Goal: Information Seeking & Learning: Learn about a topic

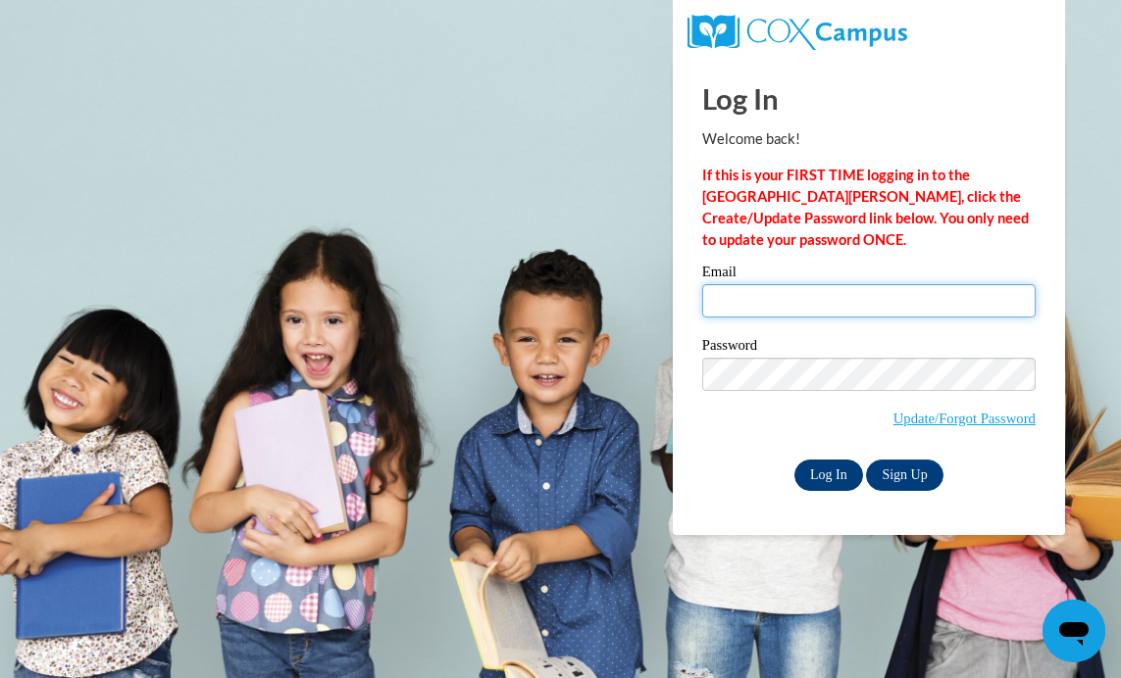
type input "eabarnard@prodigy.net"
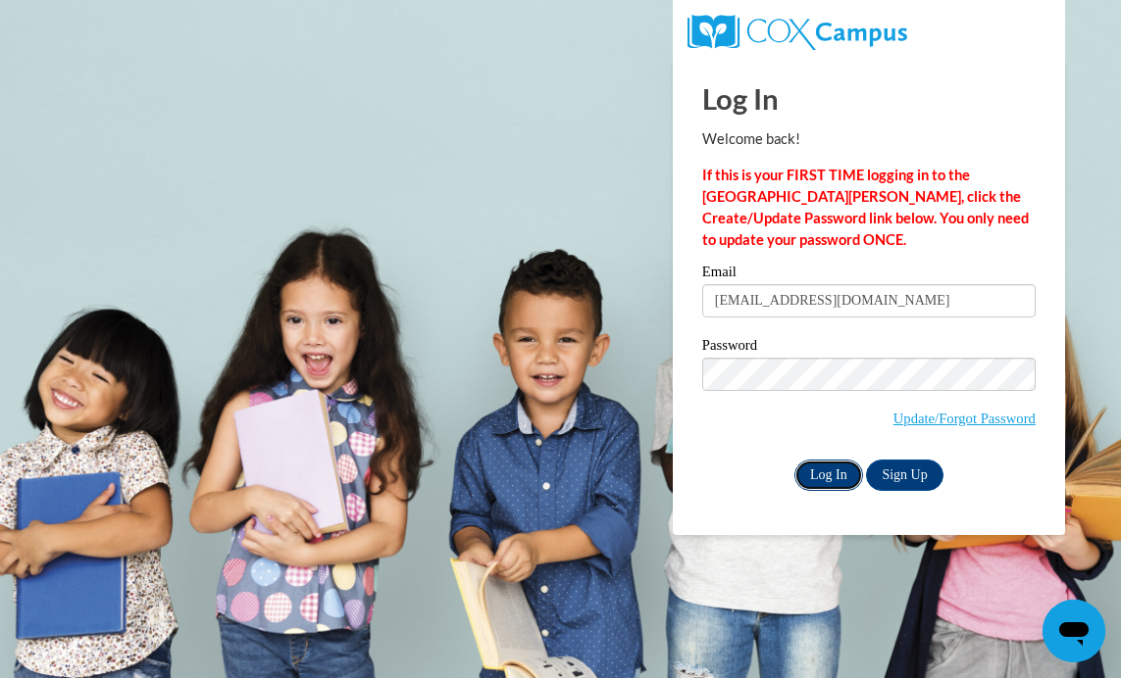
click at [823, 474] on input "Log In" at bounding box center [828, 475] width 69 height 31
click at [824, 472] on input "Log In" at bounding box center [828, 475] width 69 height 31
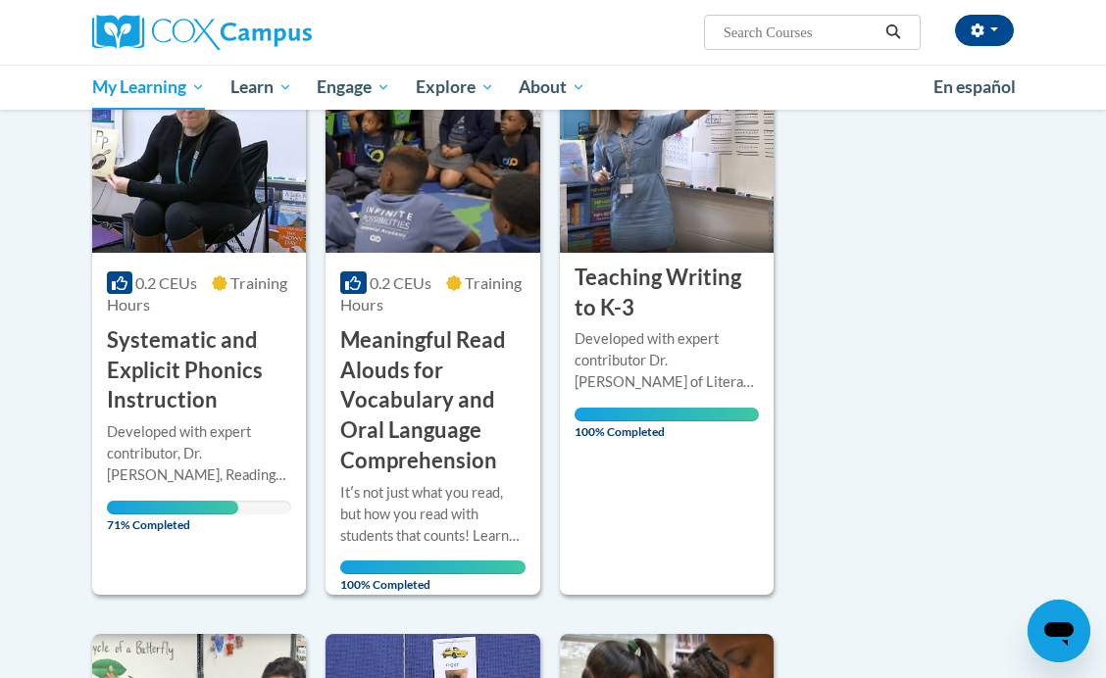
scroll to position [309, 0]
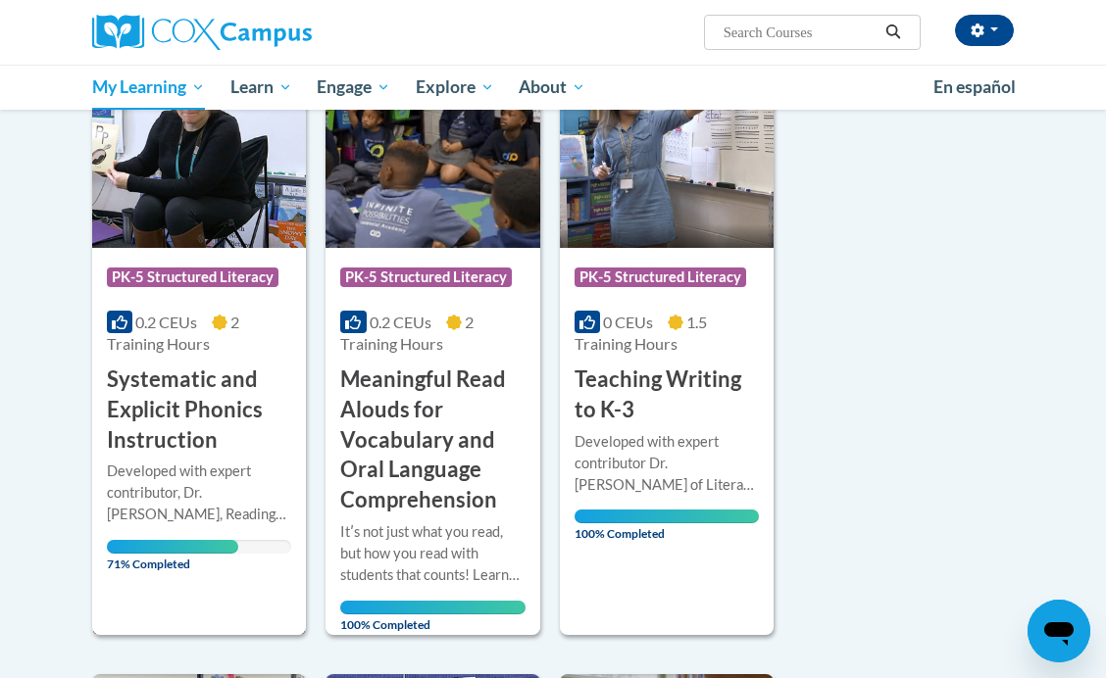
click at [167, 419] on h3 "Systematic and Explicit Phonics Instruction" at bounding box center [199, 410] width 184 height 90
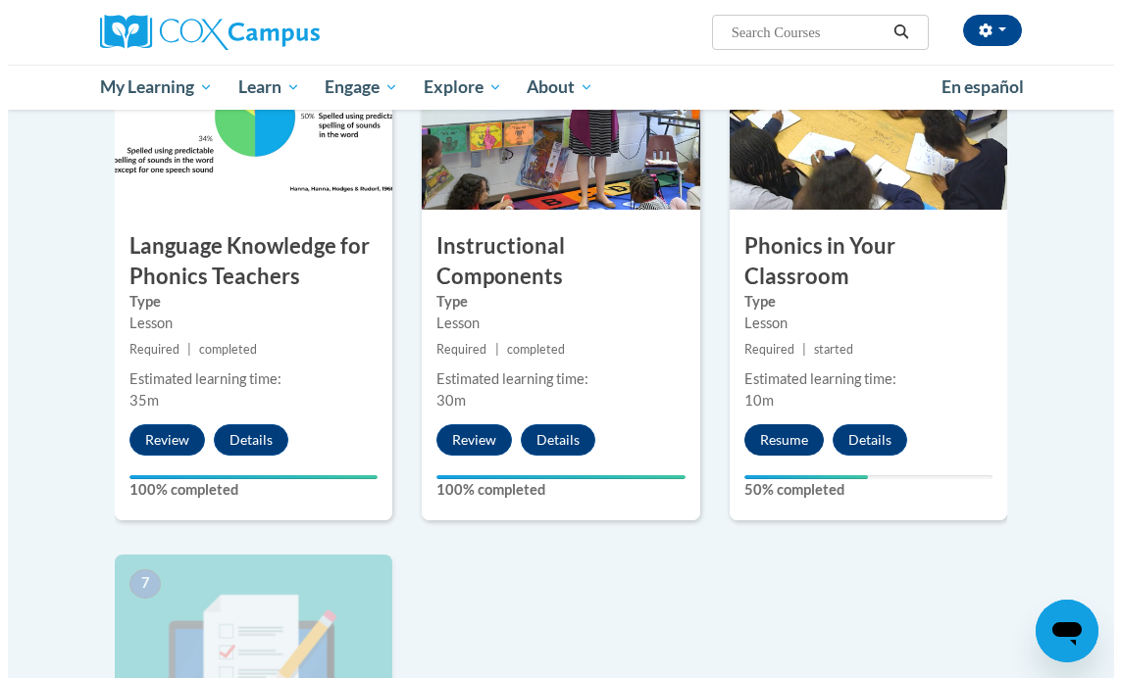
scroll to position [1065, 0]
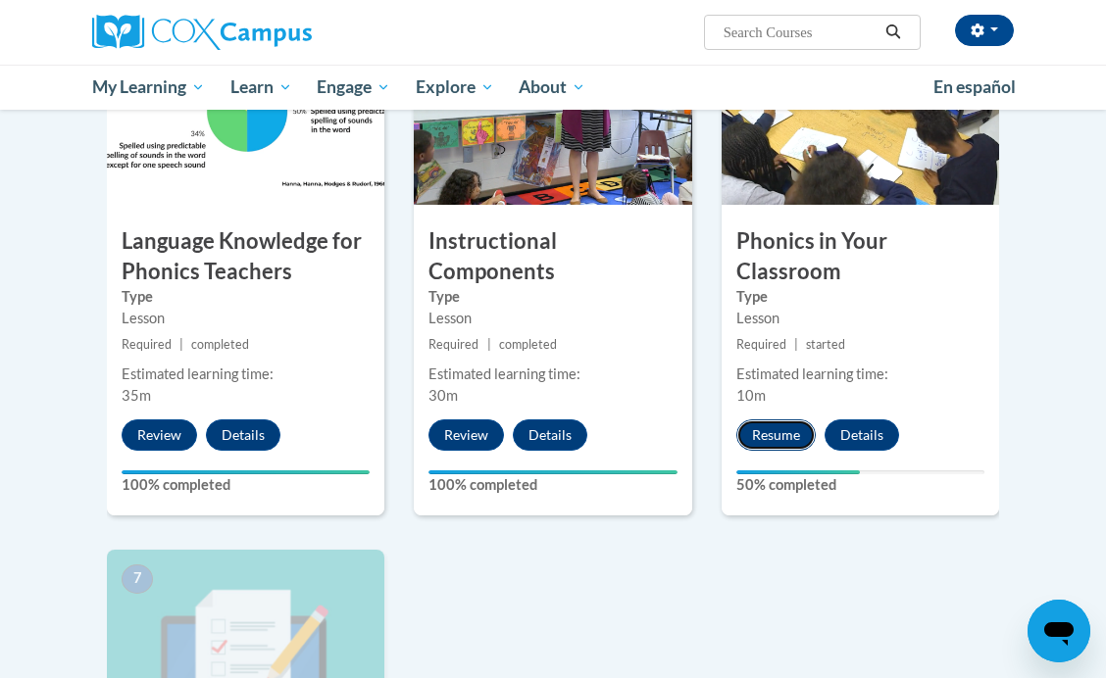
click at [764, 430] on button "Resume" at bounding box center [775, 435] width 79 height 31
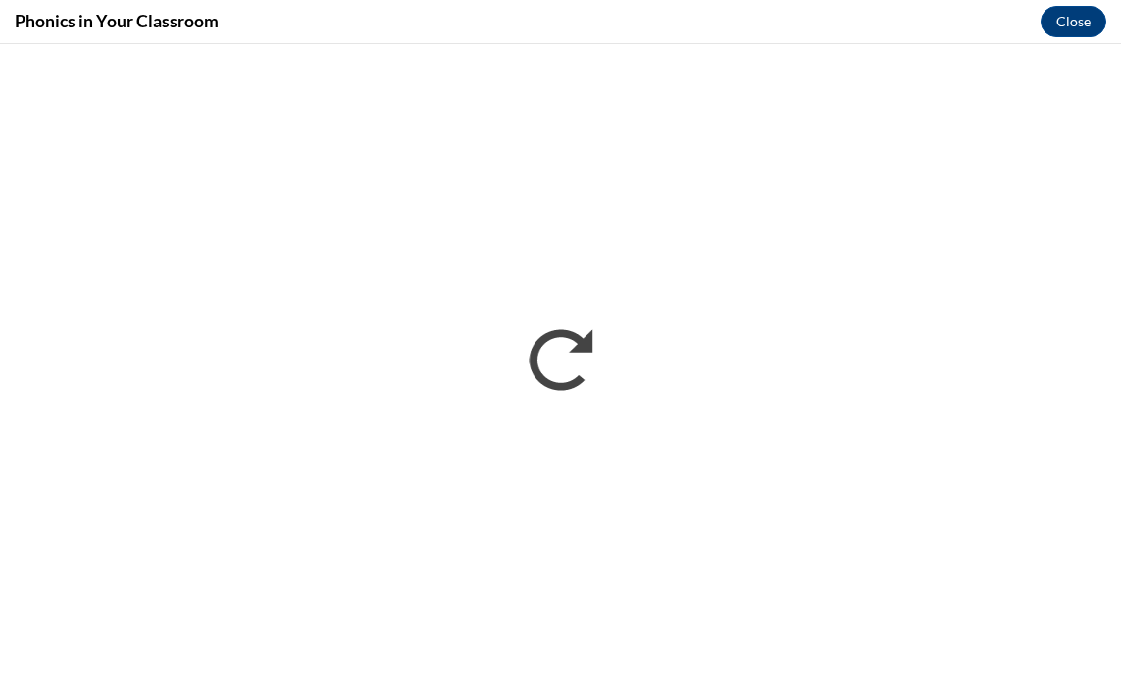
scroll to position [0, 0]
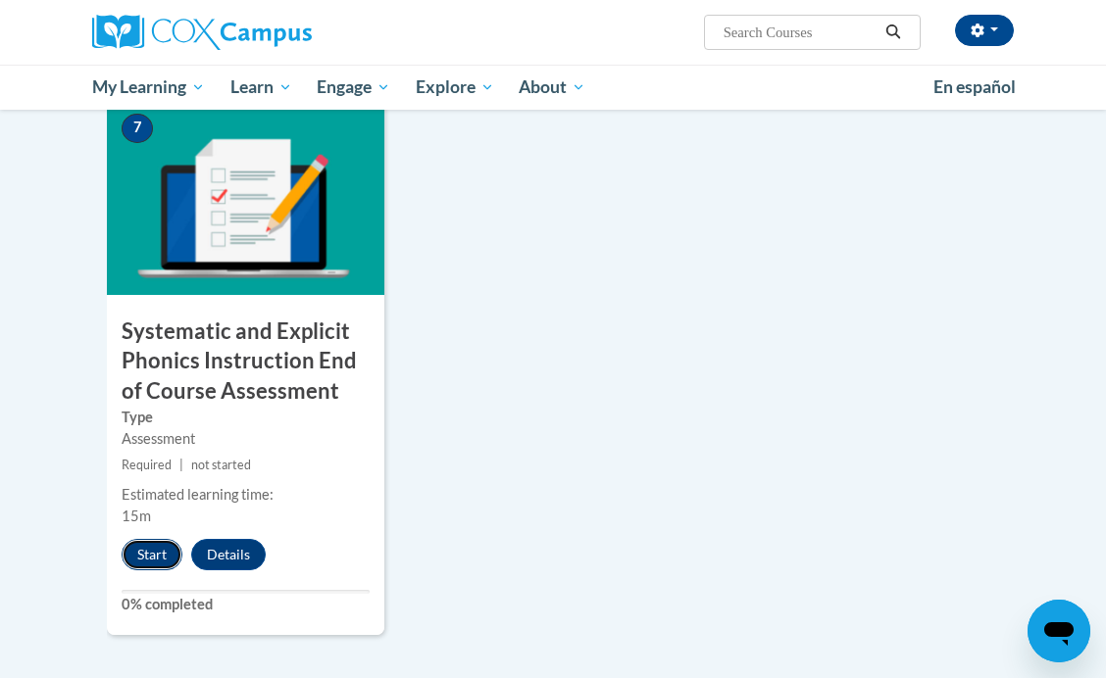
click at [142, 560] on button "Start" at bounding box center [152, 554] width 61 height 31
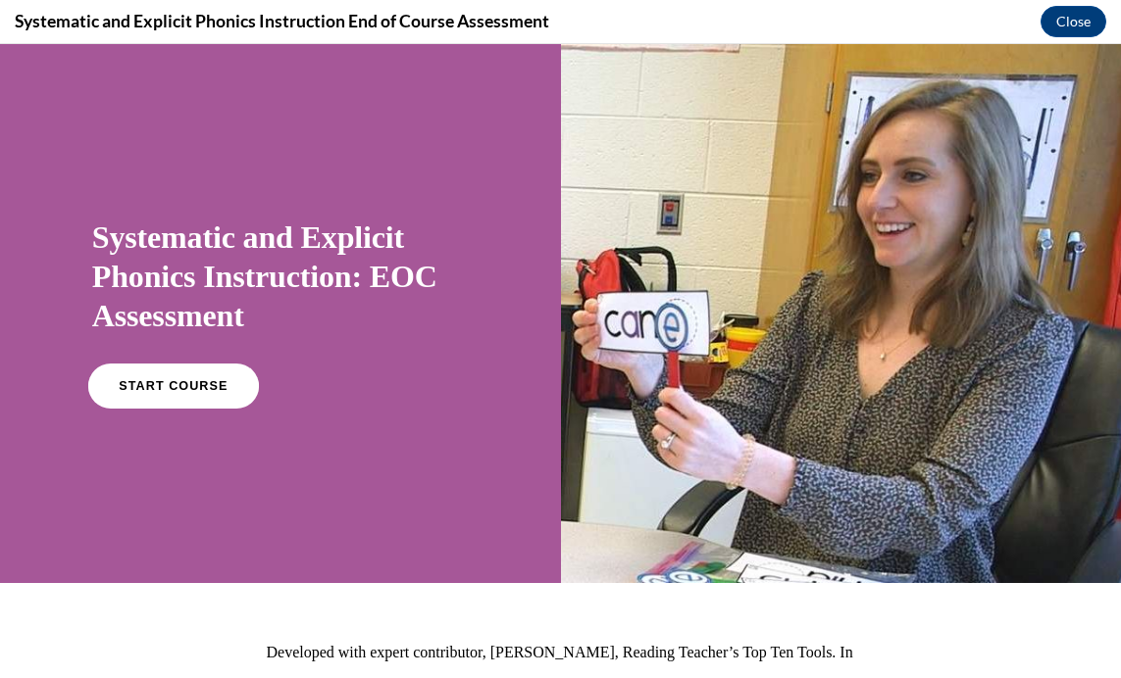
click at [138, 382] on span "START COURSE" at bounding box center [173, 386] width 109 height 15
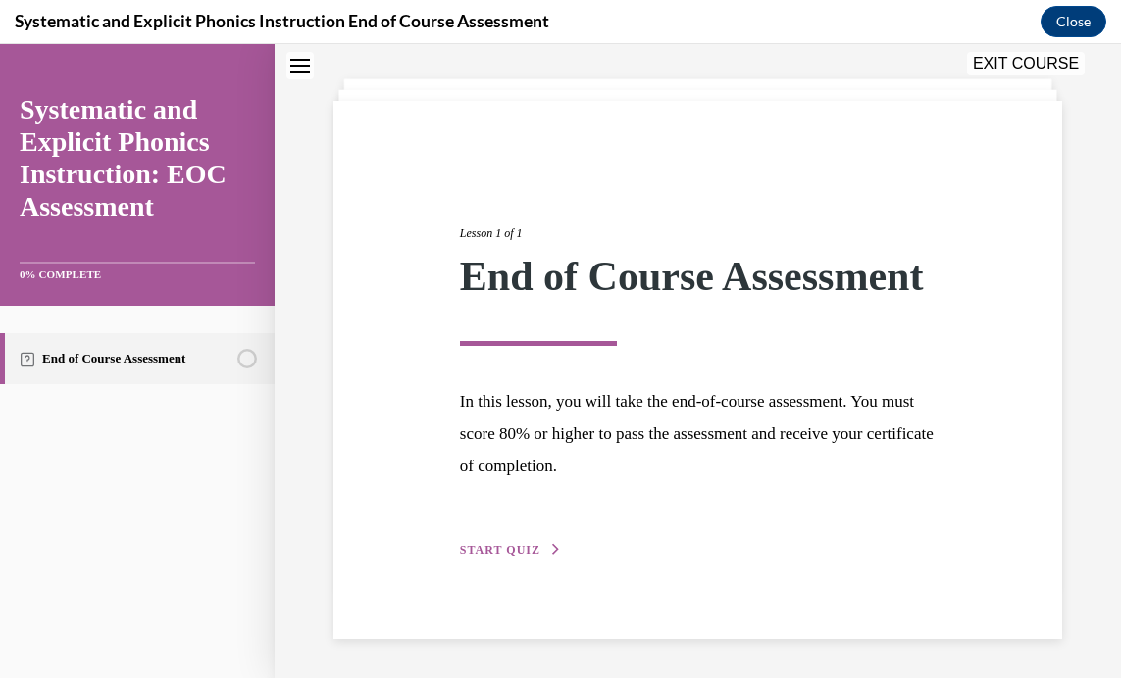
scroll to position [133, 0]
click at [495, 541] on div "Lesson 1 of 1 End of Course Assessment In this lesson, you will take the end-of…" at bounding box center [697, 369] width 505 height 381
click at [494, 549] on span "START QUIZ" at bounding box center [500, 550] width 80 height 14
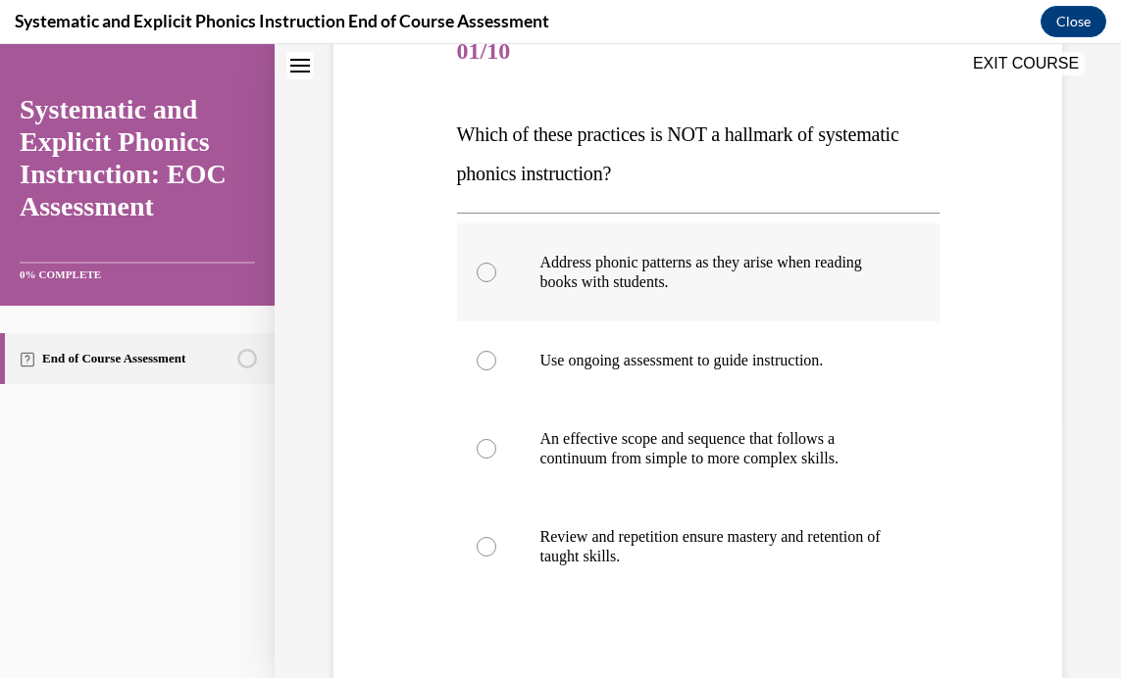
scroll to position [263, 0]
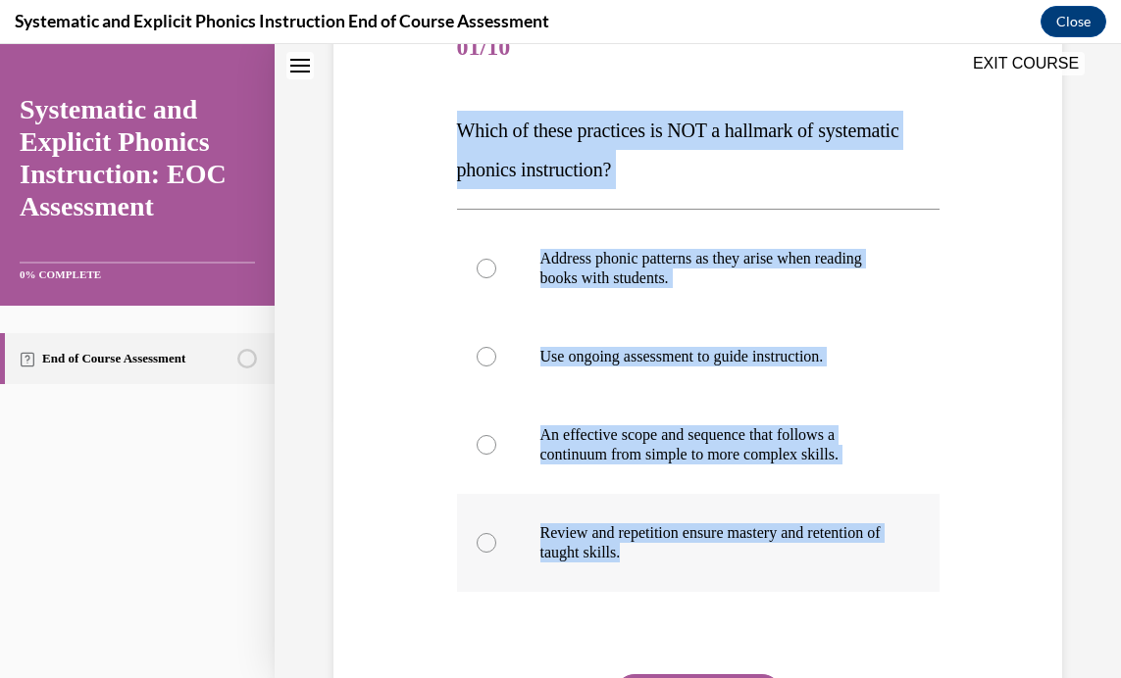
drag, startPoint x: 452, startPoint y: 126, endPoint x: 731, endPoint y: 551, distance: 508.2
click at [731, 551] on div "Question 01/10 Which of these practices is NOT a hallmark of systematic phonics…" at bounding box center [698, 407] width 492 height 855
copy div "Which of these practices is NOT a hallmark of systematic phonics instruction? A…"
click at [927, 332] on div "Question 01/10 Which of these practices is NOT a hallmark of systematic phonics…" at bounding box center [698, 407] width 492 height 855
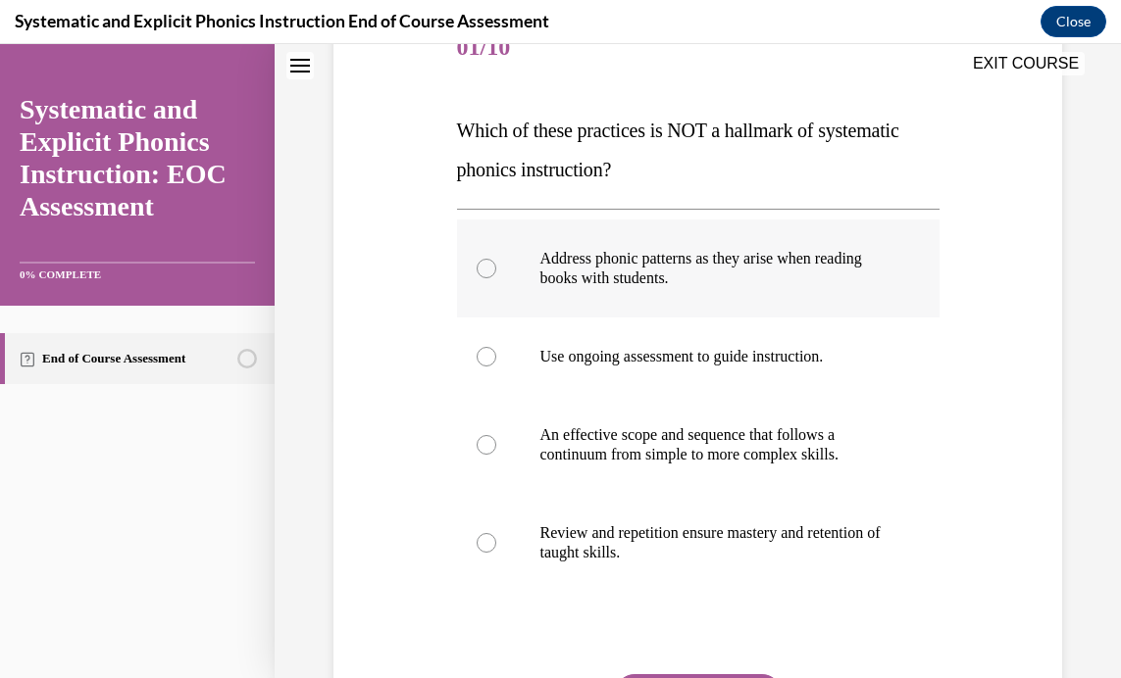
click at [483, 276] on div at bounding box center [486, 269] width 20 height 20
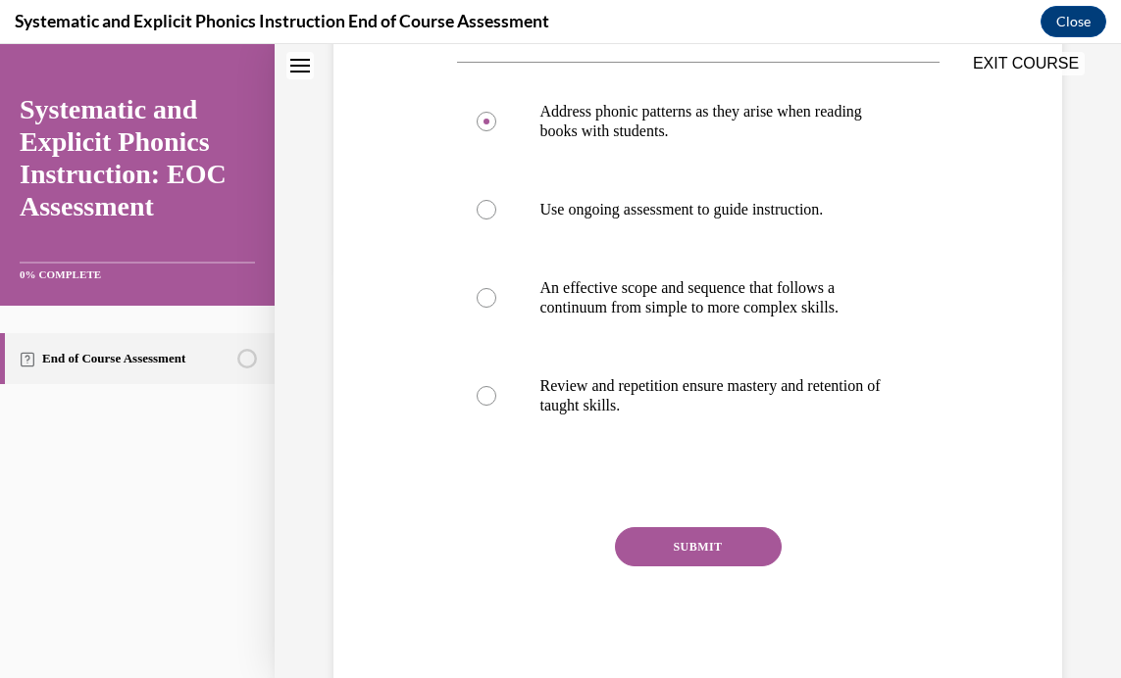
scroll to position [414, 0]
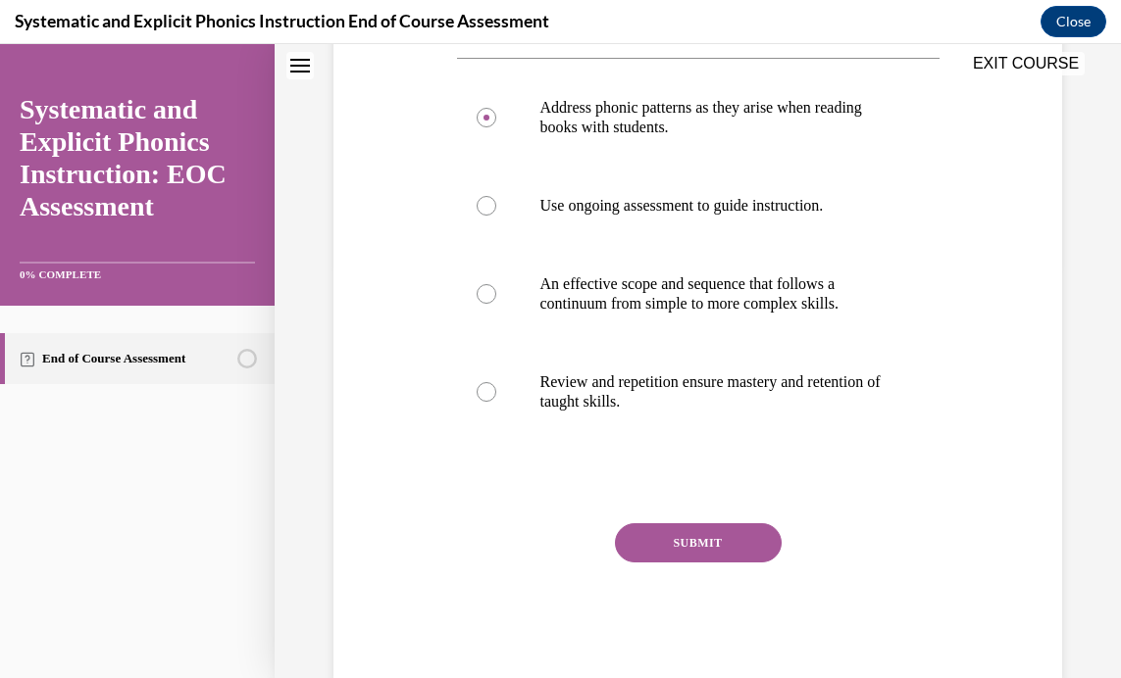
click at [669, 536] on button "SUBMIT" at bounding box center [698, 543] width 167 height 39
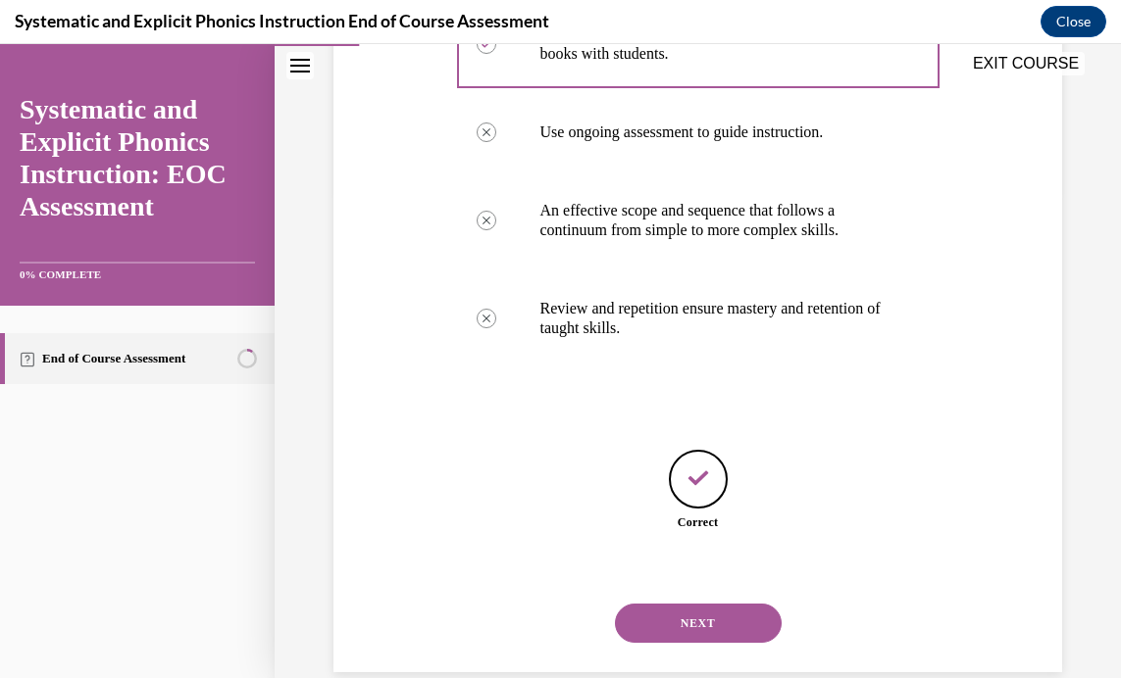
scroll to position [521, 0]
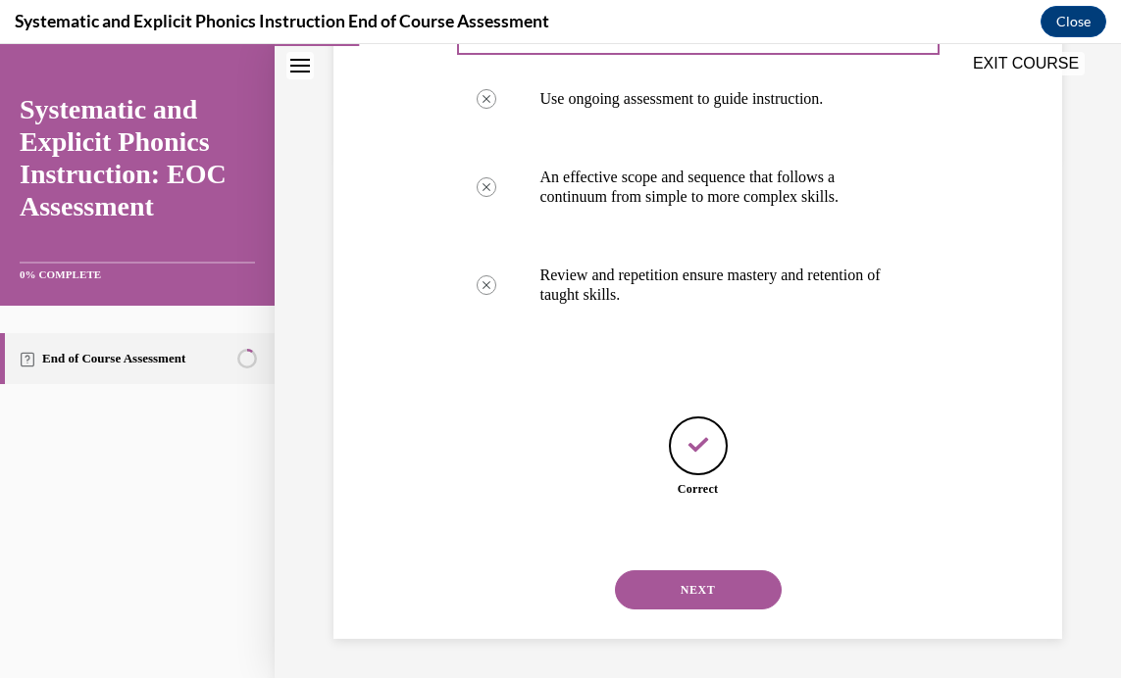
click at [676, 585] on button "NEXT" at bounding box center [698, 590] width 167 height 39
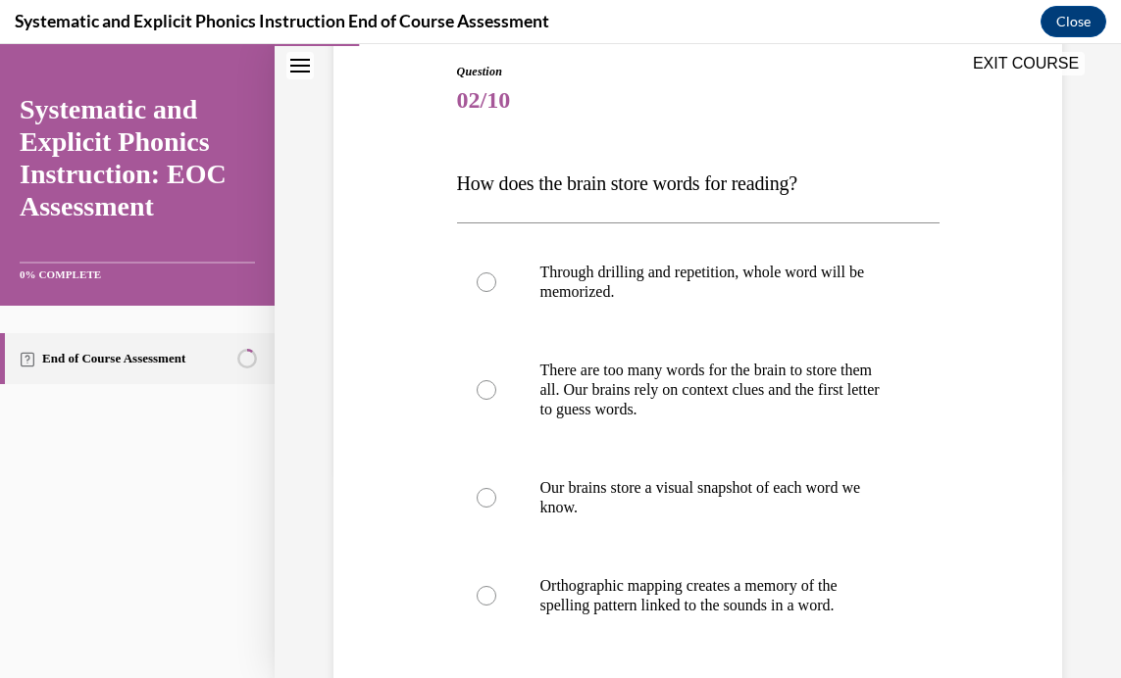
scroll to position [226, 0]
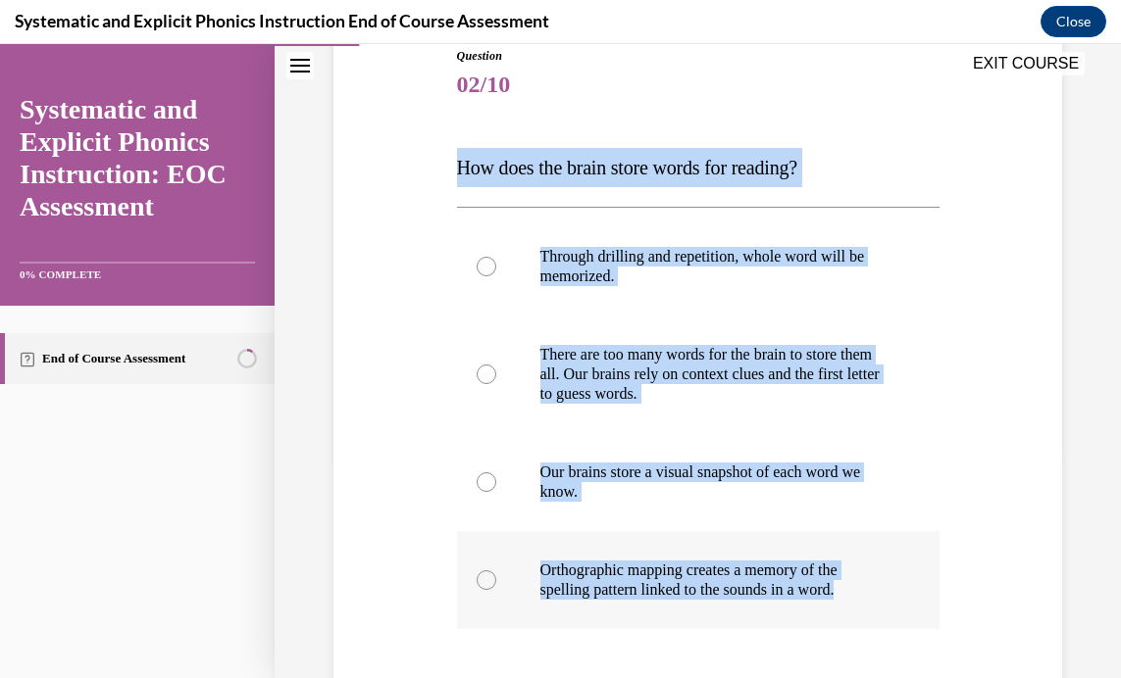
drag, startPoint x: 439, startPoint y: 168, endPoint x: 856, endPoint y: 608, distance: 606.2
click at [856, 608] on div "Question 02/10 How does the brain store words for reading? Through drilling and…" at bounding box center [697, 430] width 738 height 884
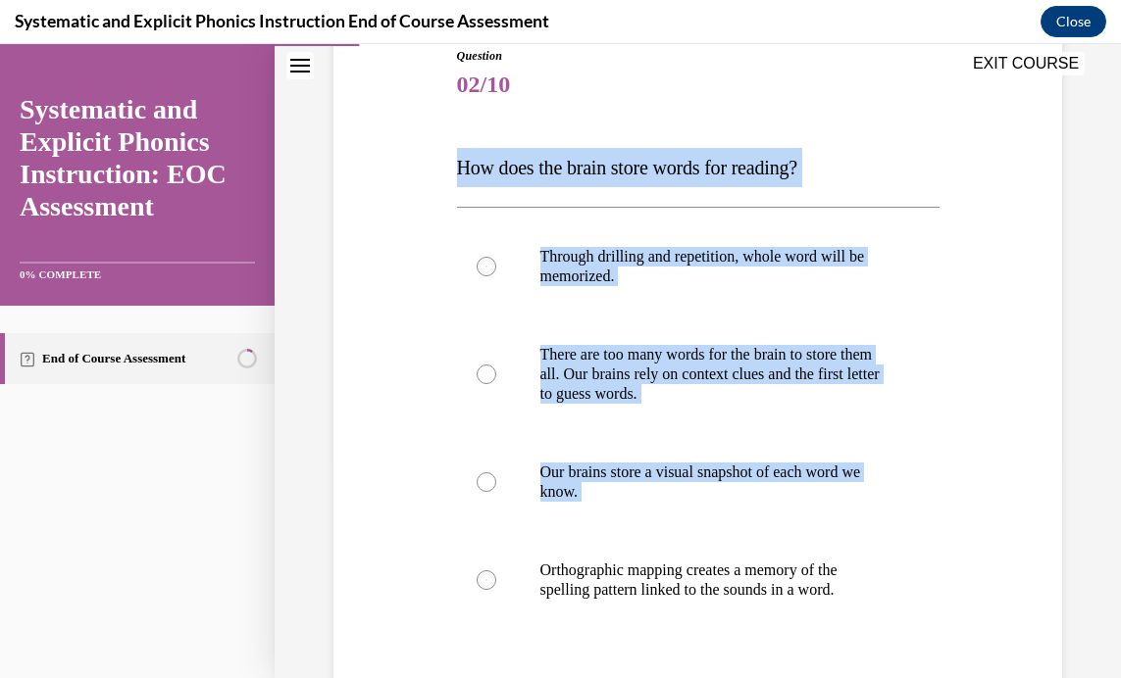
click at [377, 159] on div "Question 02/10 How does the brain store words for reading? Through drilling and…" at bounding box center [697, 430] width 738 height 884
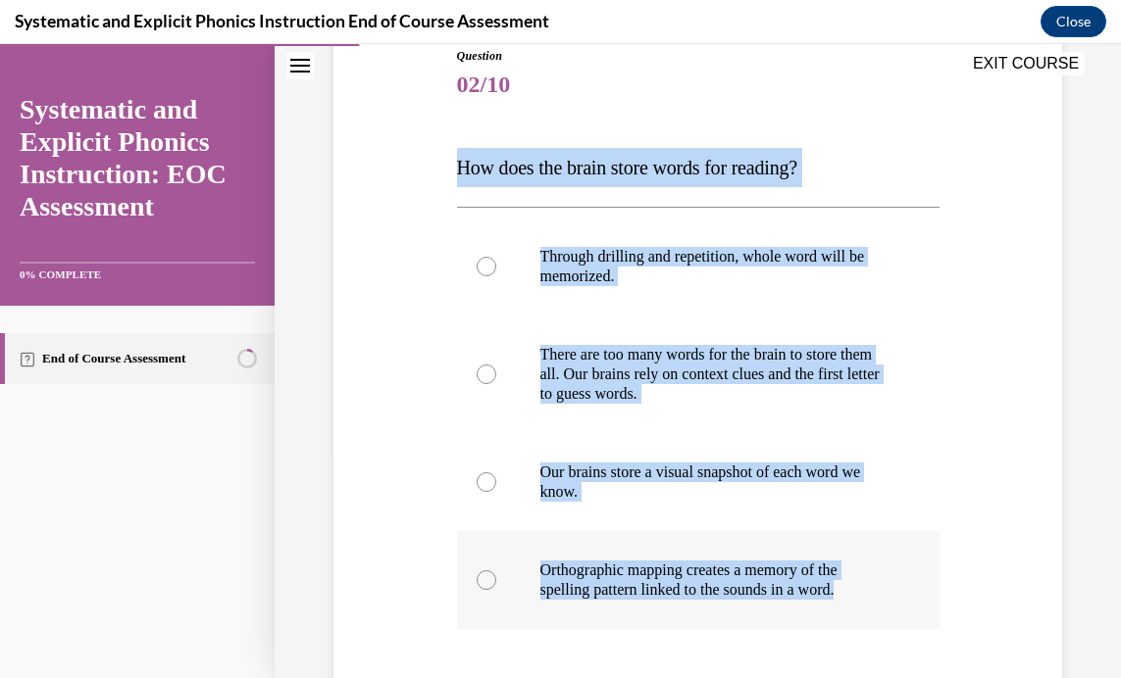
drag, startPoint x: 442, startPoint y: 162, endPoint x: 876, endPoint y: 598, distance: 614.9
click at [876, 598] on div "Question 02/10 How does the brain store words for reading? Through drilling and…" at bounding box center [697, 430] width 738 height 884
copy div "How does the brain store words for reading? Through drilling and repetition, wh…"
click at [985, 301] on div "Question 02/10 How does the brain store words for reading? Through drilling and…" at bounding box center [697, 430] width 738 height 884
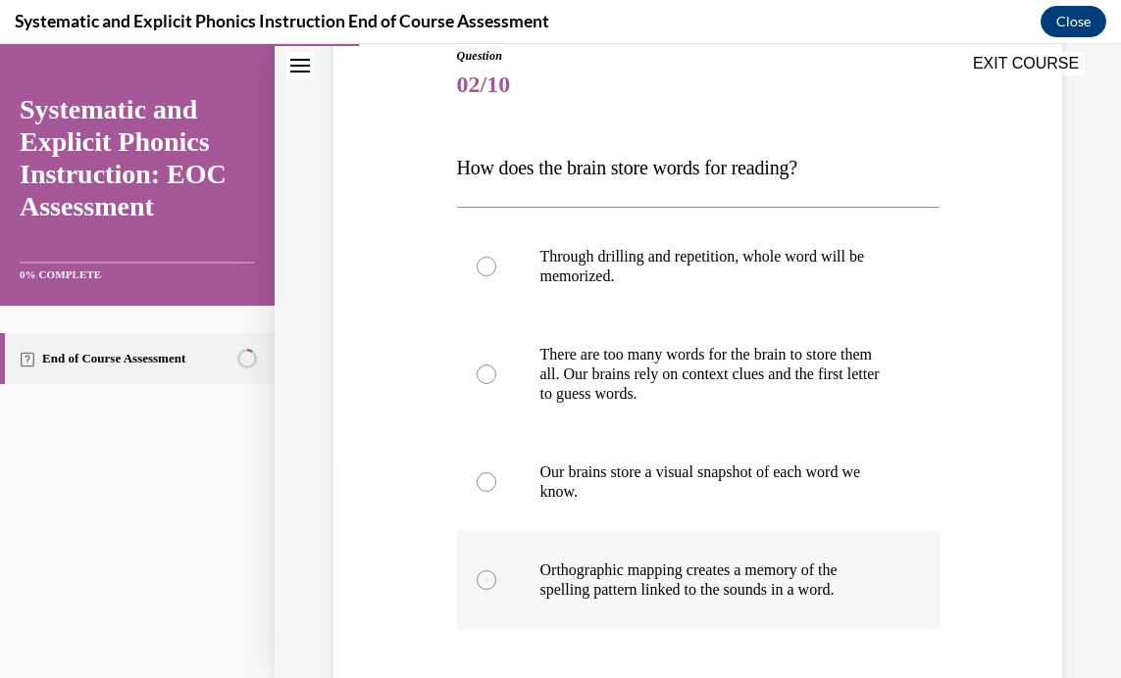
click at [491, 572] on div at bounding box center [698, 580] width 482 height 98
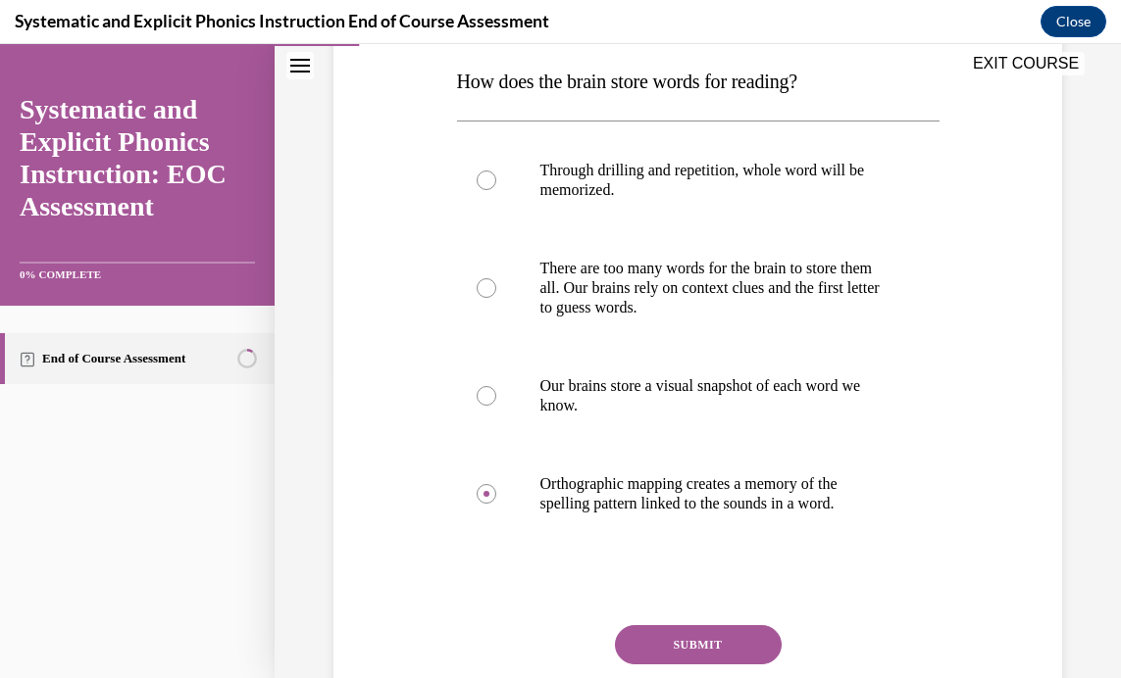
scroll to position [459, 0]
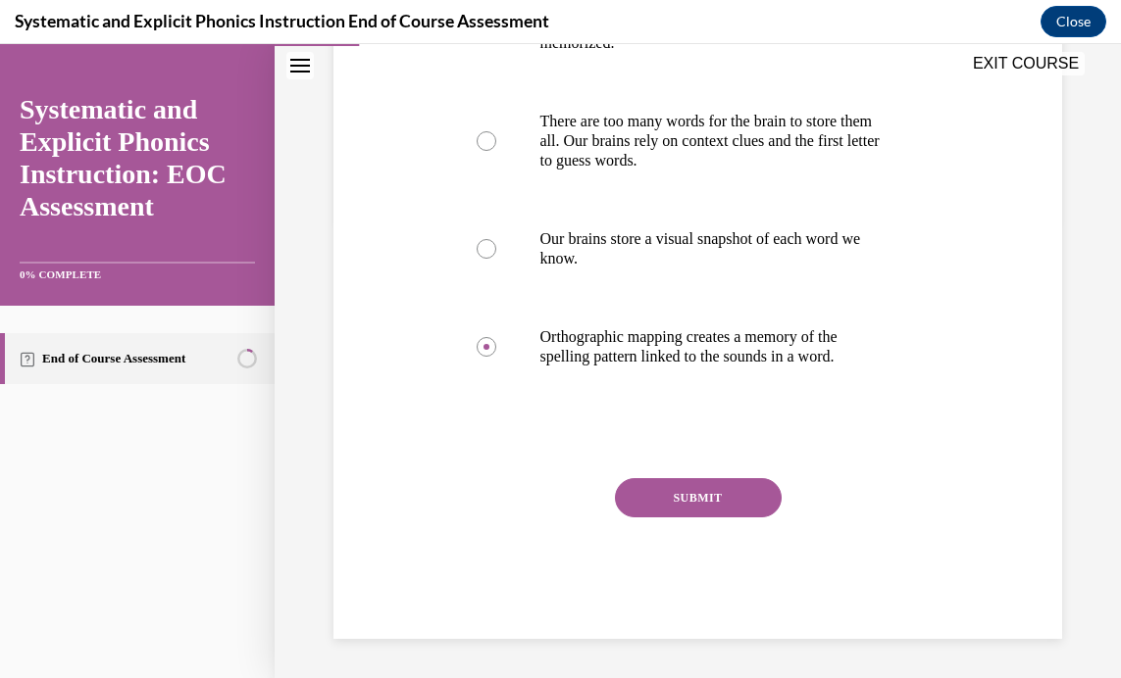
click at [678, 502] on button "SUBMIT" at bounding box center [698, 497] width 167 height 39
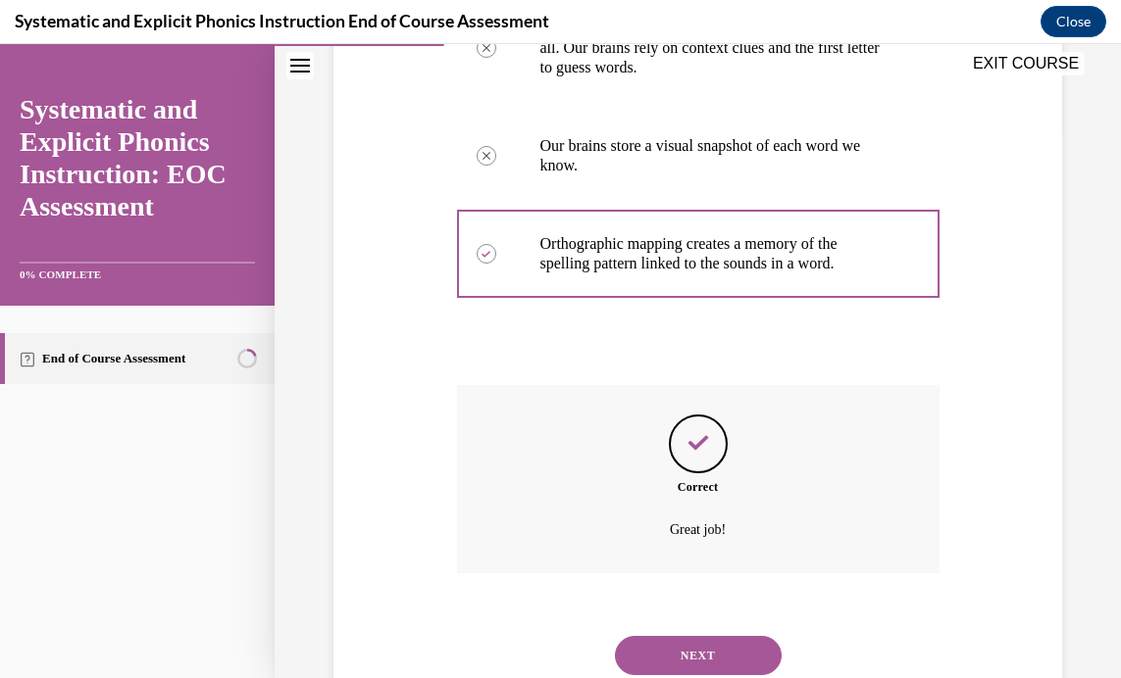
scroll to position [618, 0]
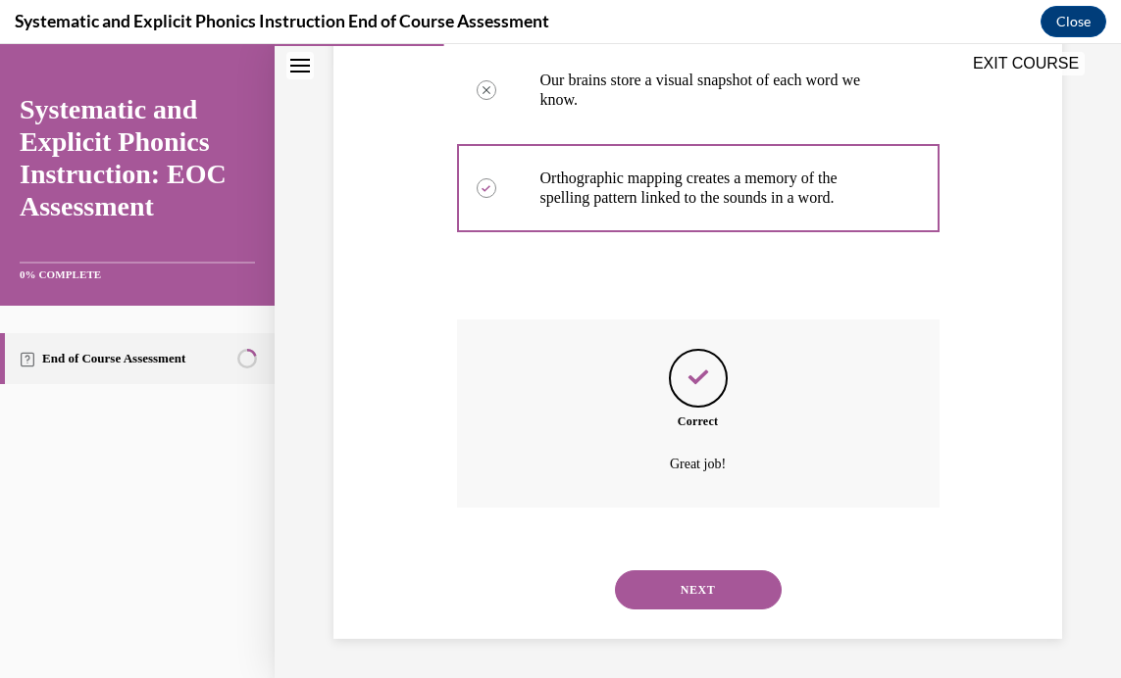
click at [658, 582] on button "NEXT" at bounding box center [698, 590] width 167 height 39
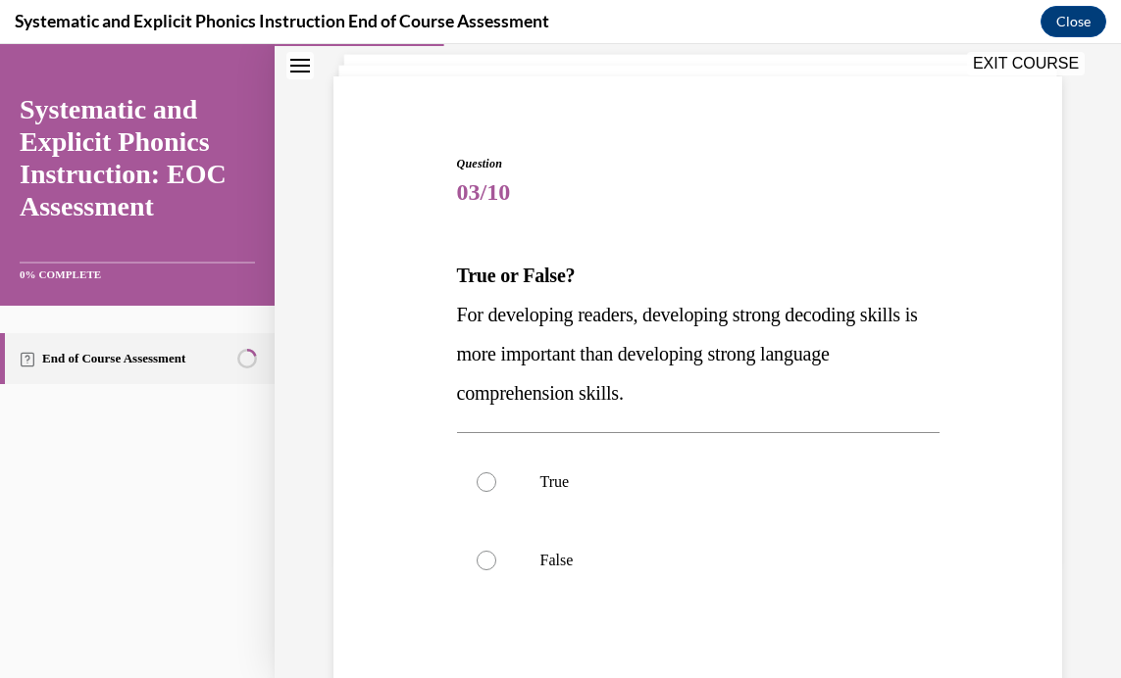
scroll to position [120, 0]
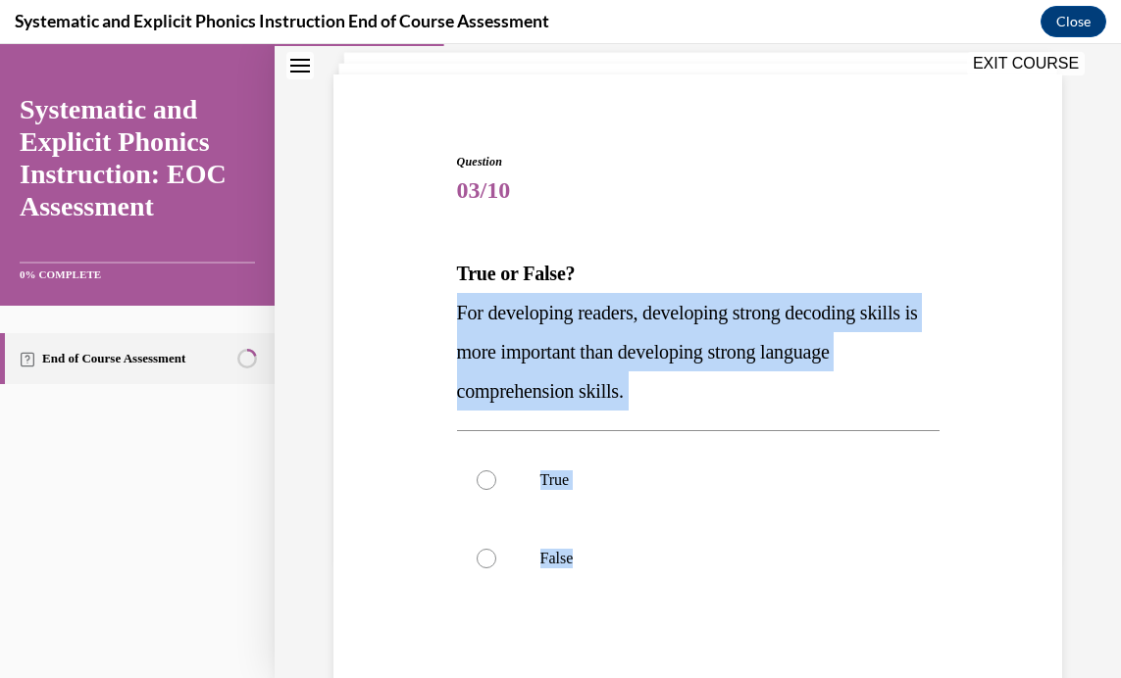
drag, startPoint x: 518, startPoint y: 324, endPoint x: 703, endPoint y: 622, distance: 351.0
click at [703, 622] on div "Question 03/10 True or False? For developing readers, developing strong decodin…" at bounding box center [697, 467] width 738 height 747
copy div "For developing readers, developing strong decoding skills is more important tha…"
click at [792, 410] on p "For developing readers, developing strong decoding skills is more important tha…" at bounding box center [698, 352] width 482 height 118
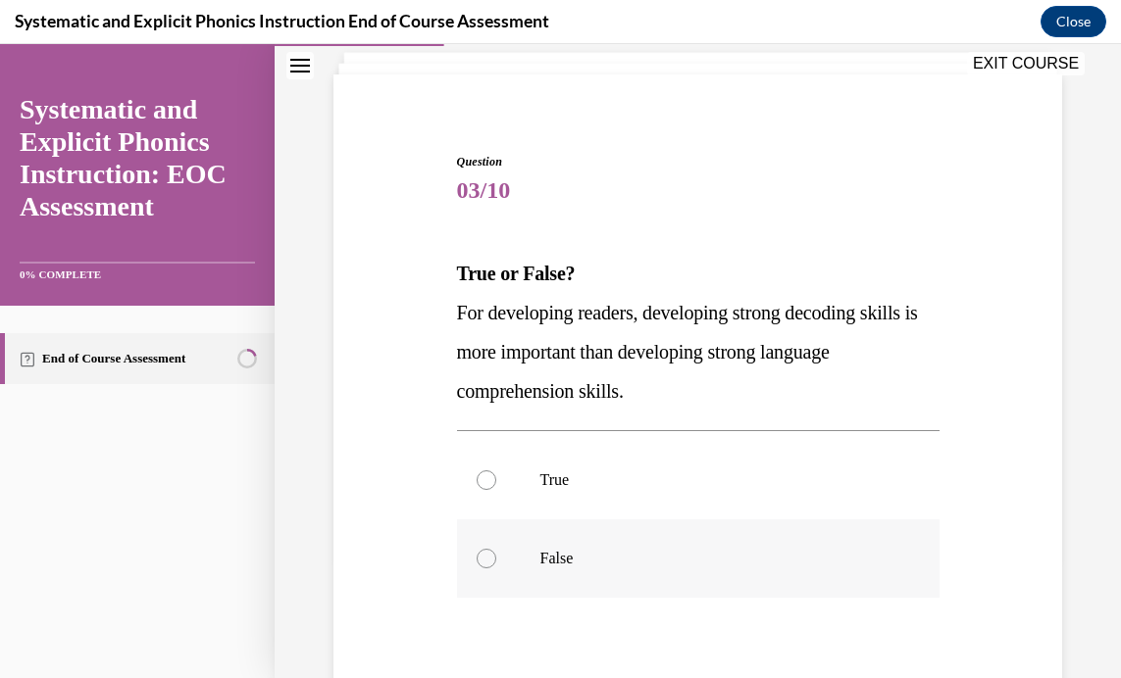
click at [485, 560] on div at bounding box center [486, 559] width 20 height 20
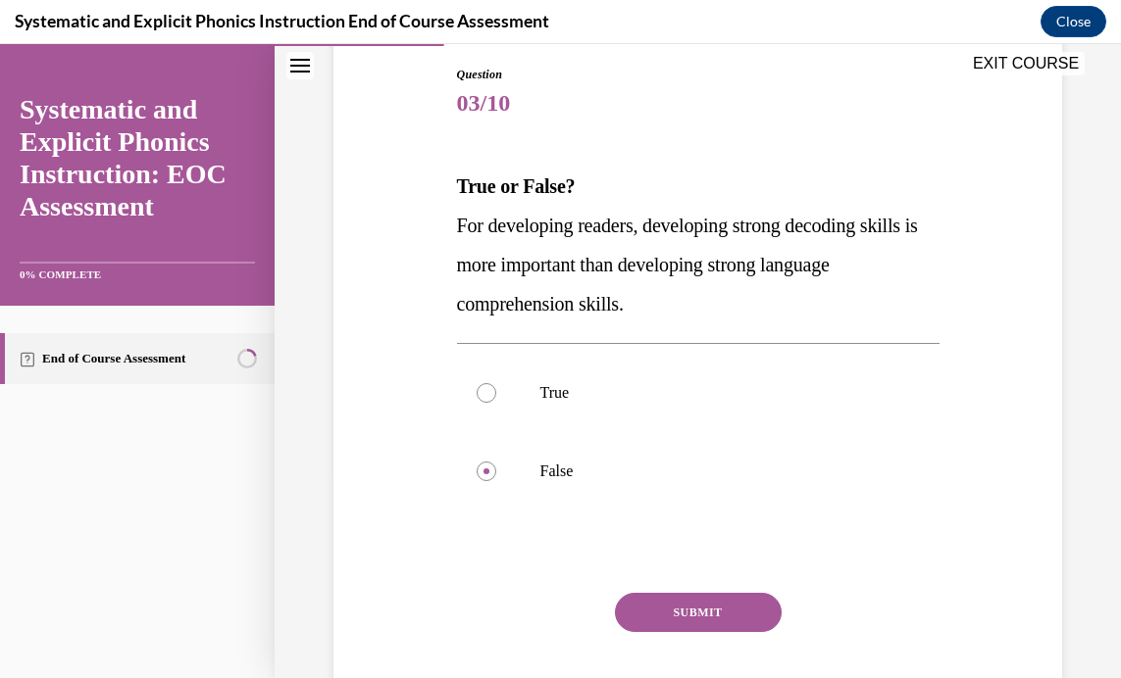
scroll to position [322, 0]
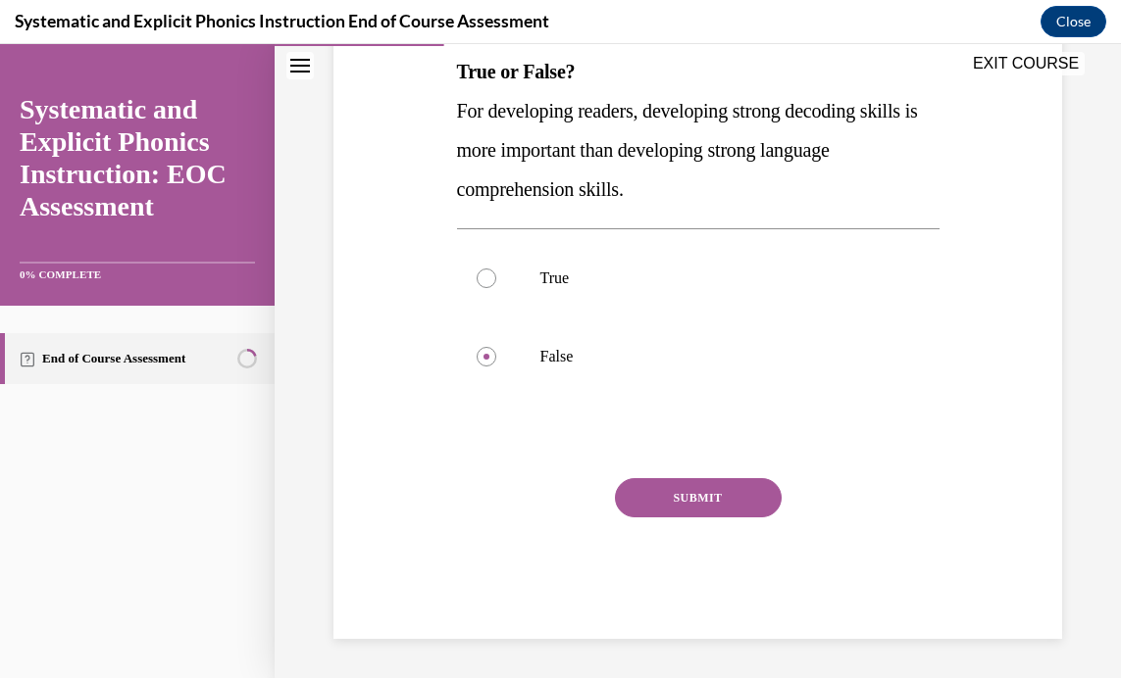
click at [719, 491] on button "SUBMIT" at bounding box center [698, 497] width 167 height 39
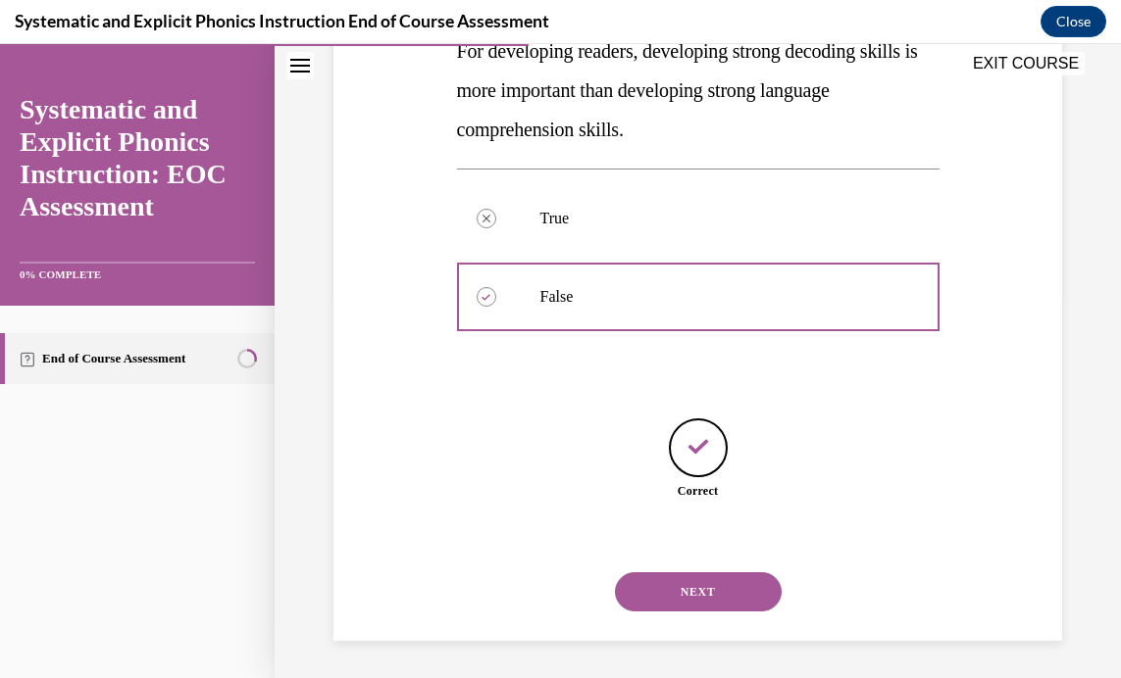
scroll to position [383, 0]
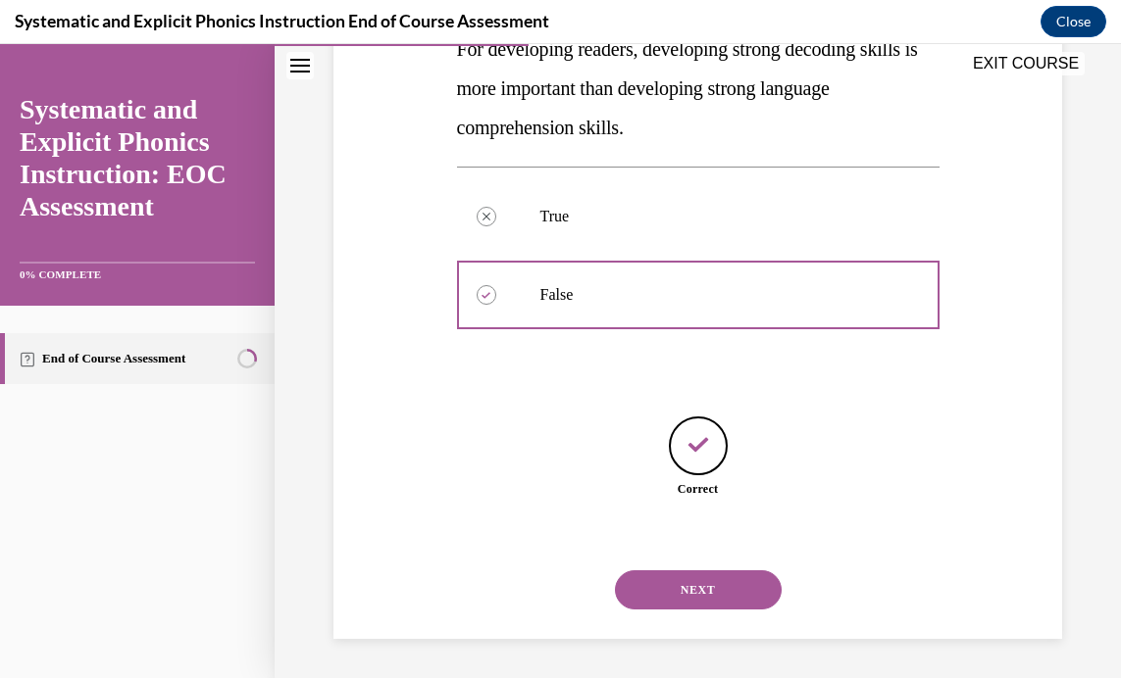
click at [673, 579] on button "NEXT" at bounding box center [698, 590] width 167 height 39
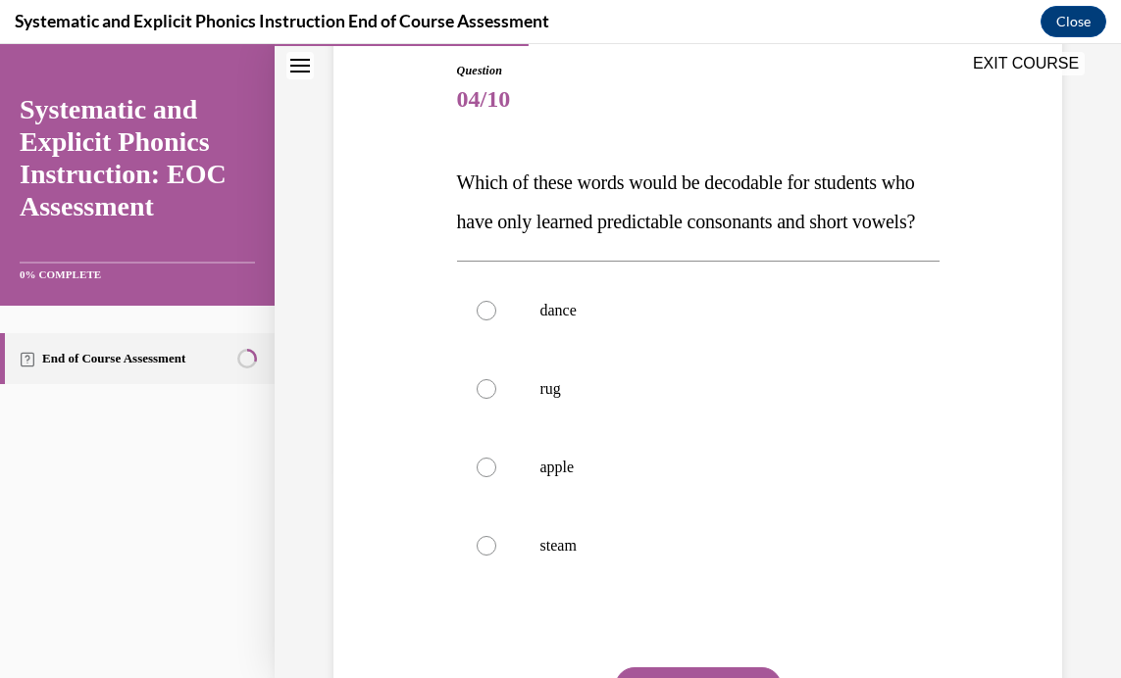
scroll to position [237, 0]
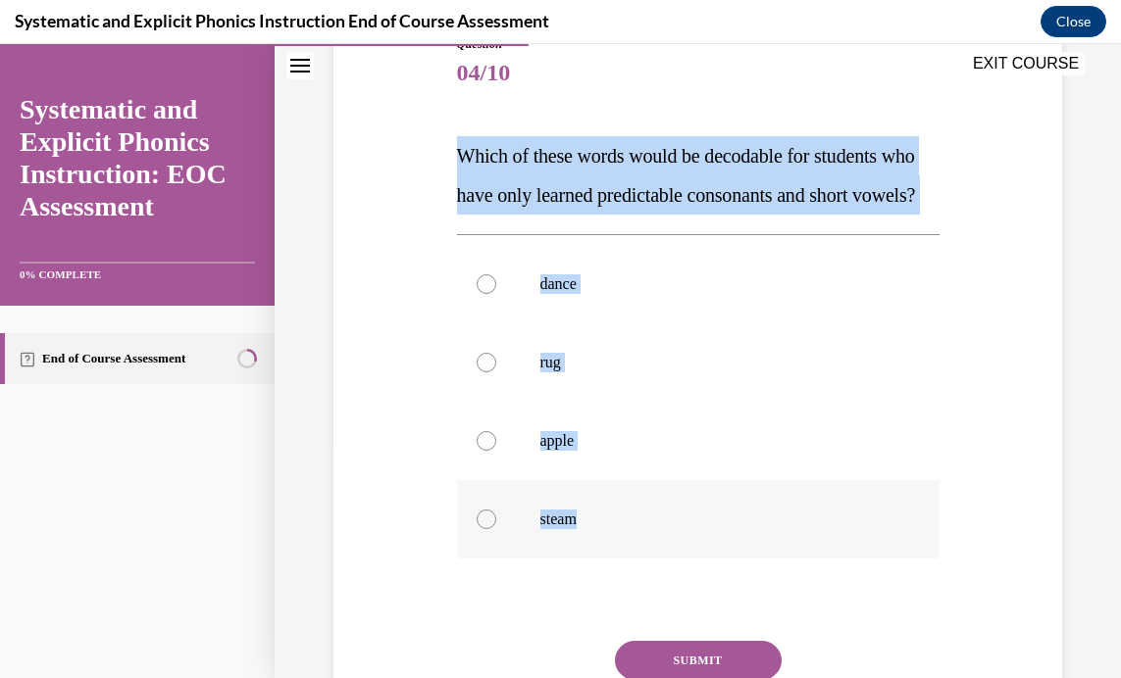
drag, startPoint x: 450, startPoint y: 158, endPoint x: 603, endPoint y: 568, distance: 437.4
click at [603, 568] on div "Question 04/10 Which of these words would be decodable for students who have on…" at bounding box center [698, 404] width 492 height 796
copy div "Which of these words would be decodable for students who have only learned pred…"
click at [888, 324] on div at bounding box center [698, 284] width 482 height 78
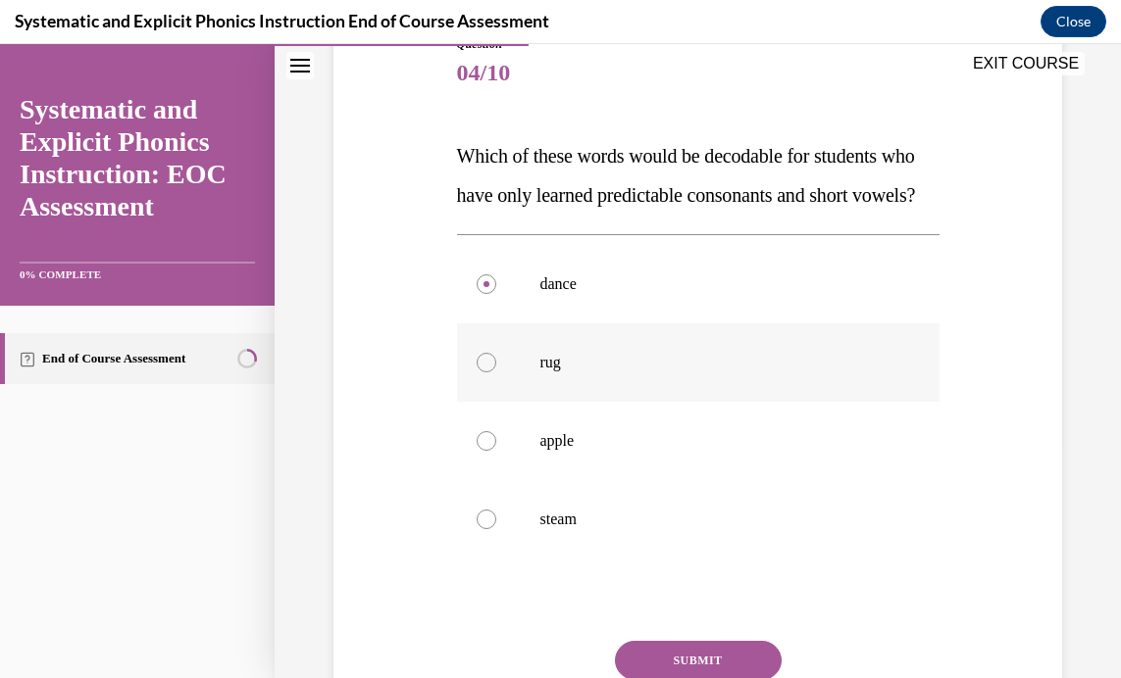
drag, startPoint x: 482, startPoint y: 404, endPoint x: 493, endPoint y: 404, distance: 10.8
click at [486, 373] on div at bounding box center [486, 363] width 20 height 20
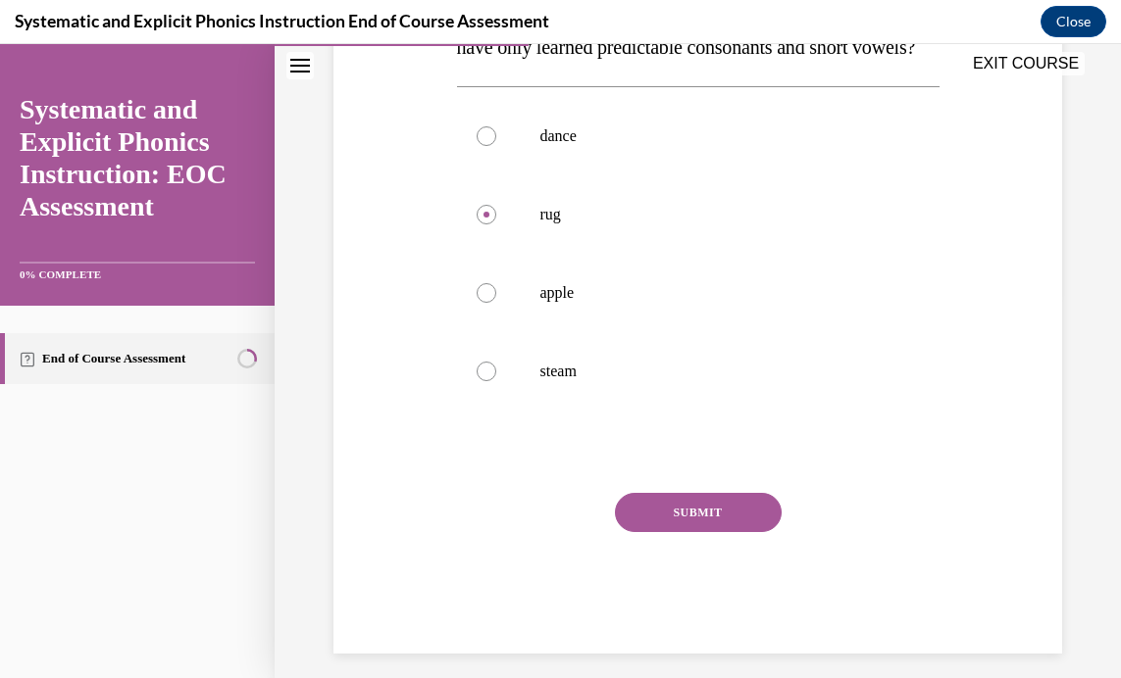
scroll to position [439, 0]
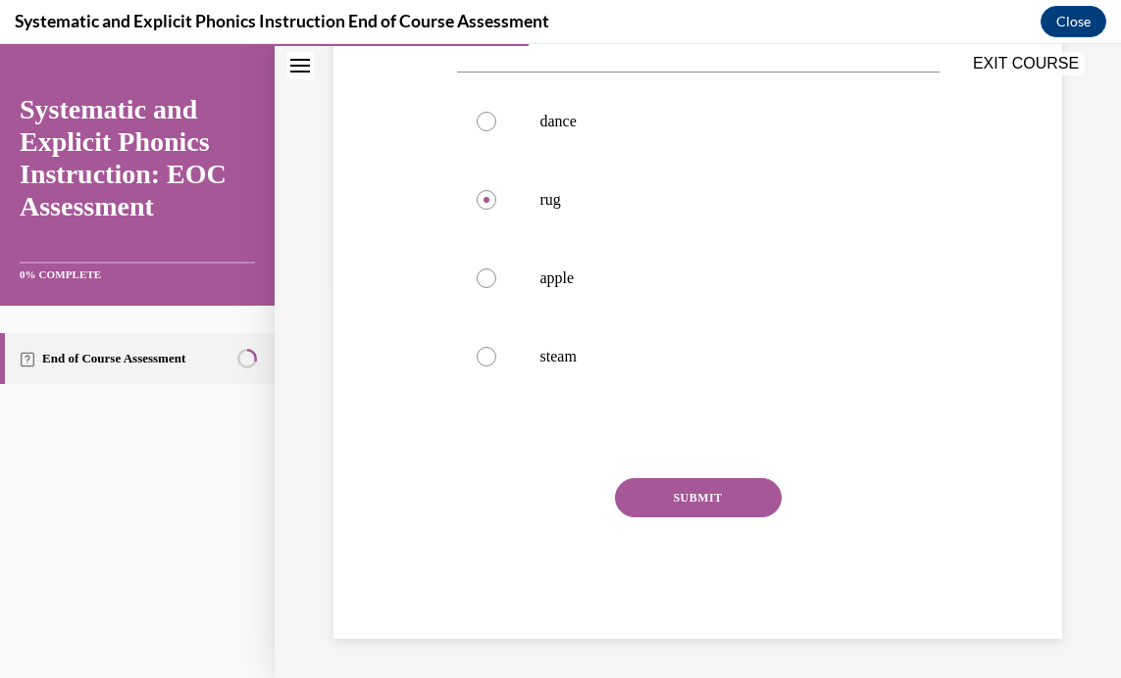
click at [695, 491] on button "SUBMIT" at bounding box center [698, 497] width 167 height 39
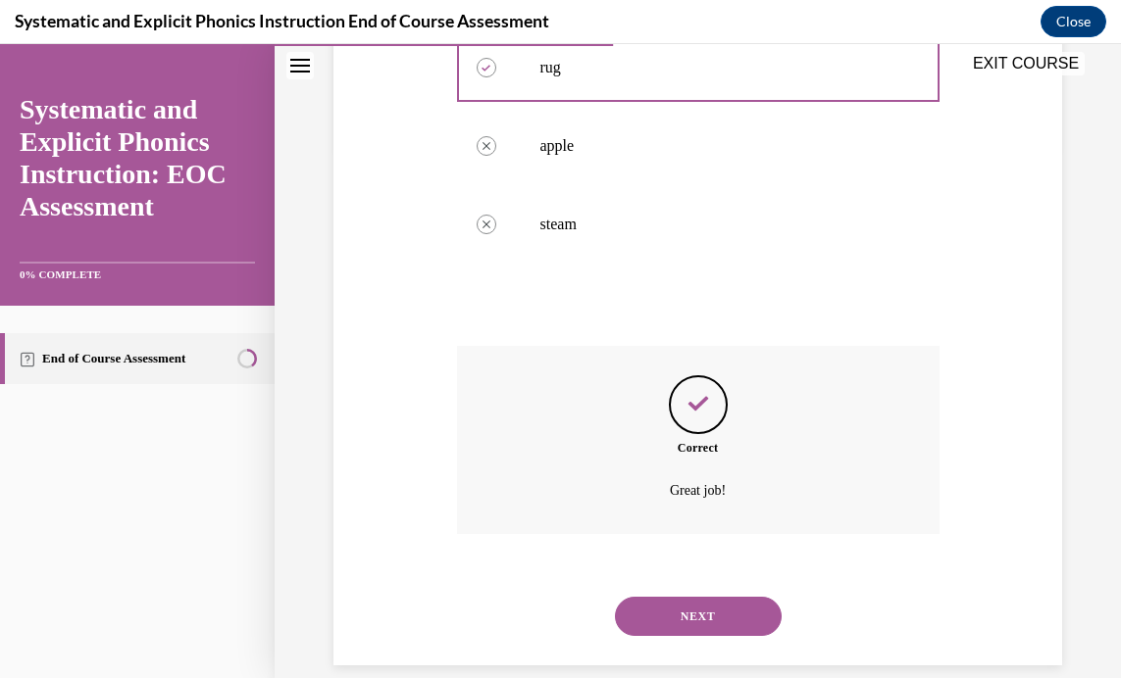
scroll to position [598, 0]
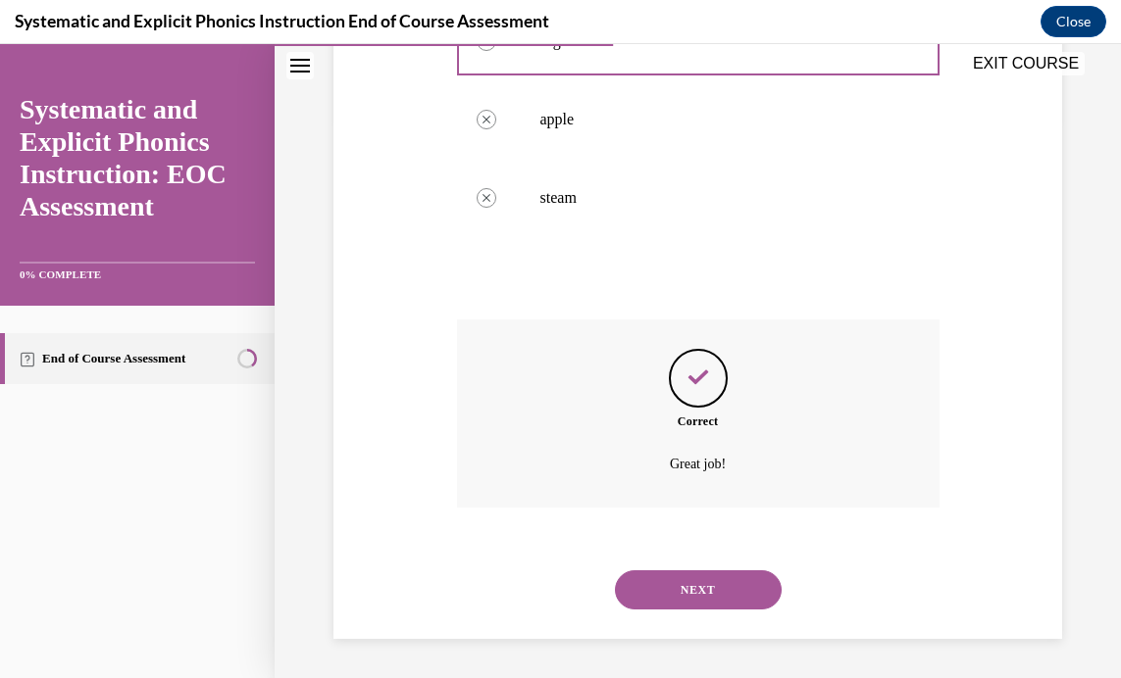
click at [671, 579] on button "NEXT" at bounding box center [698, 590] width 167 height 39
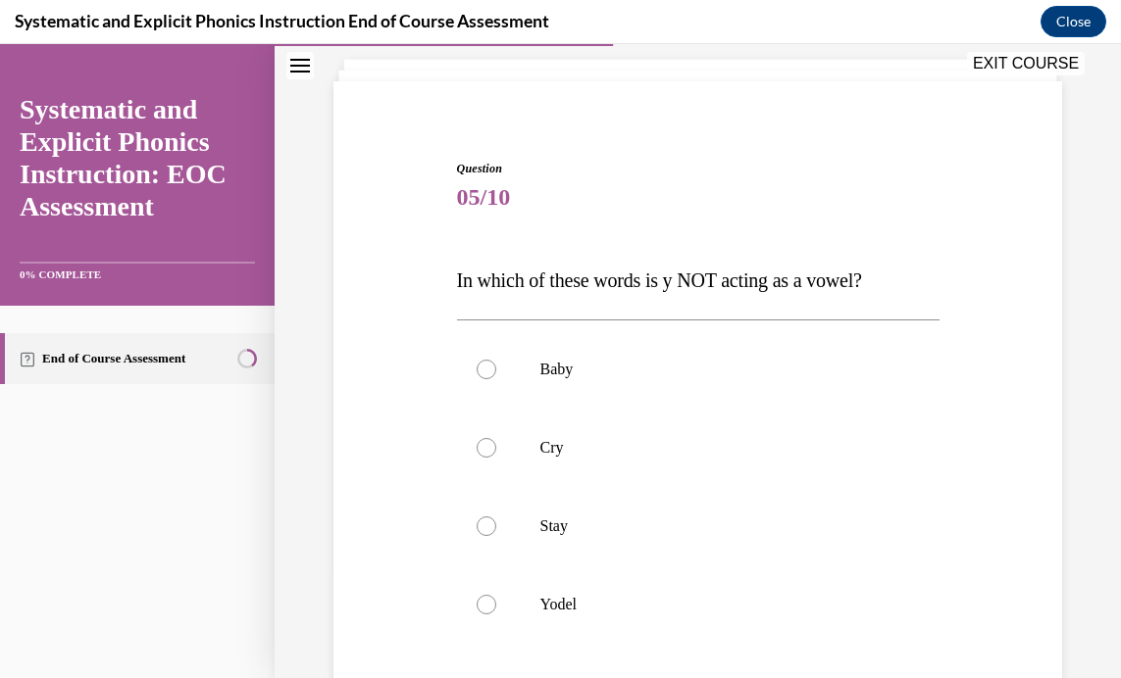
scroll to position [162, 0]
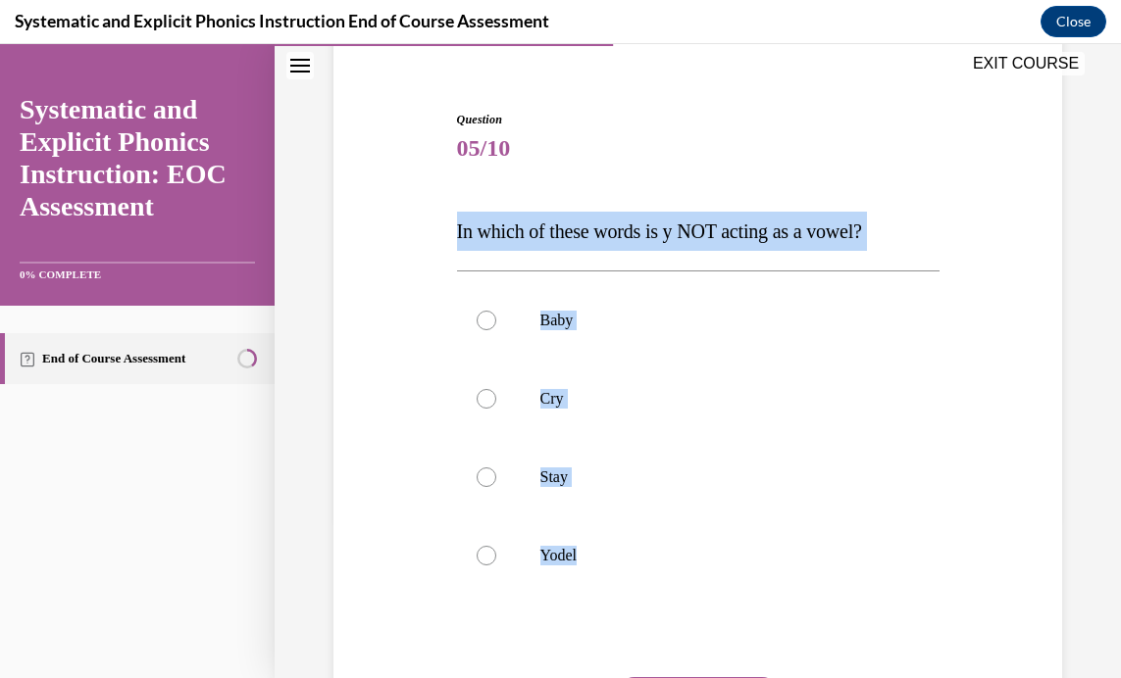
drag, startPoint x: 429, startPoint y: 225, endPoint x: 768, endPoint y: 622, distance: 521.6
click at [768, 622] on div "Question 05/10 In which of these words is y NOT acting as a vowel? Baby Cry Sta…" at bounding box center [697, 445] width 738 height 786
copy div "In which of these words is y NOT acting as a vowel? Baby Cry Stay Yodel"
click at [476, 556] on div at bounding box center [486, 556] width 20 height 20
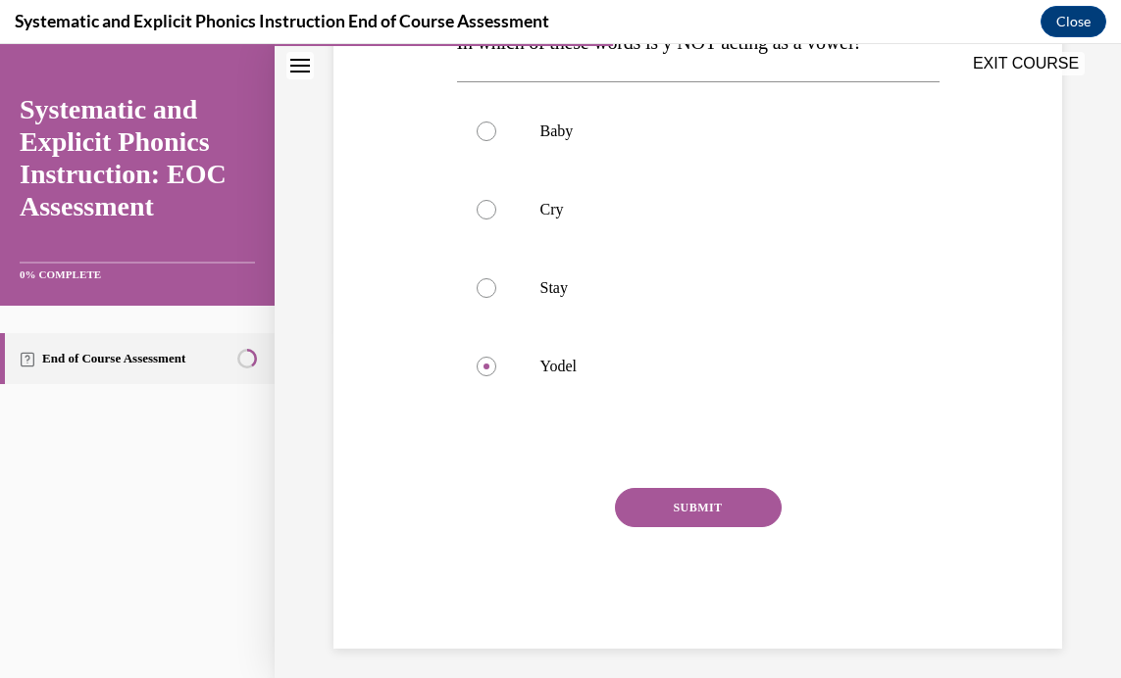
click at [656, 514] on button "SUBMIT" at bounding box center [698, 507] width 167 height 39
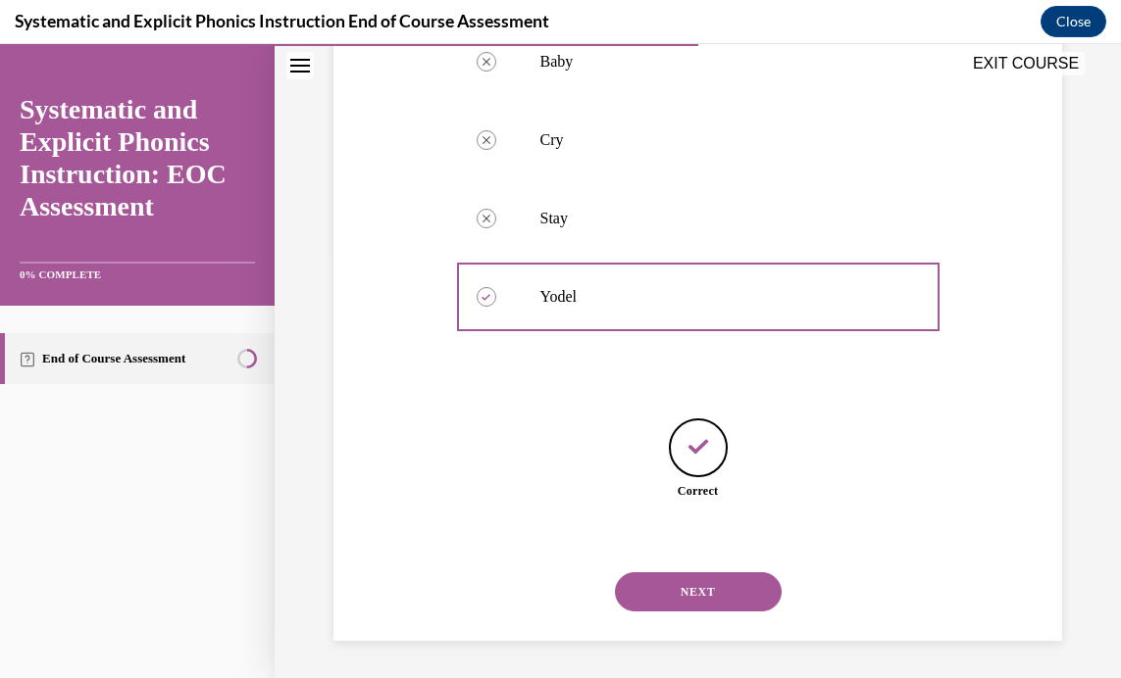
scroll to position [423, 0]
click at [692, 588] on button "NEXT" at bounding box center [698, 590] width 167 height 39
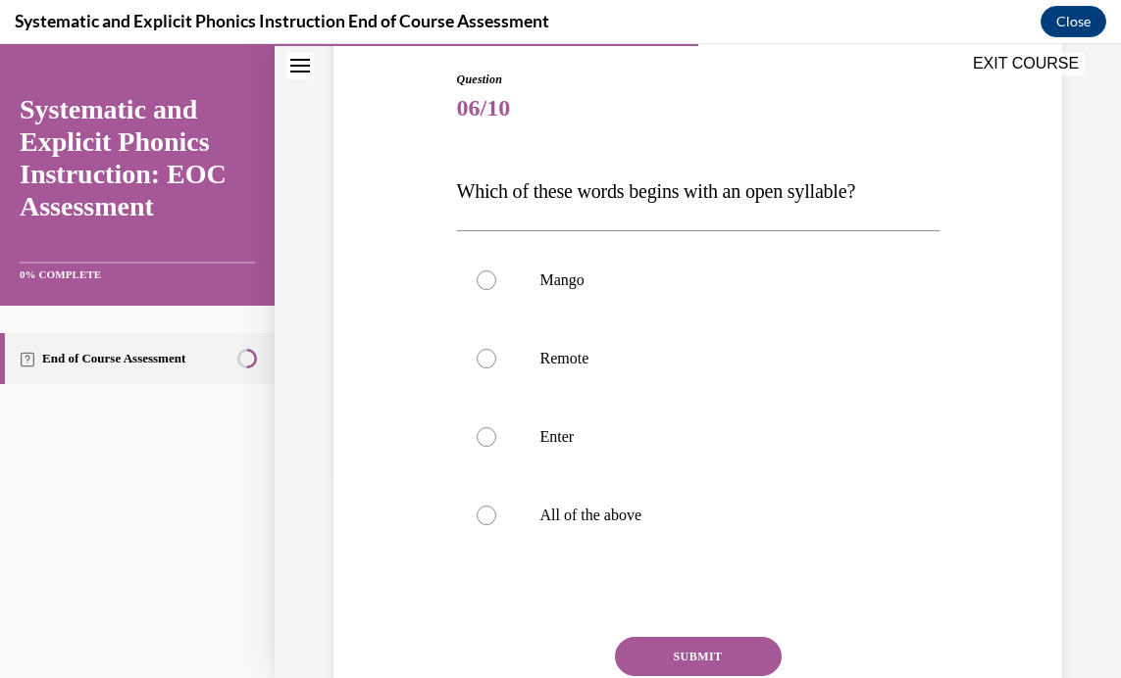
scroll to position [215, 0]
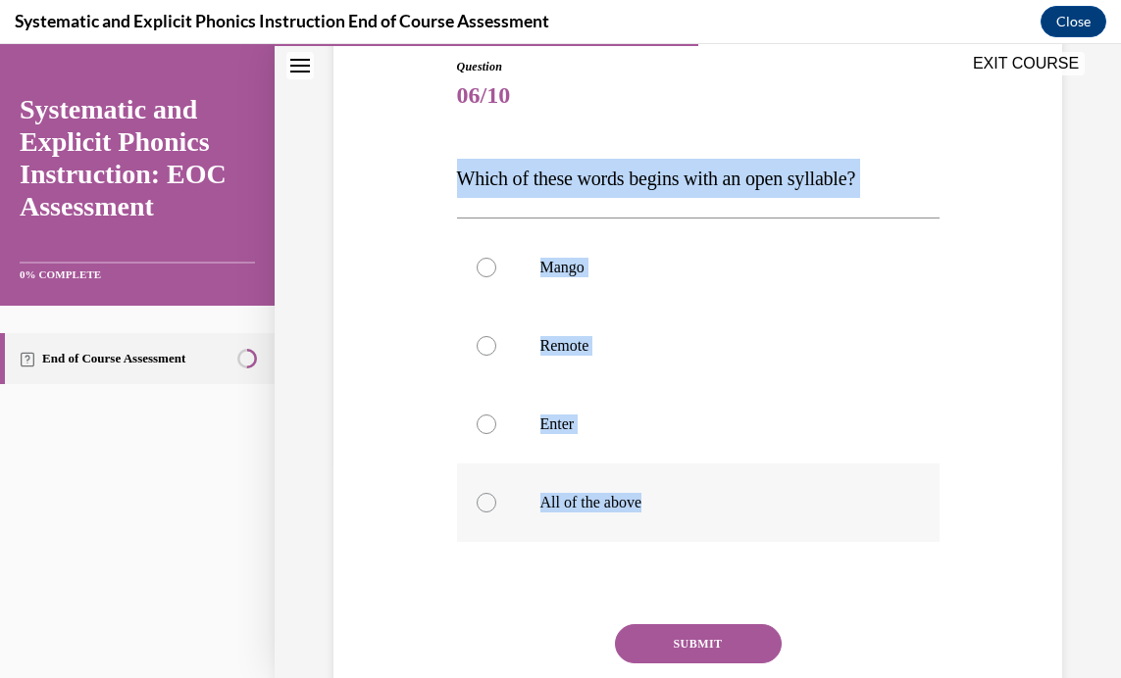
drag, startPoint x: 445, startPoint y: 172, endPoint x: 697, endPoint y: 504, distance: 417.1
click at [697, 504] on div "Question 06/10 Which of these words begins with an open syllable? Mango Remote …" at bounding box center [697, 392] width 738 height 786
copy div "Which of these words begins with an open syllable? Mango Remote Enter All of th…"
click at [734, 303] on div at bounding box center [698, 267] width 482 height 78
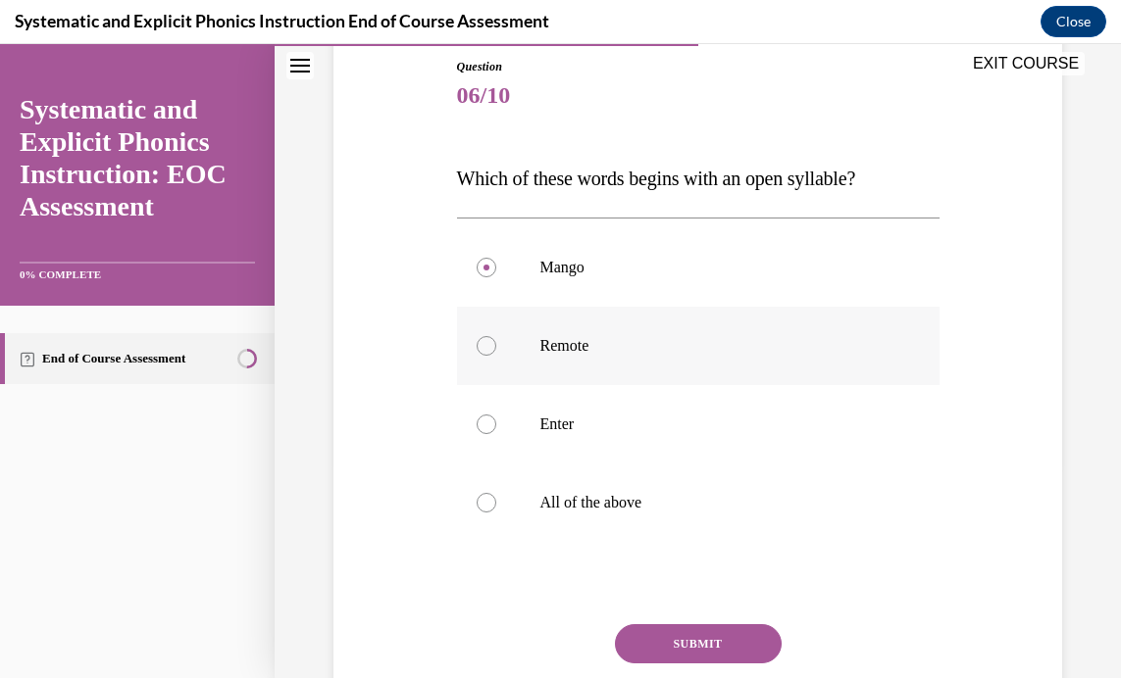
click at [486, 346] on div at bounding box center [486, 346] width 20 height 20
click at [677, 642] on button "SUBMIT" at bounding box center [698, 644] width 167 height 39
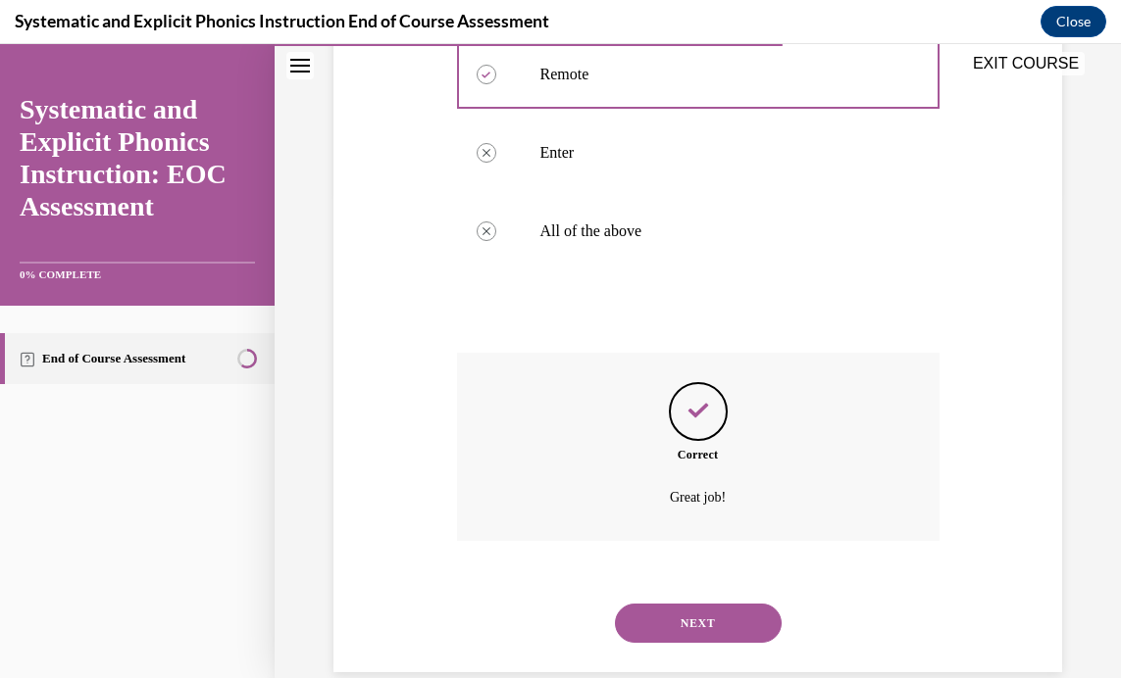
scroll to position [520, 0]
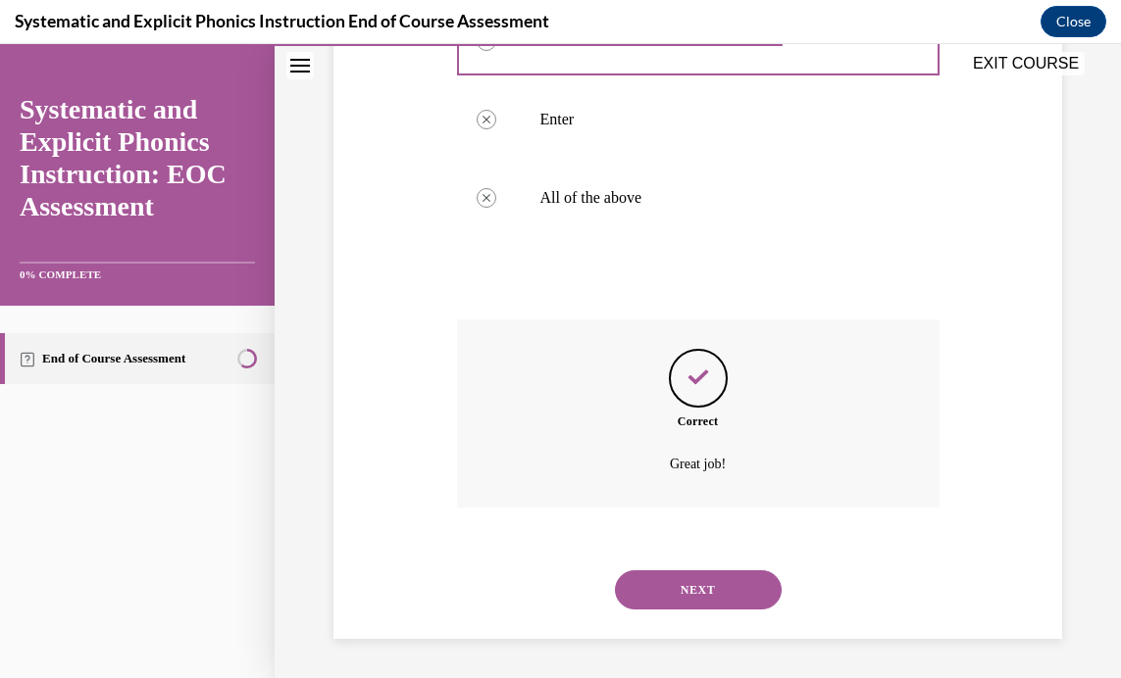
click at [689, 582] on button "NEXT" at bounding box center [698, 590] width 167 height 39
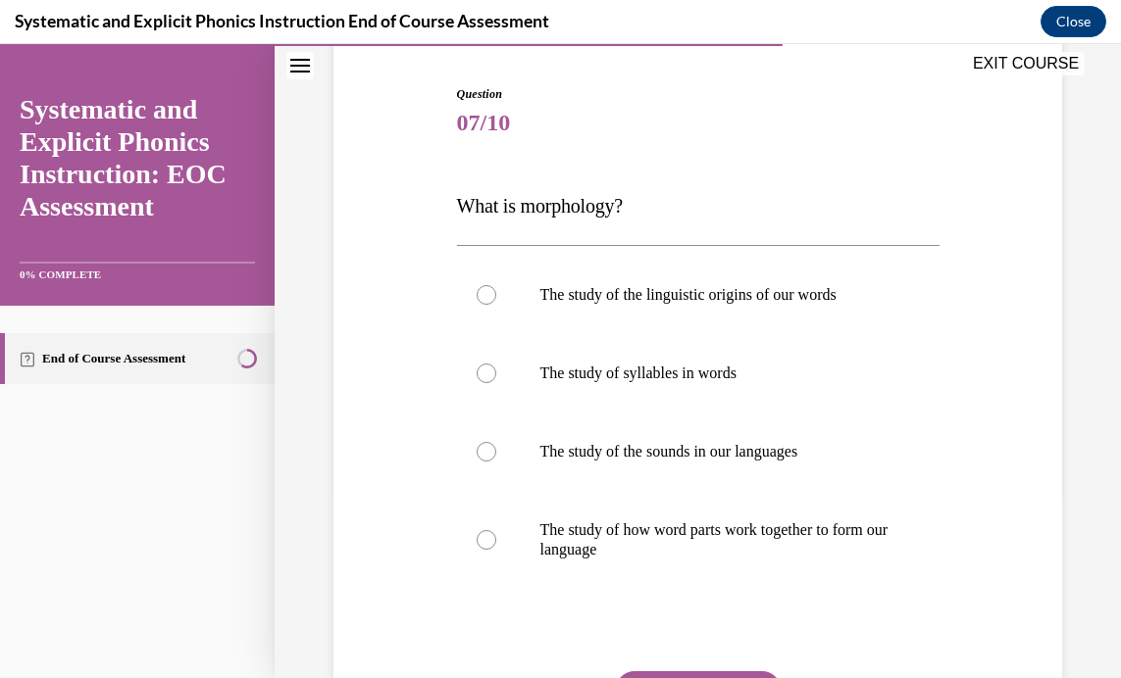
scroll to position [205, 0]
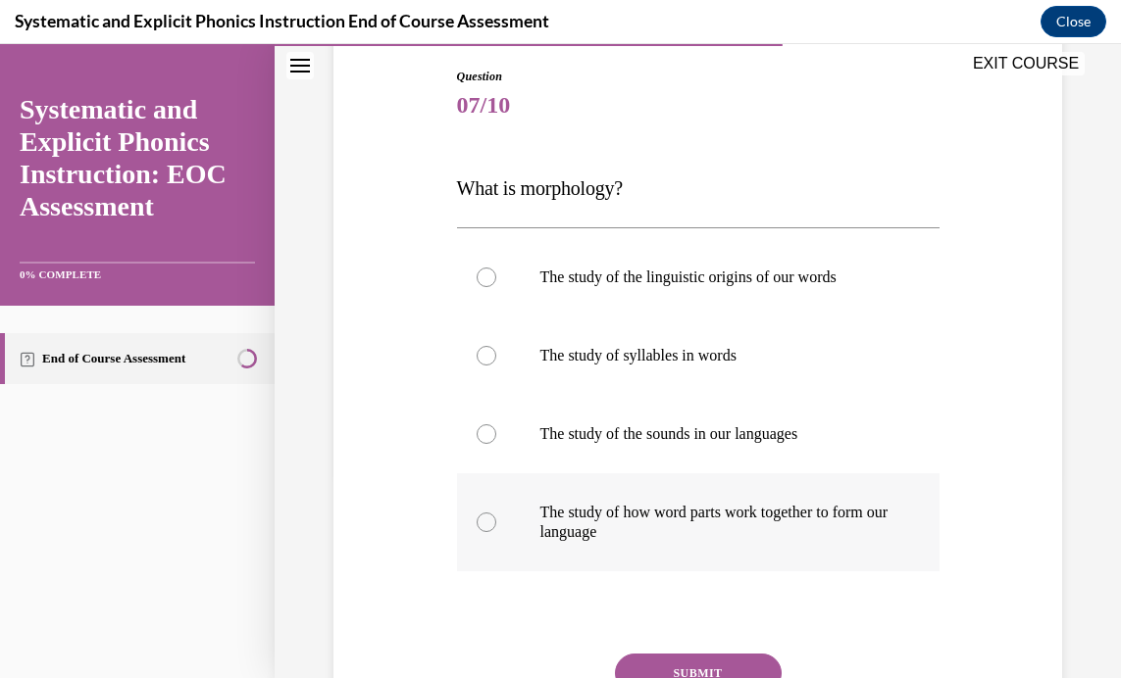
drag, startPoint x: 478, startPoint y: 525, endPoint x: 508, endPoint y: 529, distance: 29.8
click at [480, 525] on div at bounding box center [486, 523] width 20 height 20
click at [667, 658] on button "SUBMIT" at bounding box center [698, 673] width 167 height 39
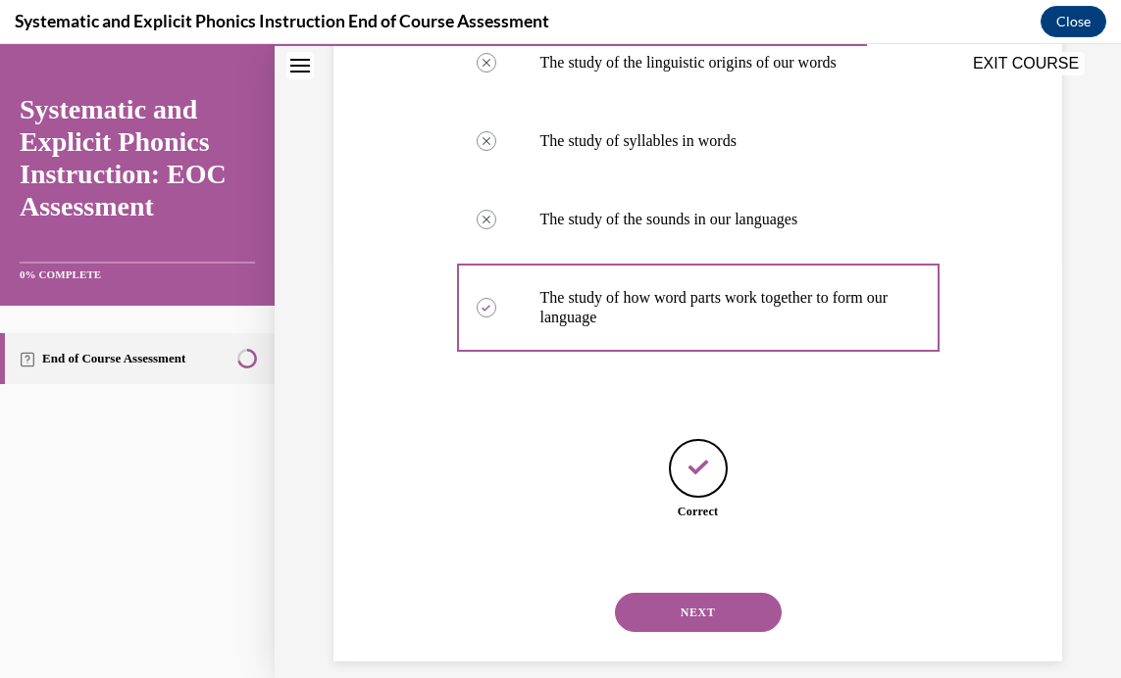
scroll to position [442, 0]
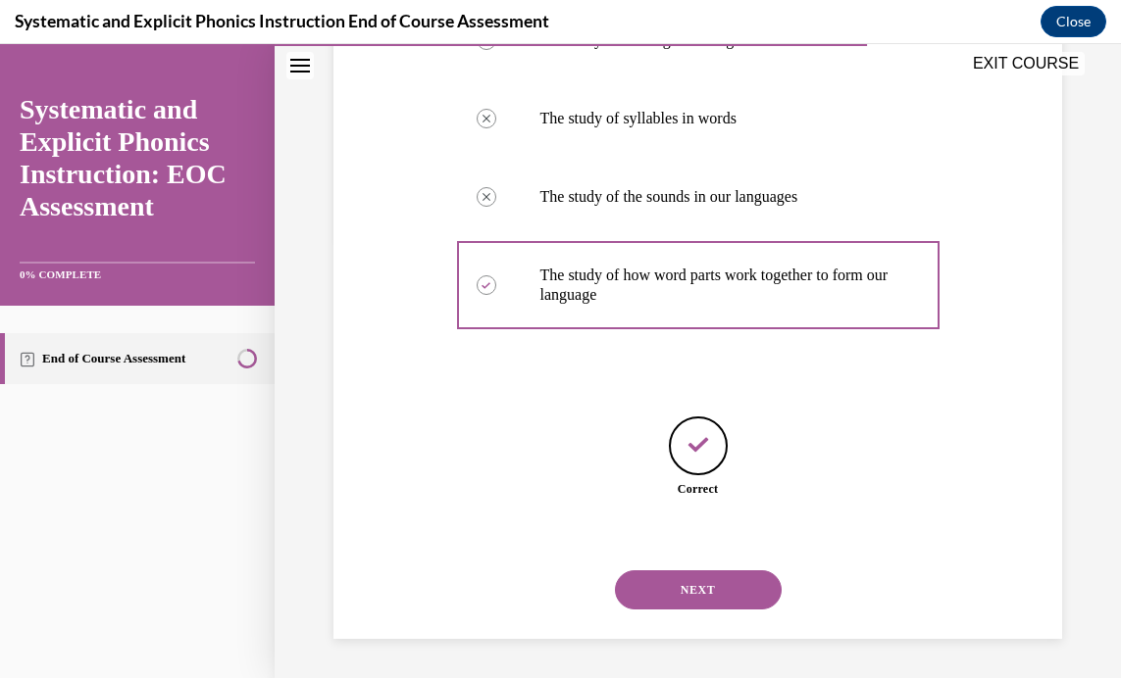
click at [655, 598] on button "NEXT" at bounding box center [698, 590] width 167 height 39
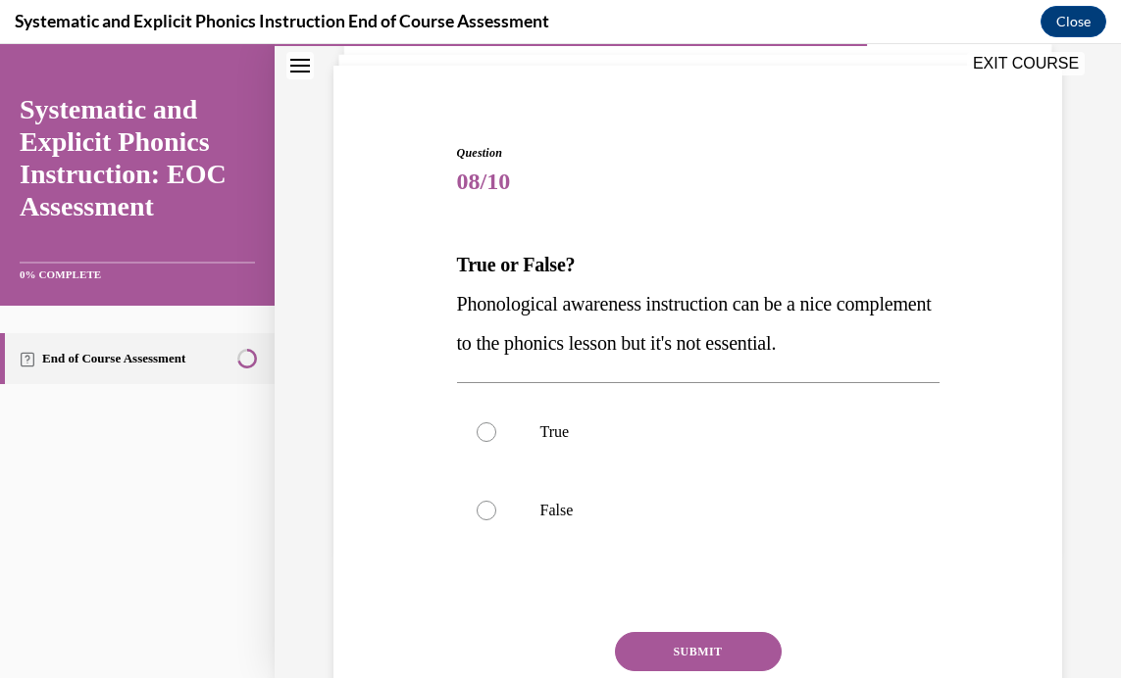
scroll to position [151, 0]
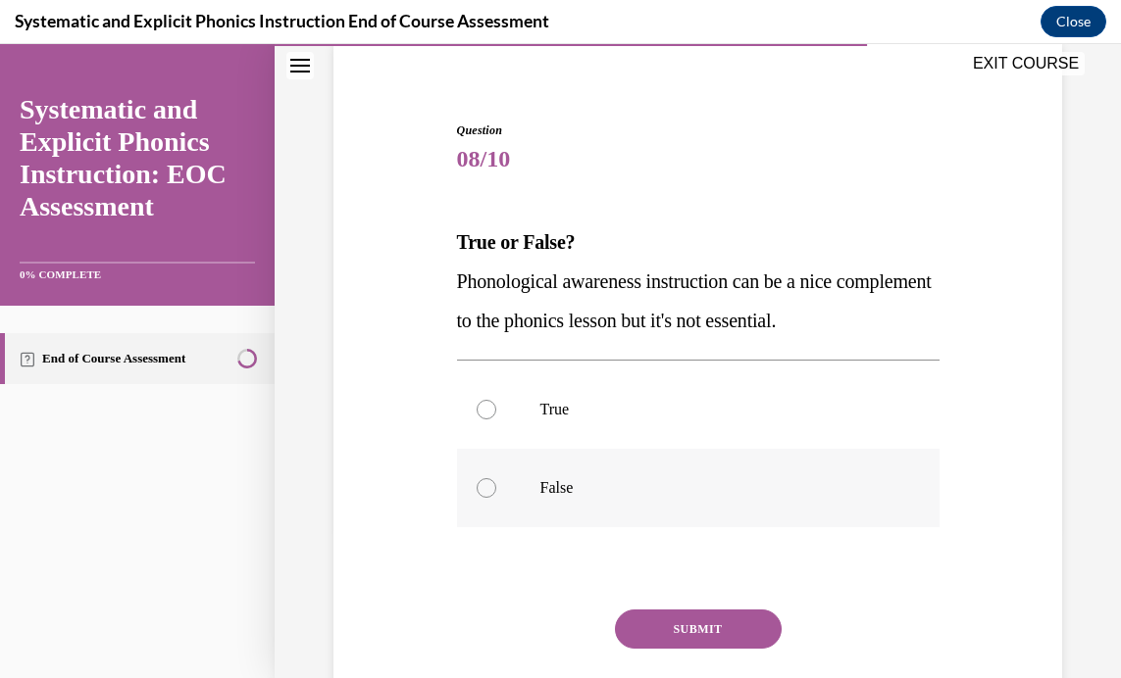
click at [475, 478] on div at bounding box center [698, 488] width 482 height 78
click at [686, 625] on button "SUBMIT" at bounding box center [698, 629] width 167 height 39
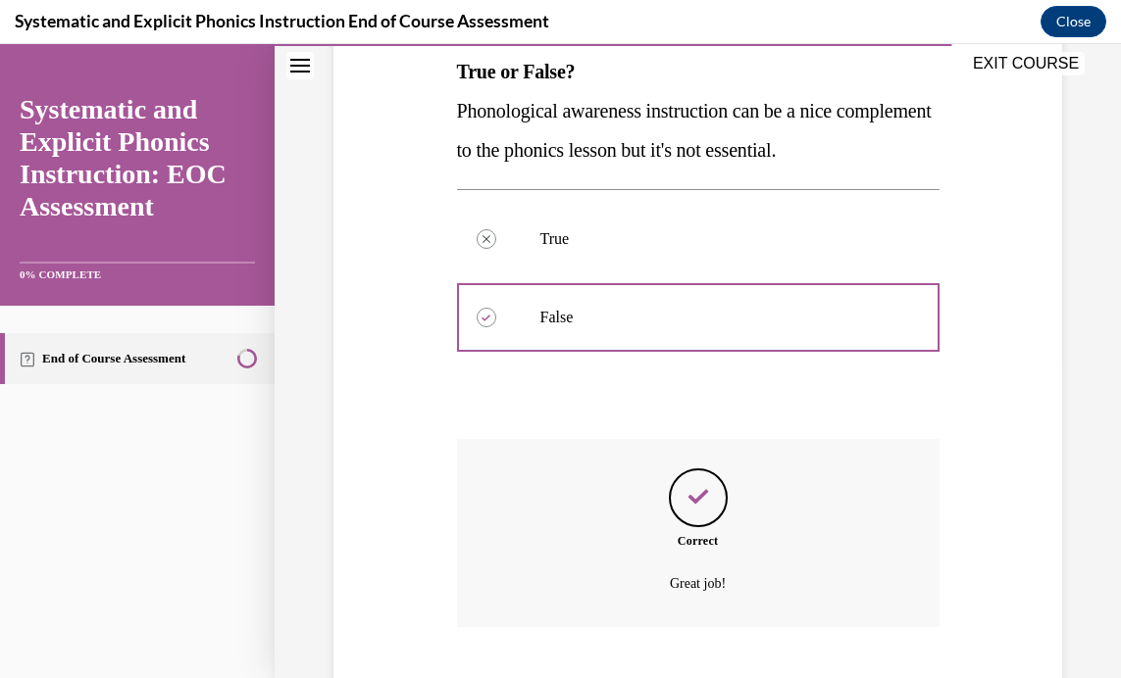
scroll to position [441, 0]
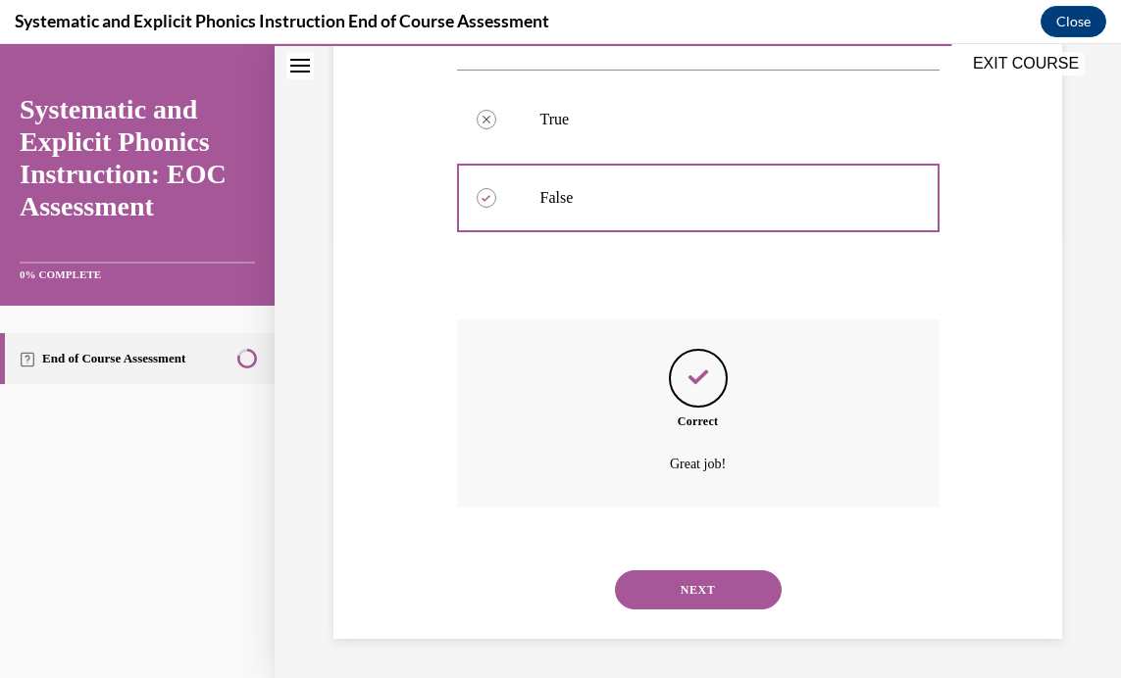
click at [694, 588] on button "NEXT" at bounding box center [698, 590] width 167 height 39
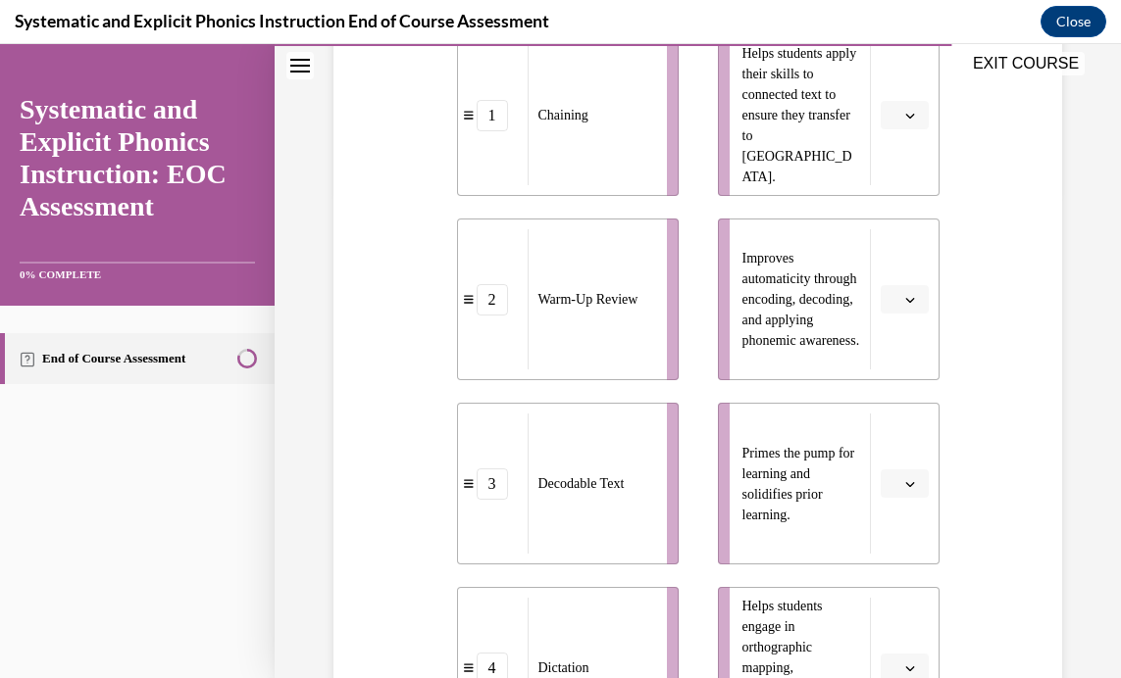
scroll to position [491, 0]
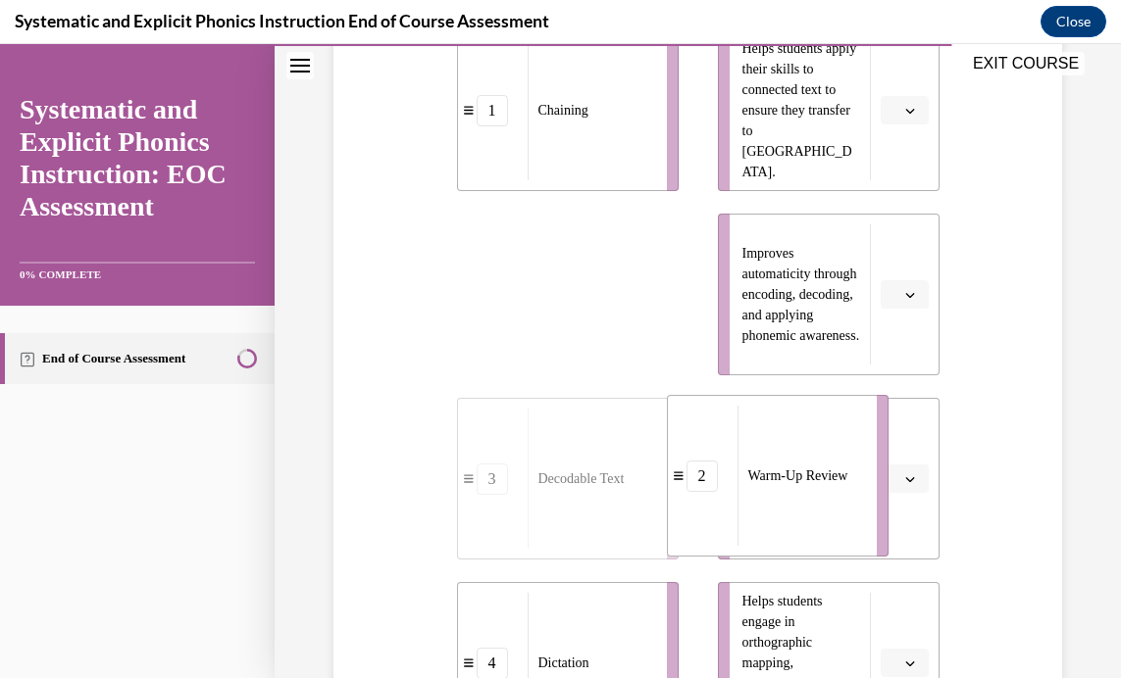
drag, startPoint x: 563, startPoint y: 325, endPoint x: 770, endPoint y: 489, distance: 264.4
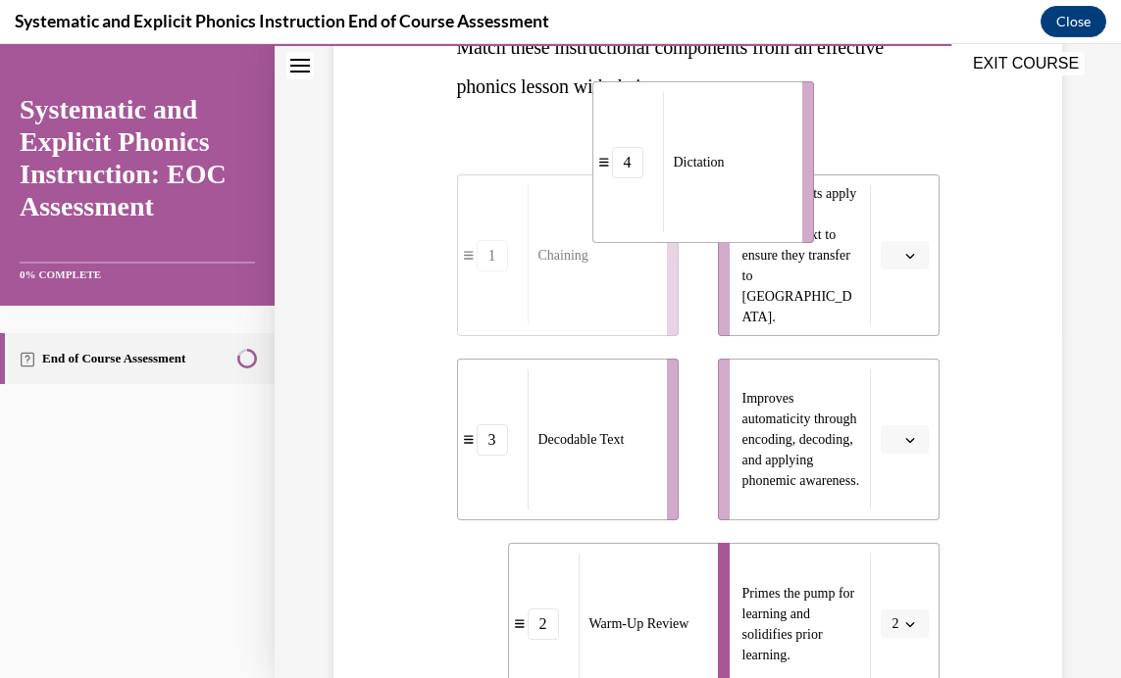
scroll to position [324, 0]
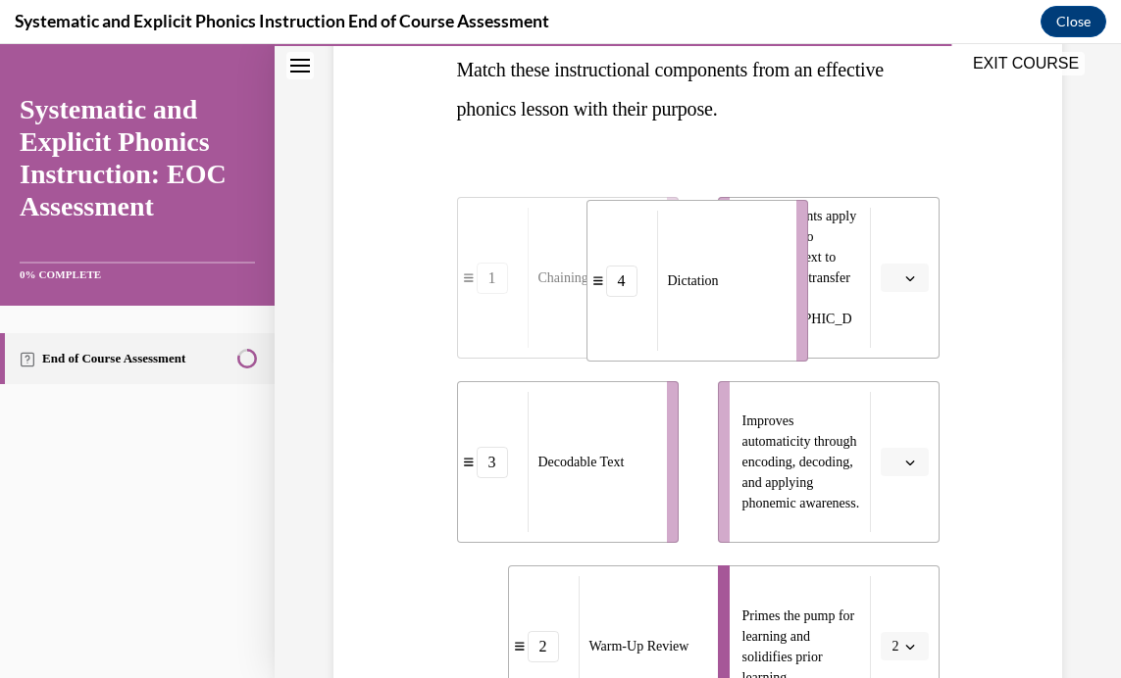
drag, startPoint x: 575, startPoint y: 646, endPoint x: 704, endPoint y: 245, distance: 421.4
click at [704, 245] on div "Dictation" at bounding box center [720, 281] width 126 height 140
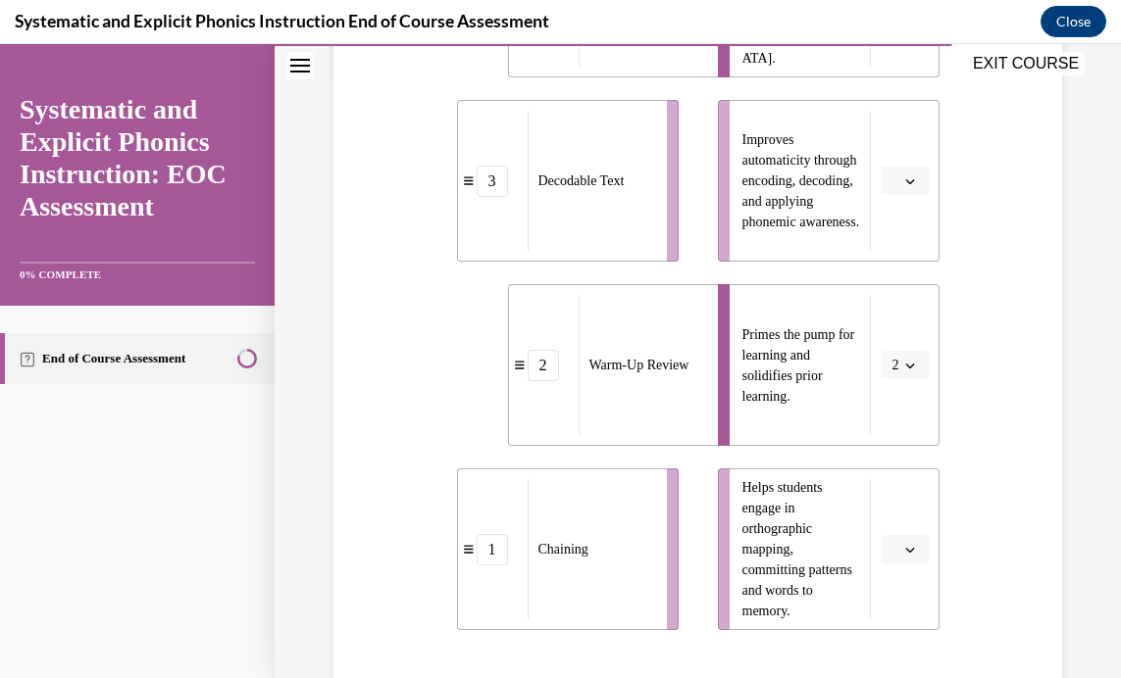
scroll to position [610, 0]
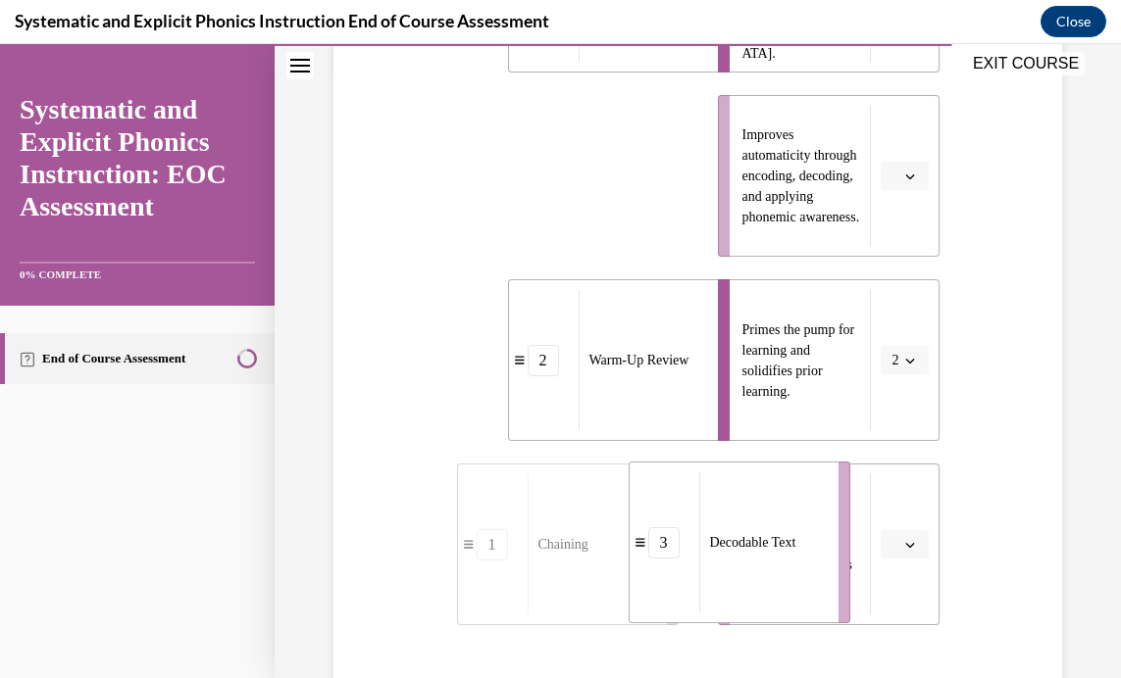
drag, startPoint x: 579, startPoint y: 175, endPoint x: 751, endPoint y: 542, distance: 404.8
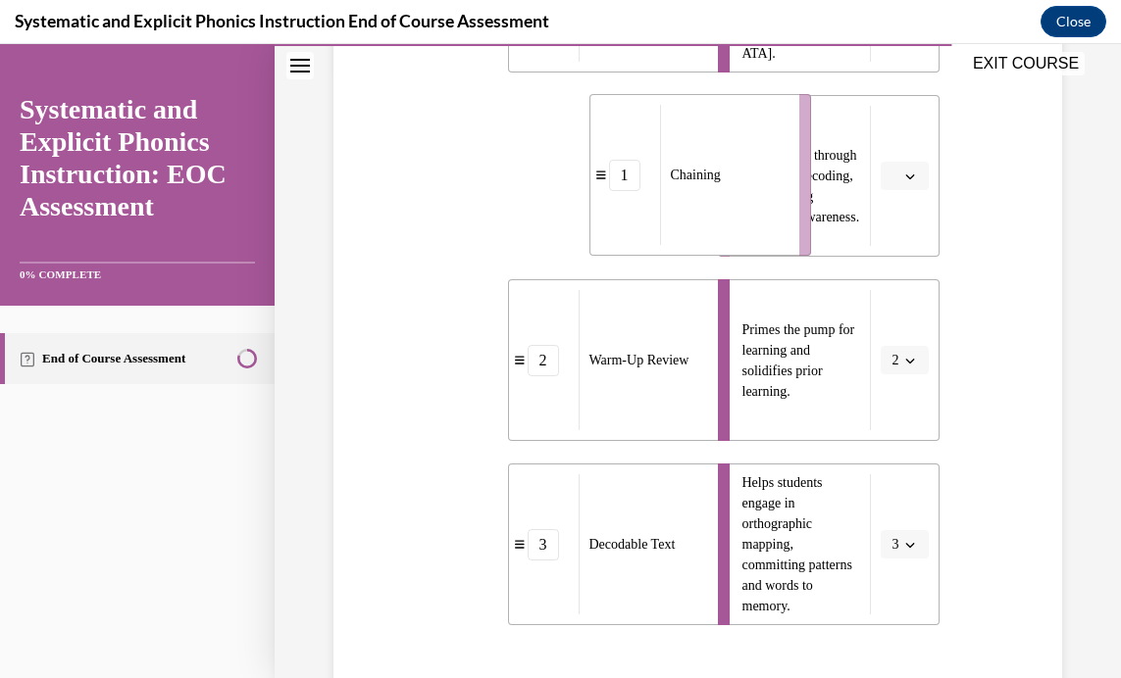
drag, startPoint x: 575, startPoint y: 227, endPoint x: 707, endPoint y: 226, distance: 132.4
click at [707, 226] on div "Chaining" at bounding box center [723, 175] width 126 height 140
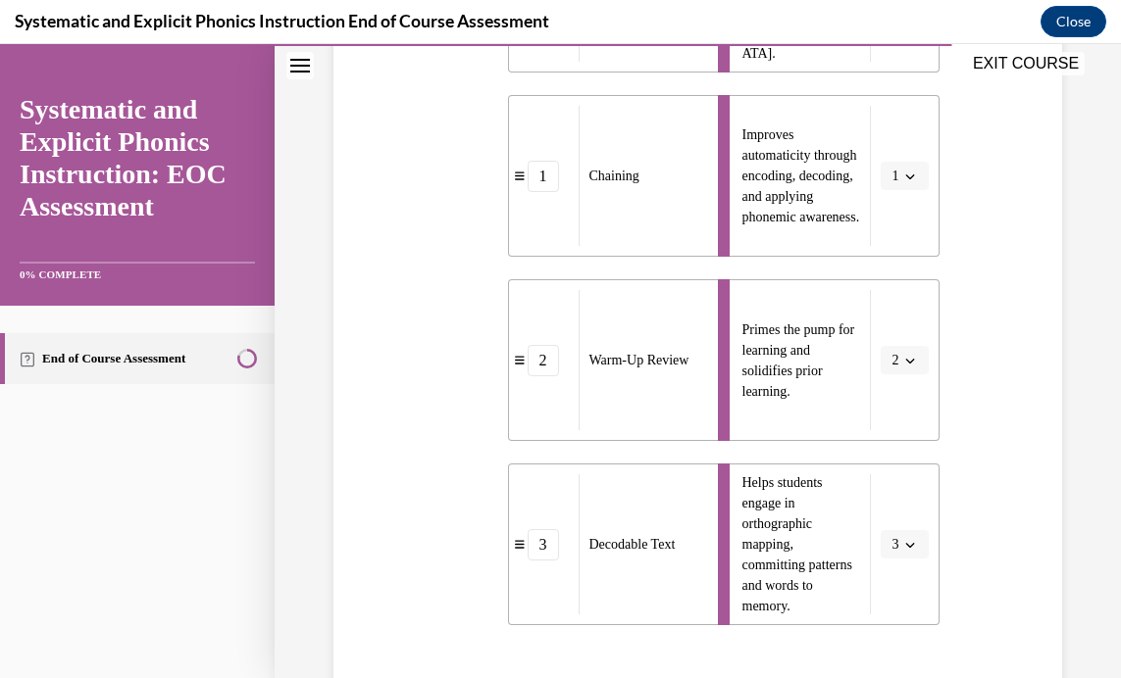
scroll to position [839, 0]
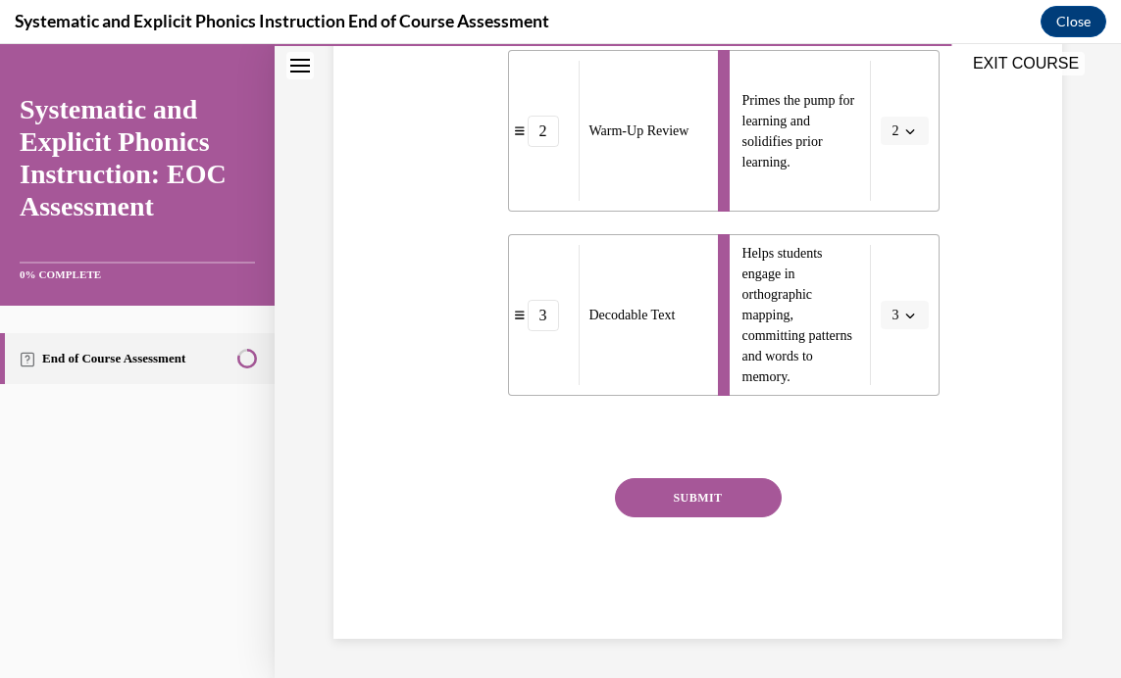
click at [702, 495] on button "SUBMIT" at bounding box center [698, 497] width 167 height 39
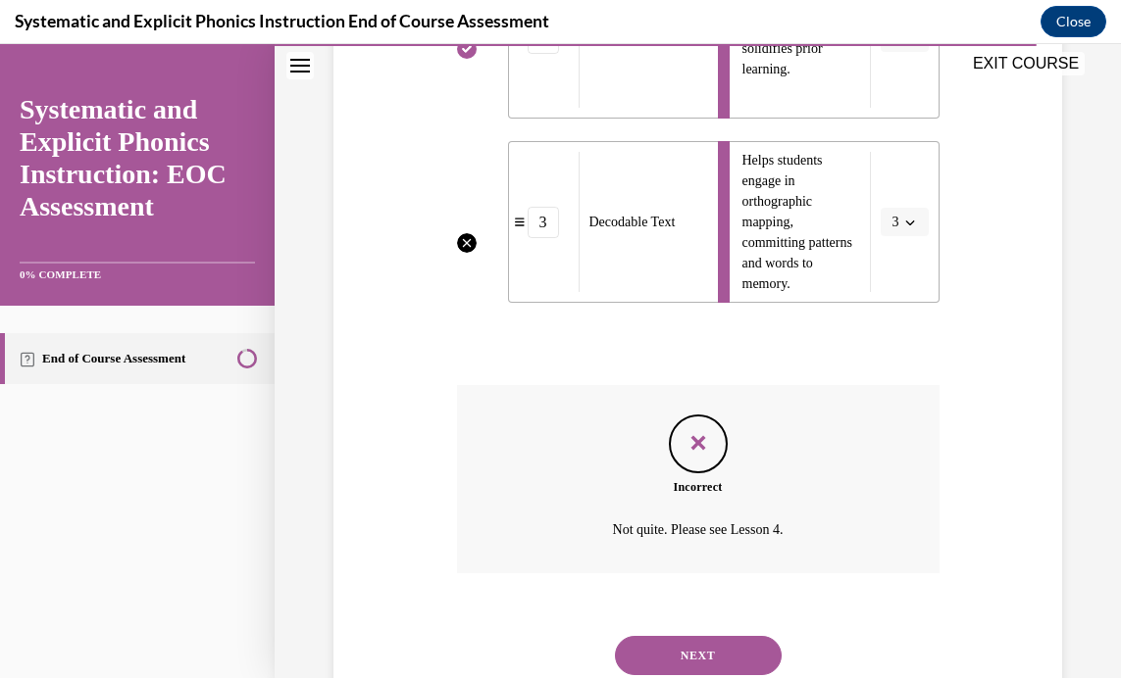
scroll to position [974, 0]
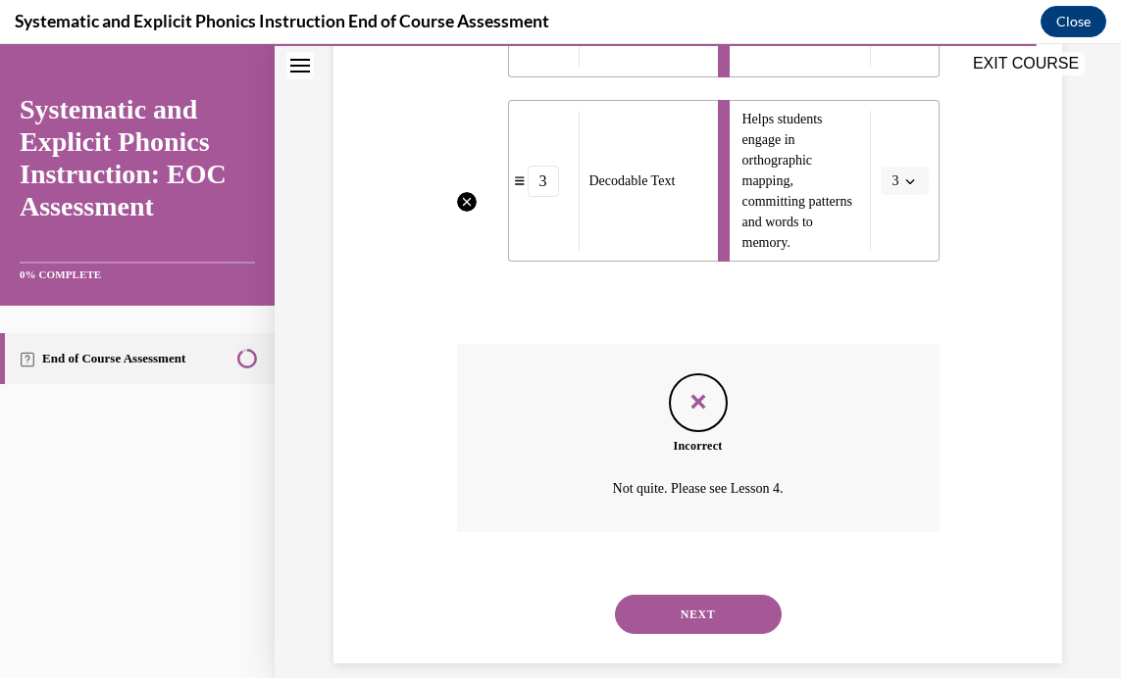
click at [691, 620] on button "NEXT" at bounding box center [698, 614] width 167 height 39
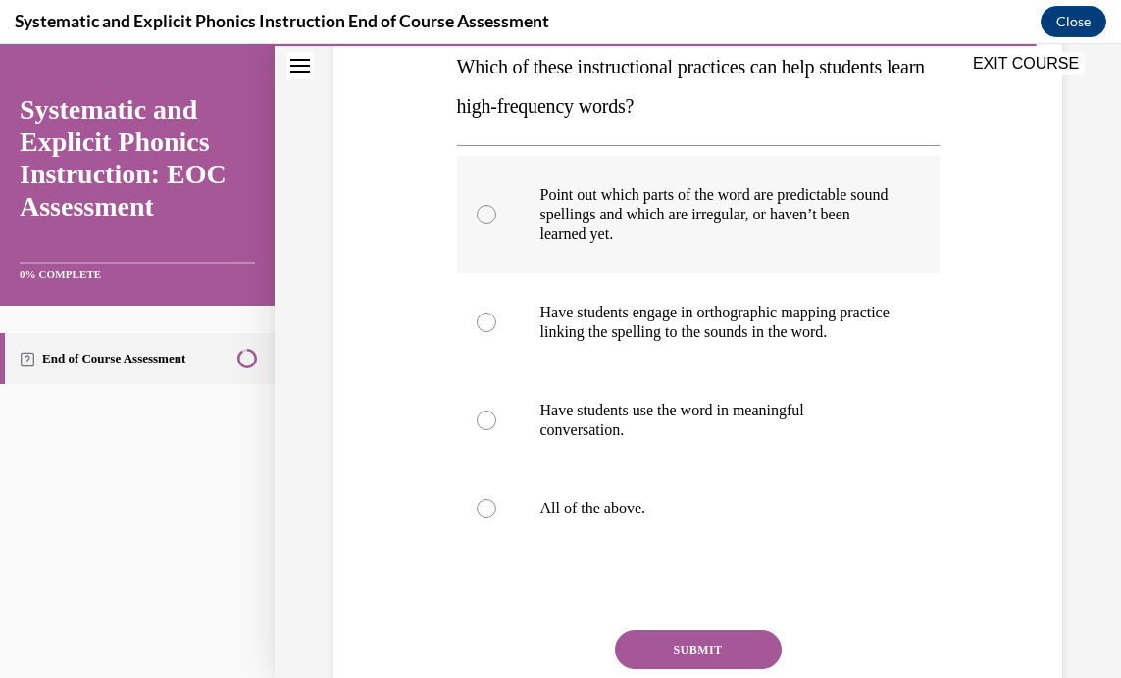
scroll to position [328, 0]
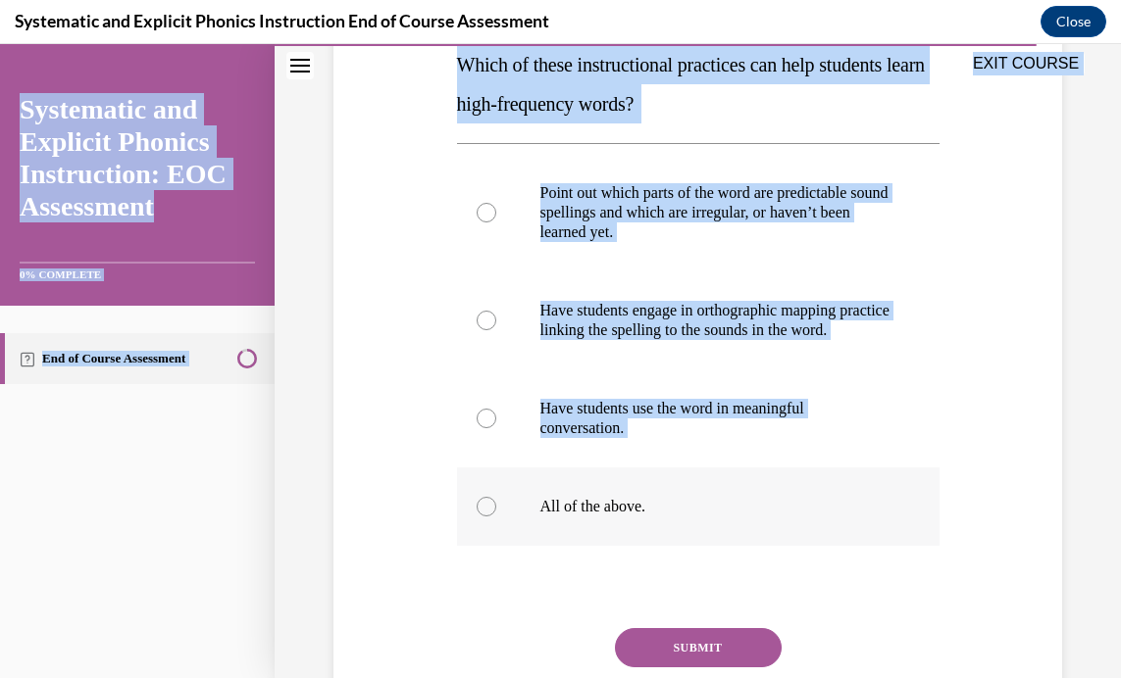
drag, startPoint x: 438, startPoint y: 62, endPoint x: 675, endPoint y: 539, distance: 532.7
click at [675, 539] on div "EXIT COURSE Systematic and Explicit Phonics Instruction: EOC Assessment 0% COMP…" at bounding box center [560, 361] width 1121 height 634
click at [1011, 337] on div "Question 10/10 Which of these instructional practices can help students learn h…" at bounding box center [697, 337] width 738 height 904
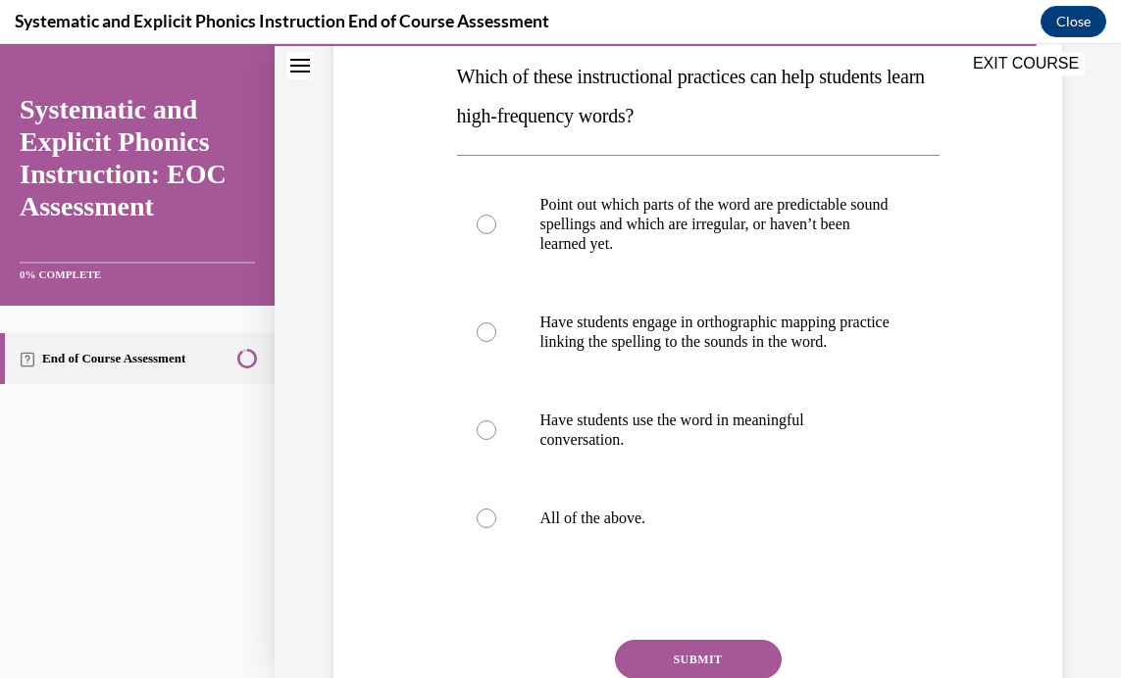
scroll to position [302, 0]
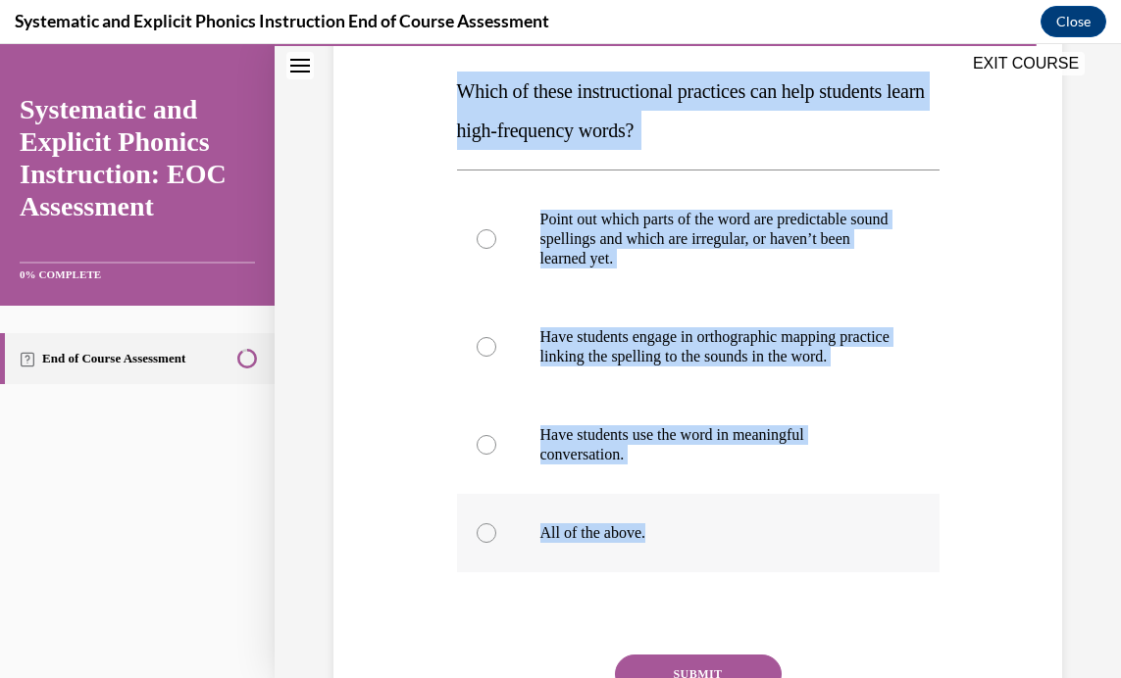
drag, startPoint x: 448, startPoint y: 87, endPoint x: 661, endPoint y: 548, distance: 507.6
click at [661, 548] on div "Question 10/10 Which of these instructional practices can help students learn h…" at bounding box center [697, 364] width 738 height 904
drag, startPoint x: 661, startPoint y: 548, endPoint x: 593, endPoint y: 243, distance: 312.3
copy div "Which of these instructional practices can help students learn high-frequency w…"
click at [892, 359] on div at bounding box center [698, 347] width 482 height 98
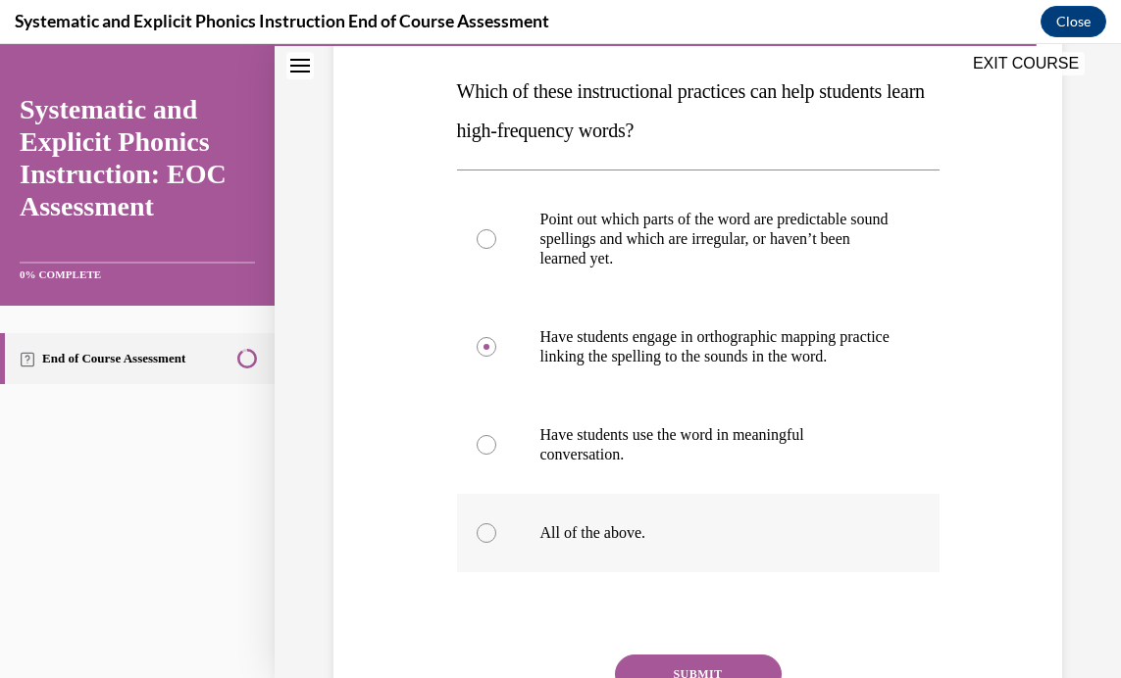
click at [485, 543] on div at bounding box center [486, 534] width 20 height 20
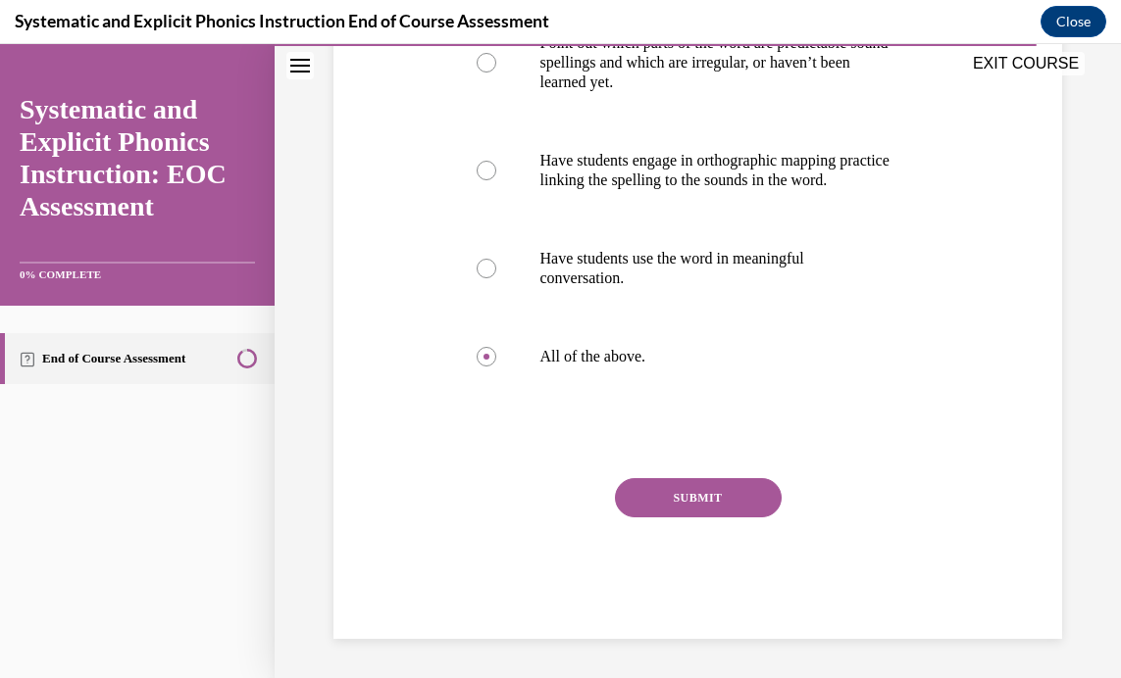
click at [688, 498] on button "SUBMIT" at bounding box center [698, 497] width 167 height 39
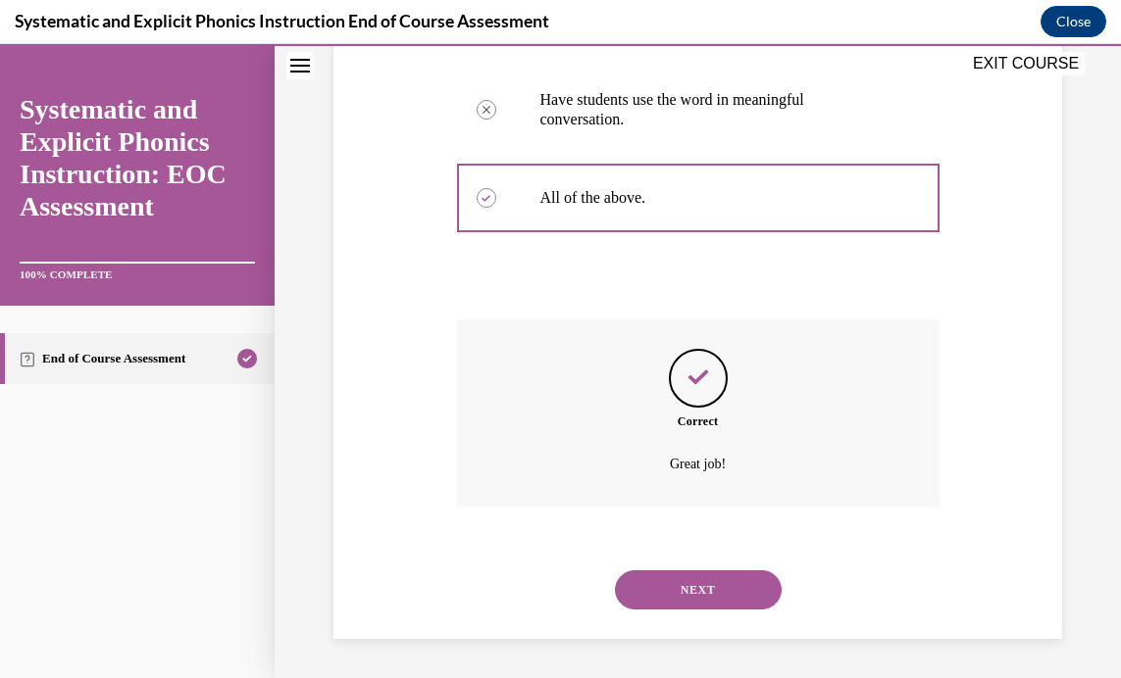
scroll to position [657, 0]
click at [659, 583] on button "NEXT" at bounding box center [698, 590] width 167 height 39
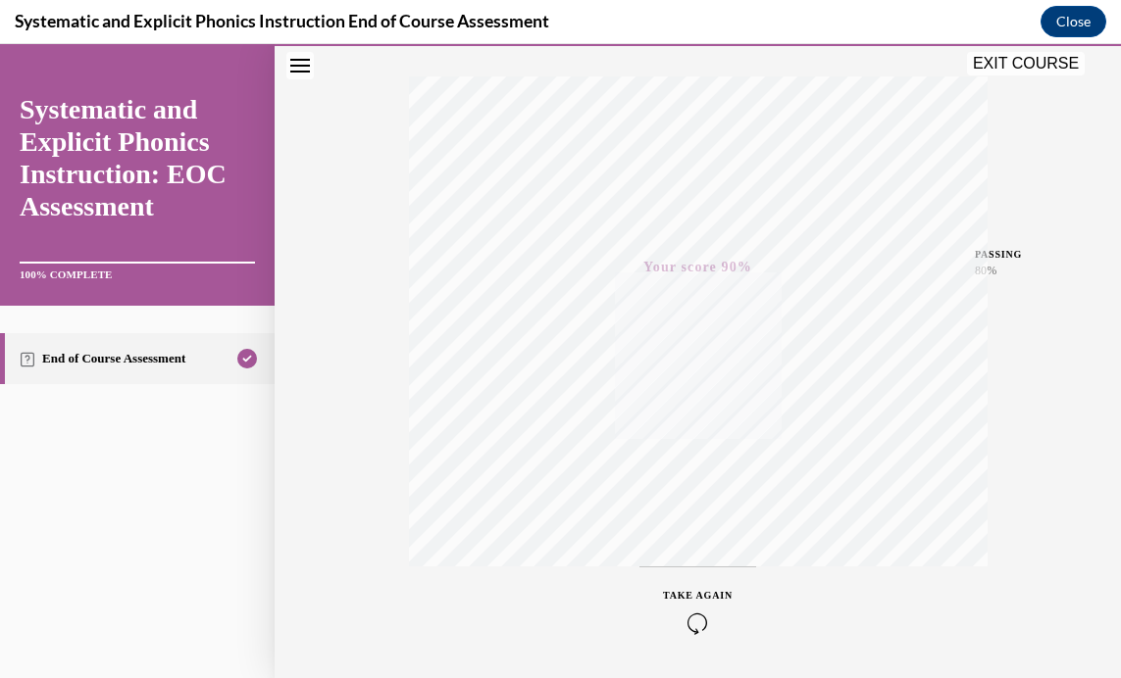
scroll to position [371, 0]
click at [1015, 61] on button "EXIT COURSE" at bounding box center [1026, 64] width 118 height 24
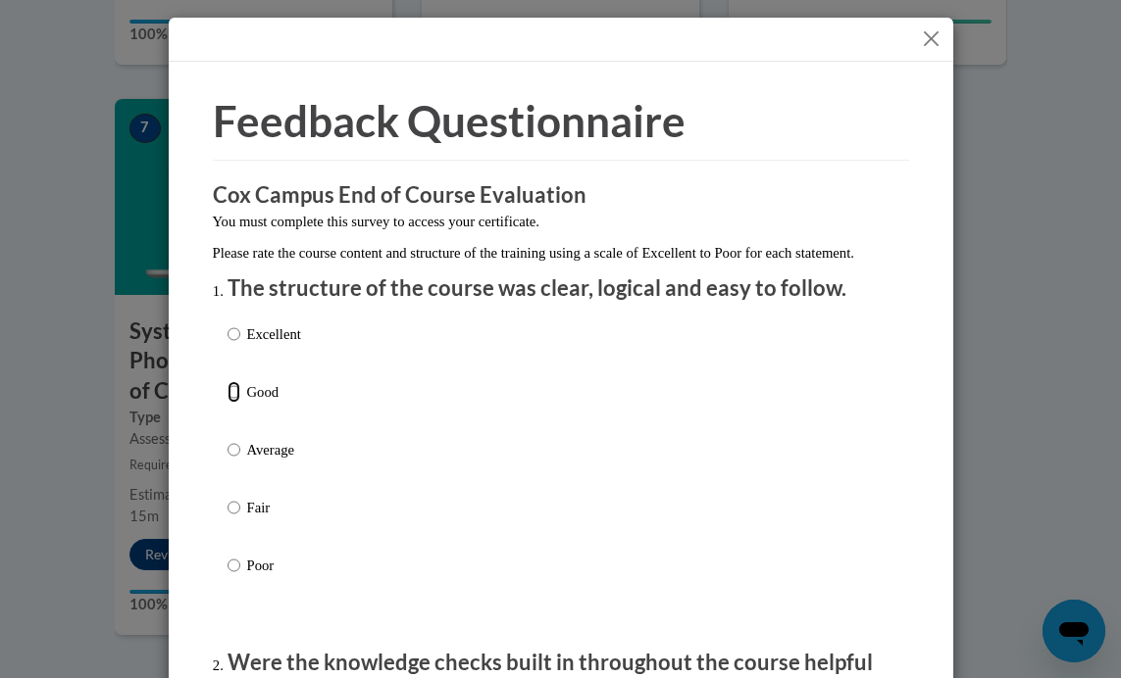
click at [227, 403] on input "Good" at bounding box center [233, 392] width 13 height 22
radio input "true"
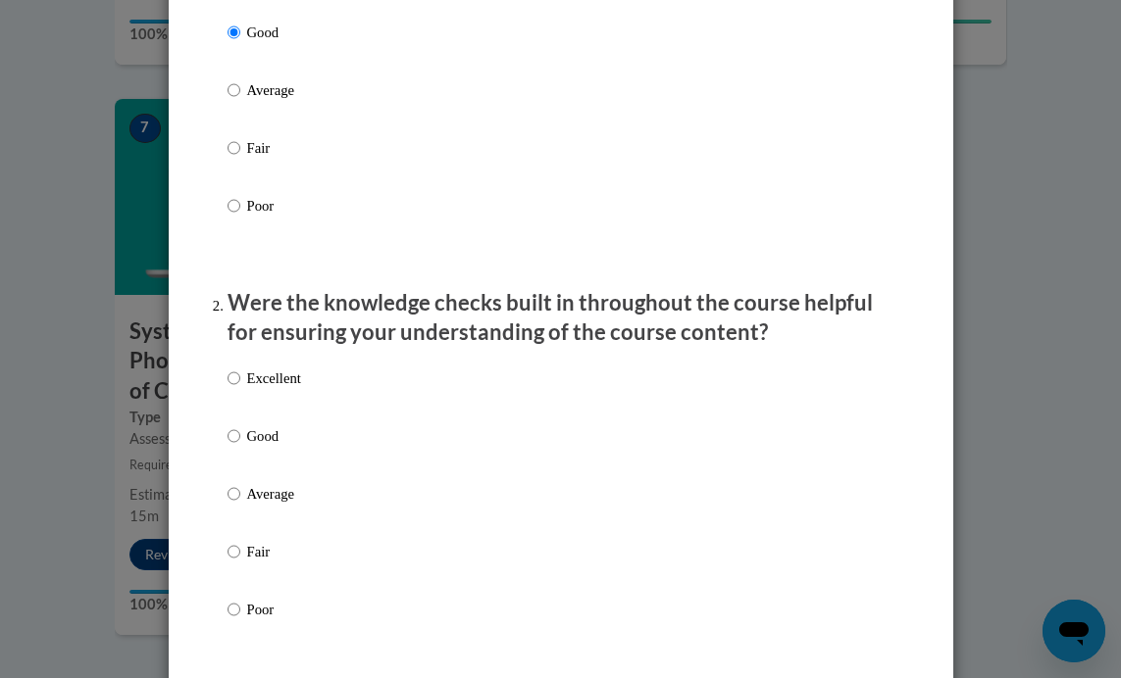
scroll to position [580, 0]
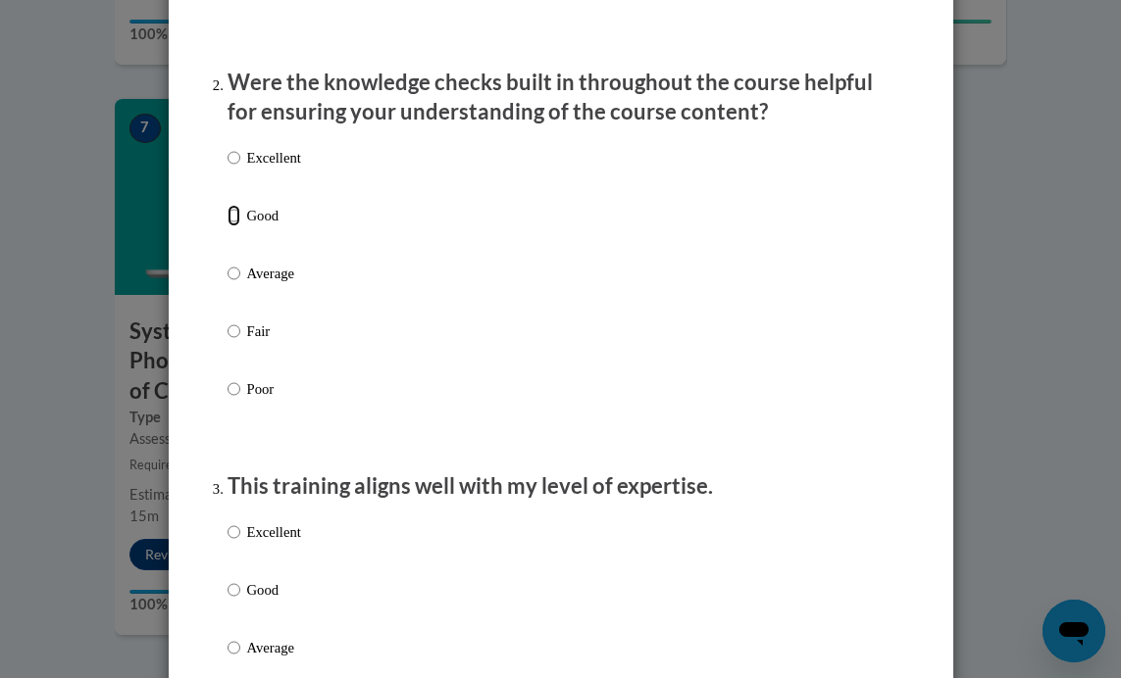
click at [227, 226] on input "Good" at bounding box center [233, 216] width 13 height 22
radio input "true"
click at [227, 601] on input "Good" at bounding box center [233, 590] width 13 height 22
radio input "true"
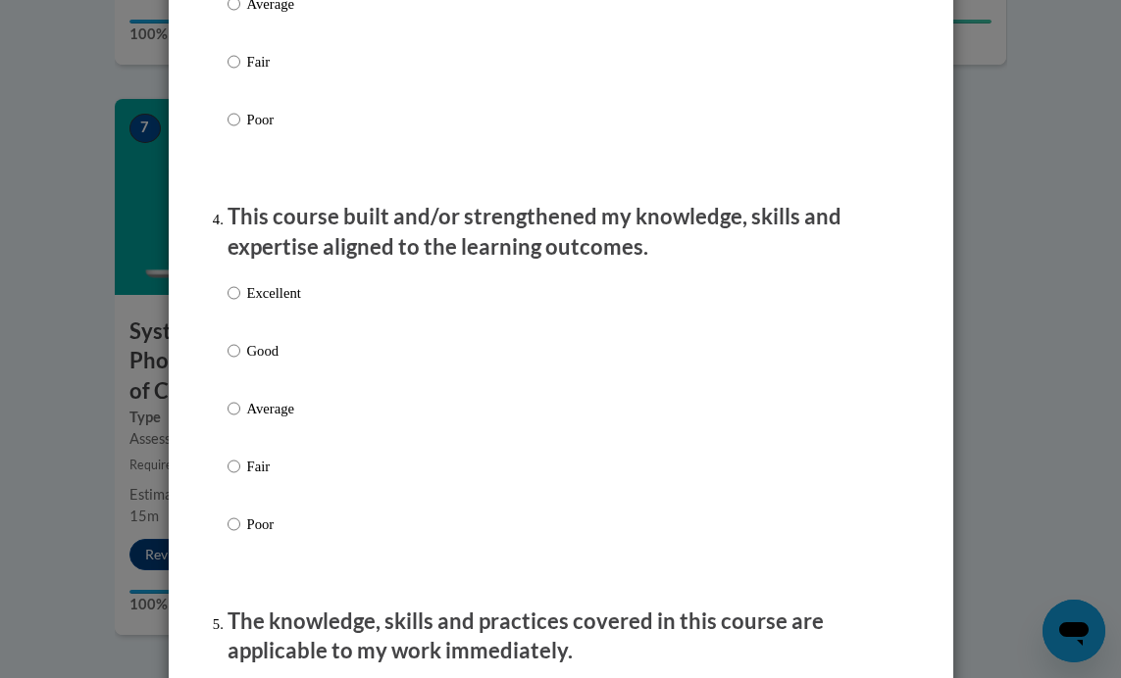
scroll to position [1363, 0]
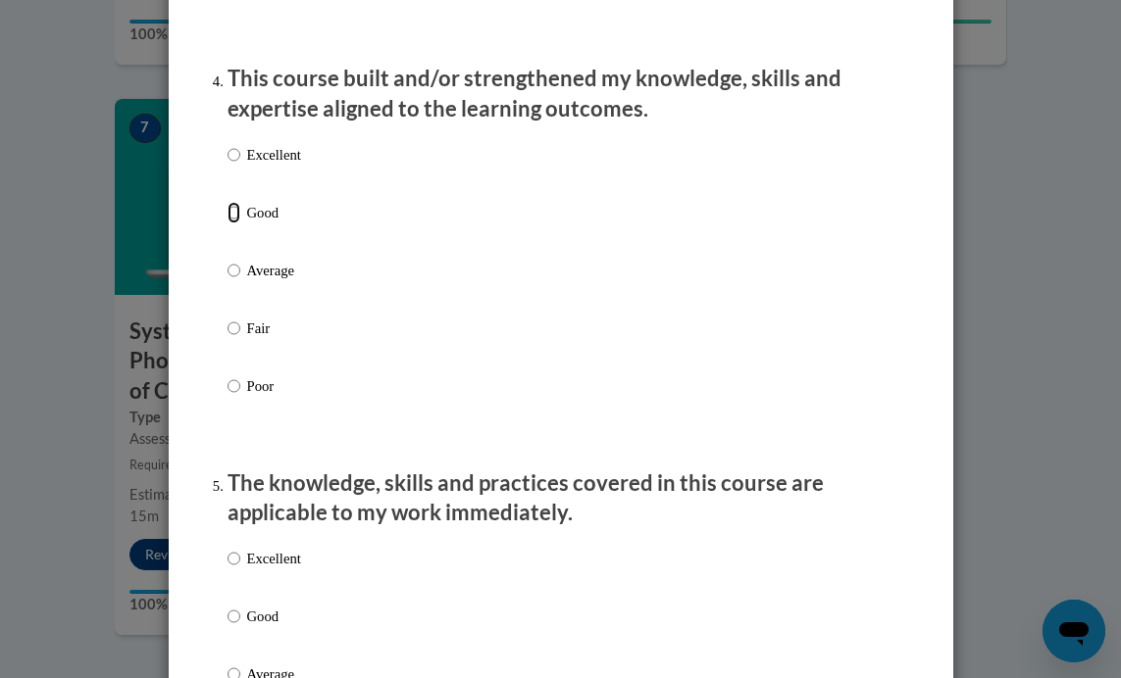
click at [227, 224] on input "Good" at bounding box center [233, 213] width 13 height 22
radio input "true"
click at [227, 627] on input "Good" at bounding box center [233, 617] width 13 height 22
radio input "true"
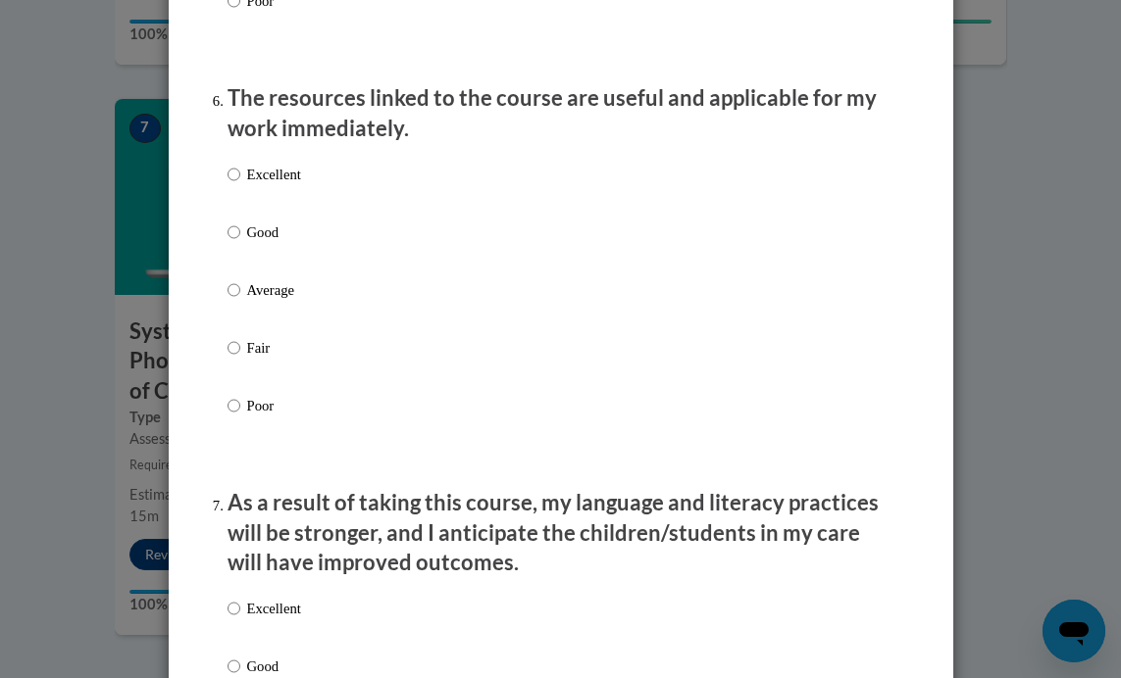
scroll to position [2165, 0]
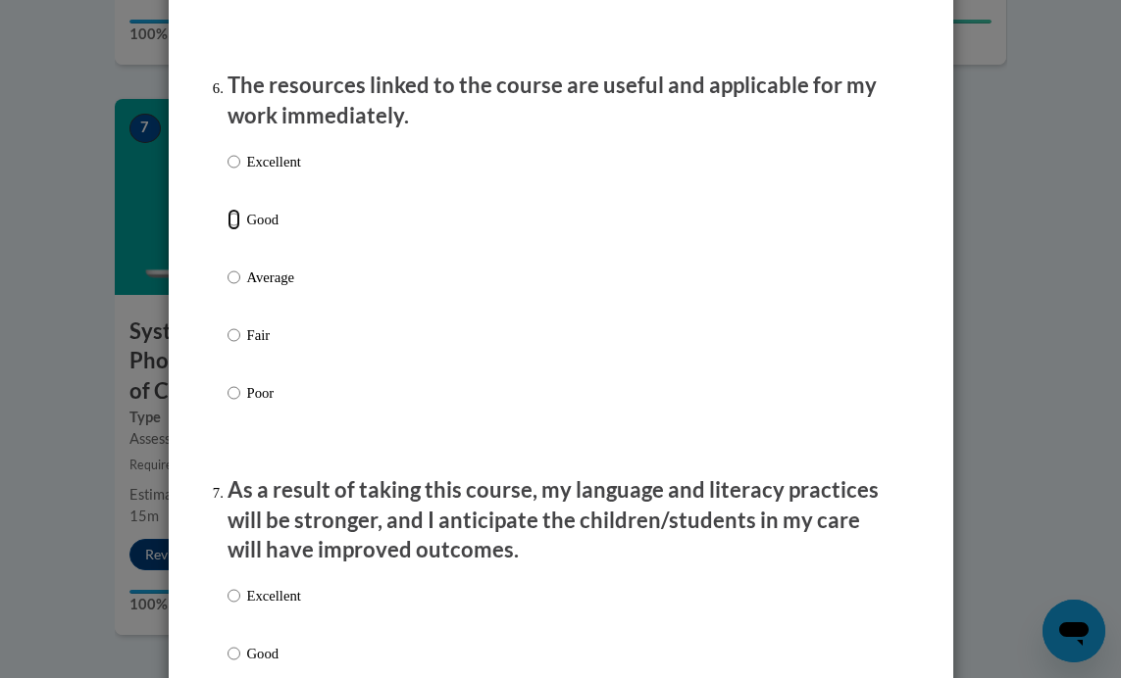
click at [227, 230] on input "Good" at bounding box center [233, 220] width 13 height 22
radio input "true"
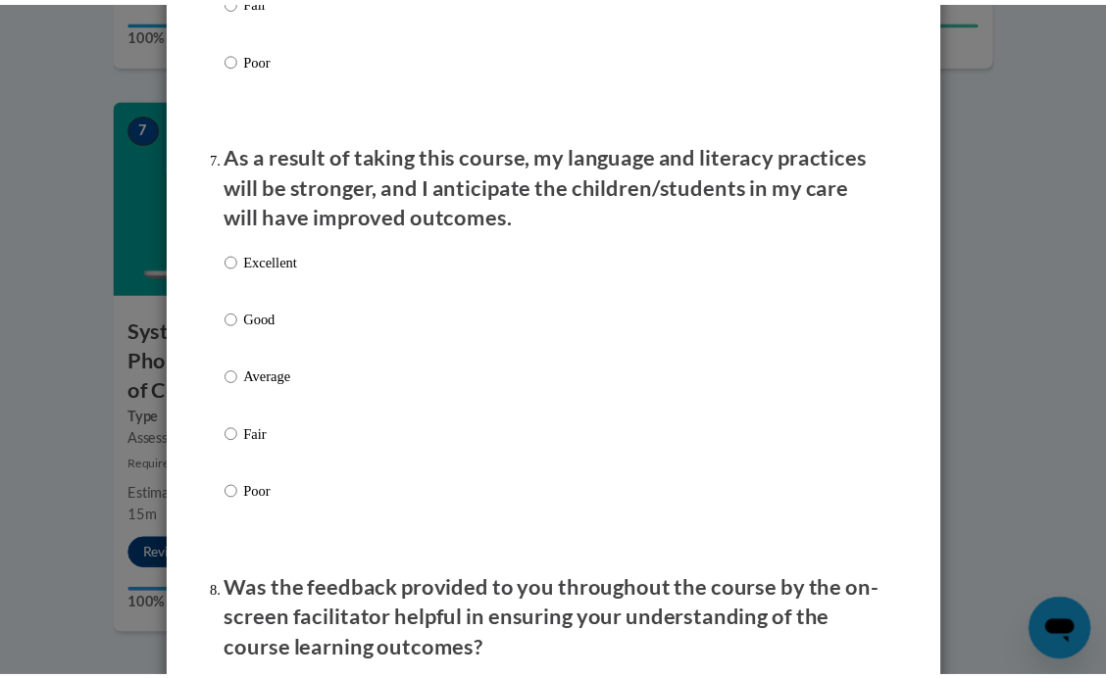
scroll to position [2682, 0]
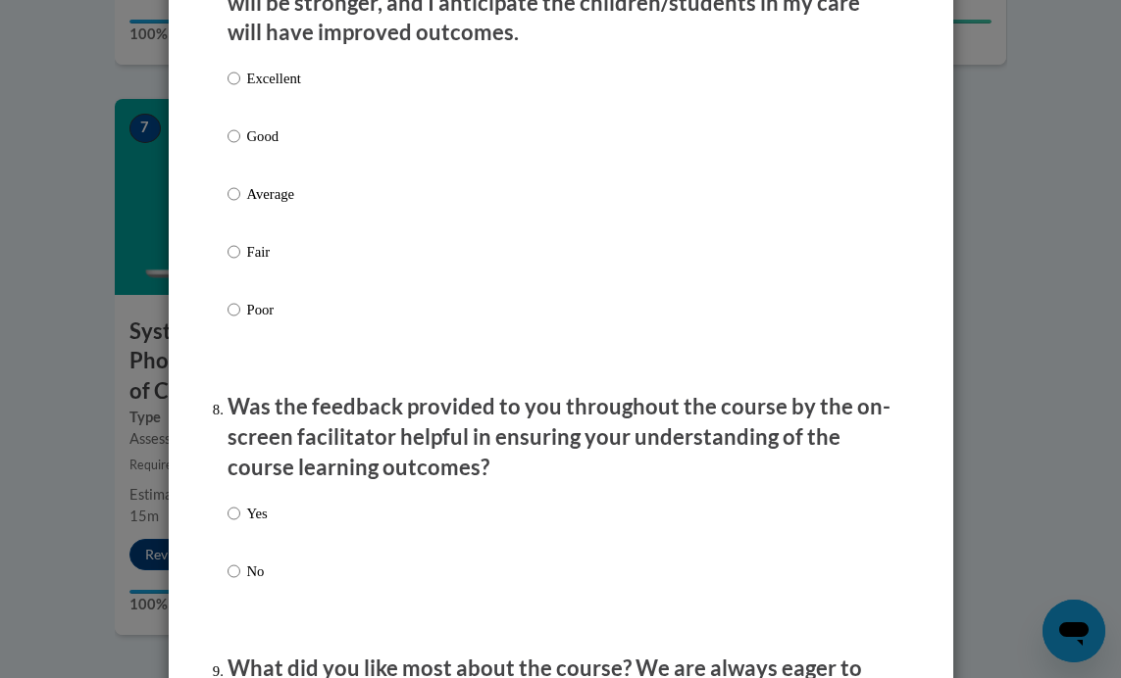
click at [227, 147] on input "Good" at bounding box center [233, 136] width 13 height 22
radio input "true"
click at [227, 525] on input "Yes" at bounding box center [233, 514] width 13 height 22
radio input "true"
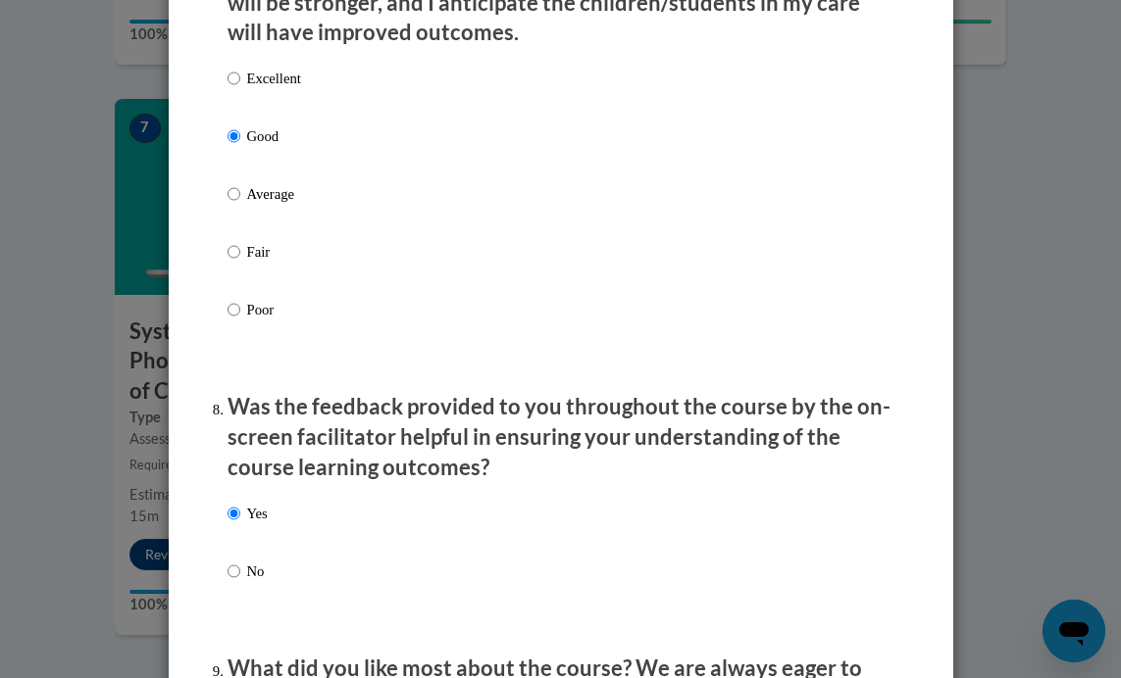
drag, startPoint x: 1105, startPoint y: 467, endPoint x: 1077, endPoint y: 507, distance: 49.2
click at [1083, 562] on div "Feedback Questionnaire Rate Course Comments Cox Campus End of Course Evaluation…" at bounding box center [560, 339] width 1121 height 678
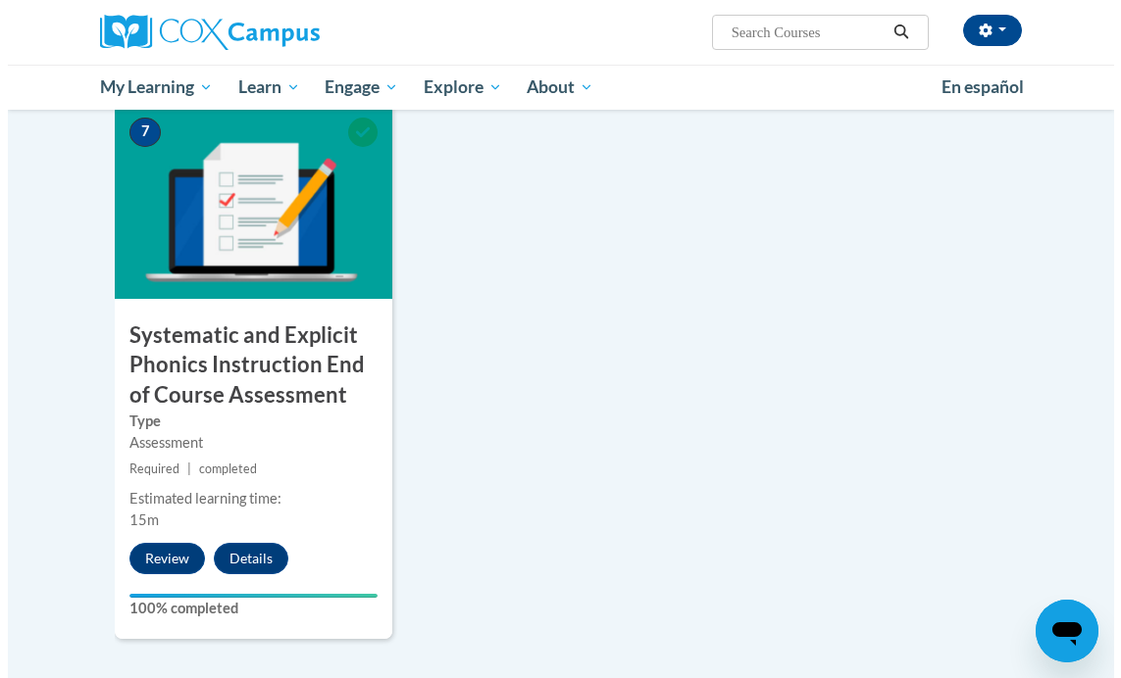
scroll to position [1590, 0]
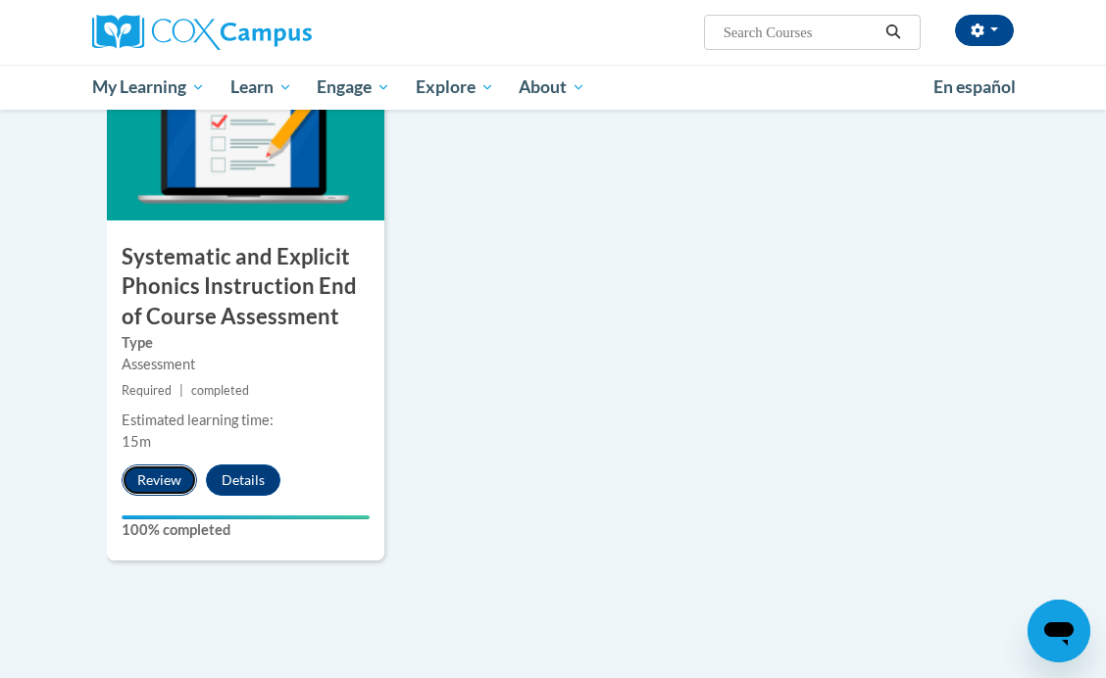
click at [152, 476] on button "Review" at bounding box center [159, 480] width 75 height 31
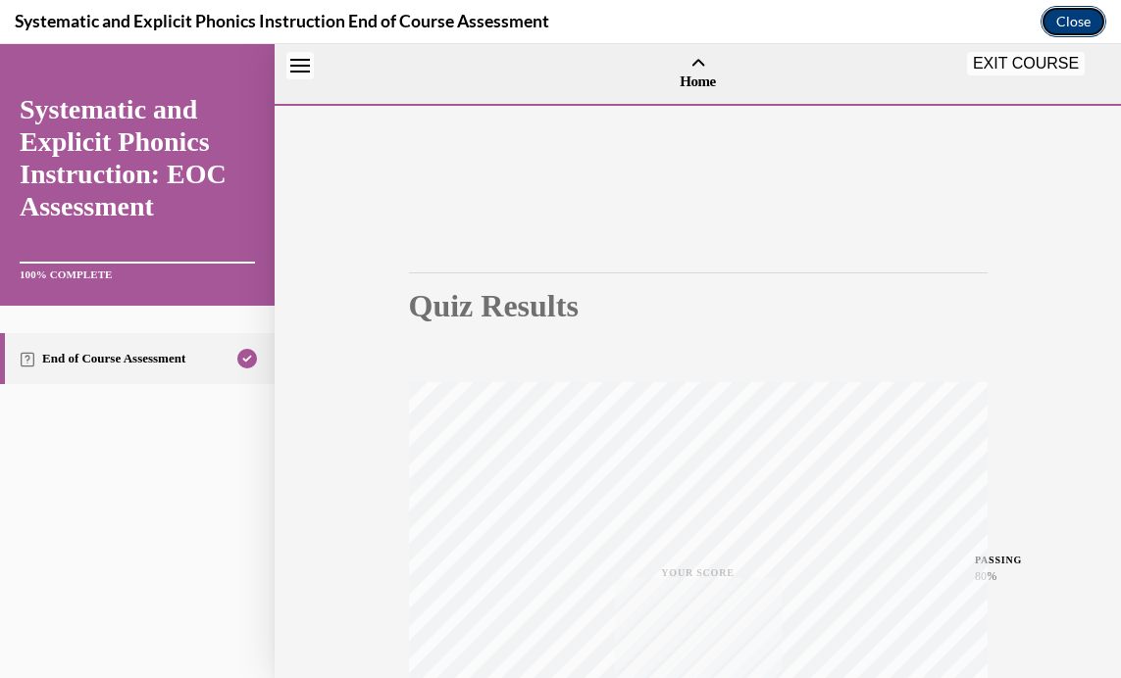
scroll to position [61, 0]
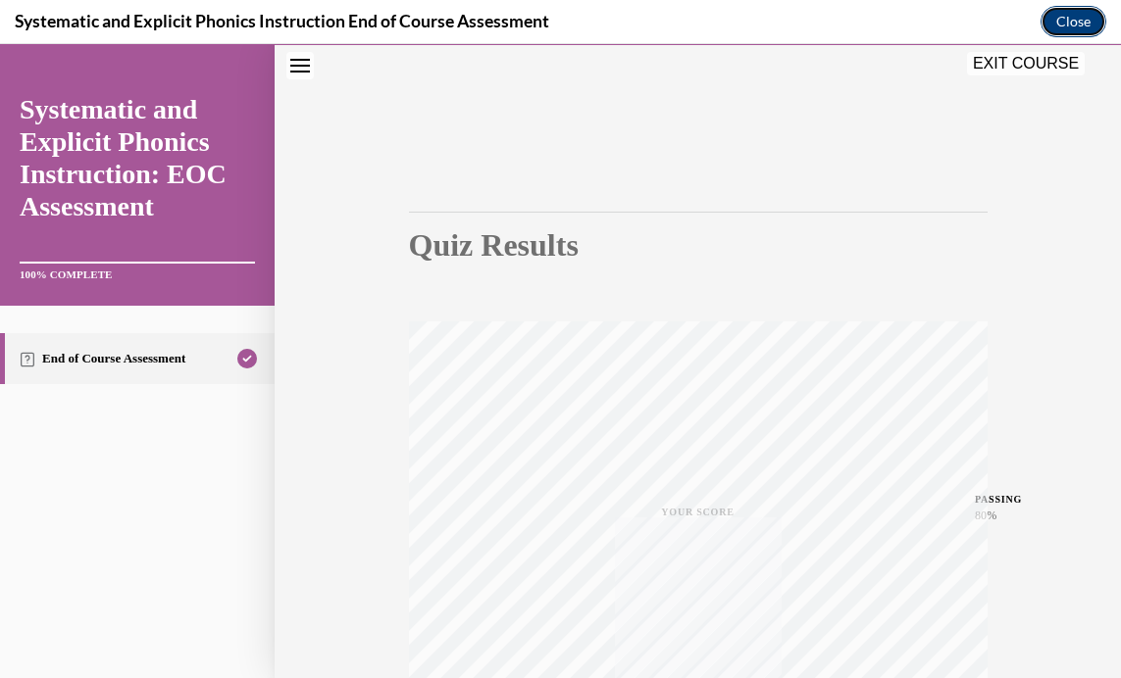
click at [1082, 18] on button "Close" at bounding box center [1073, 21] width 66 height 31
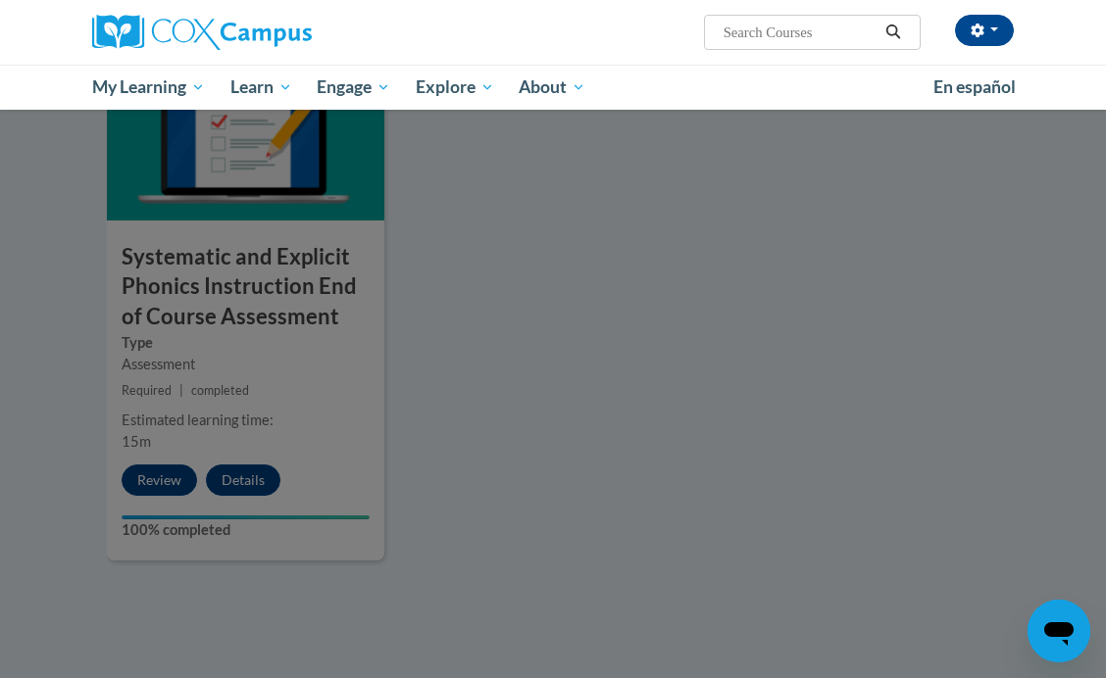
click at [144, 476] on div at bounding box center [553, 339] width 1106 height 678
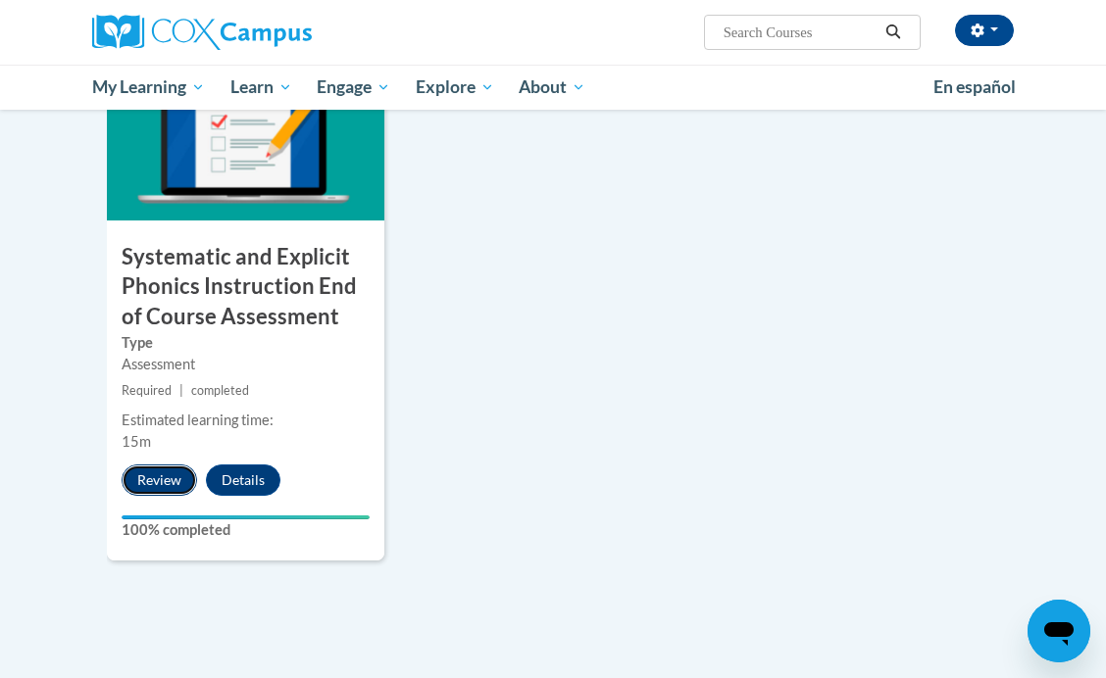
click at [148, 476] on button "Review" at bounding box center [159, 480] width 75 height 31
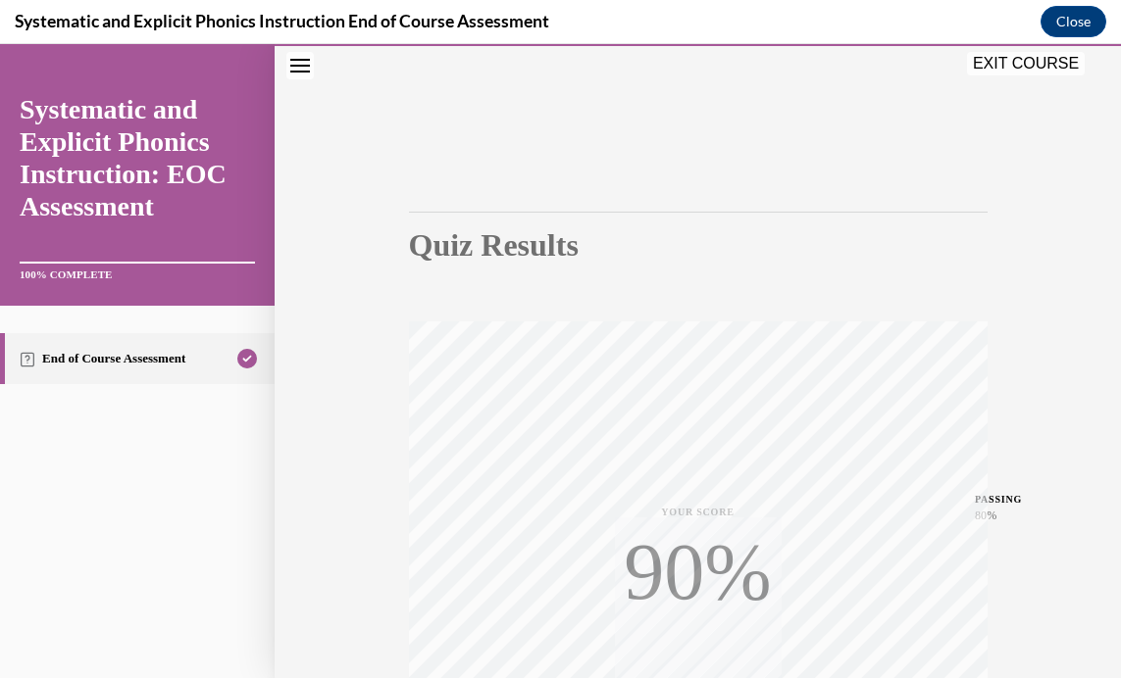
scroll to position [371, 0]
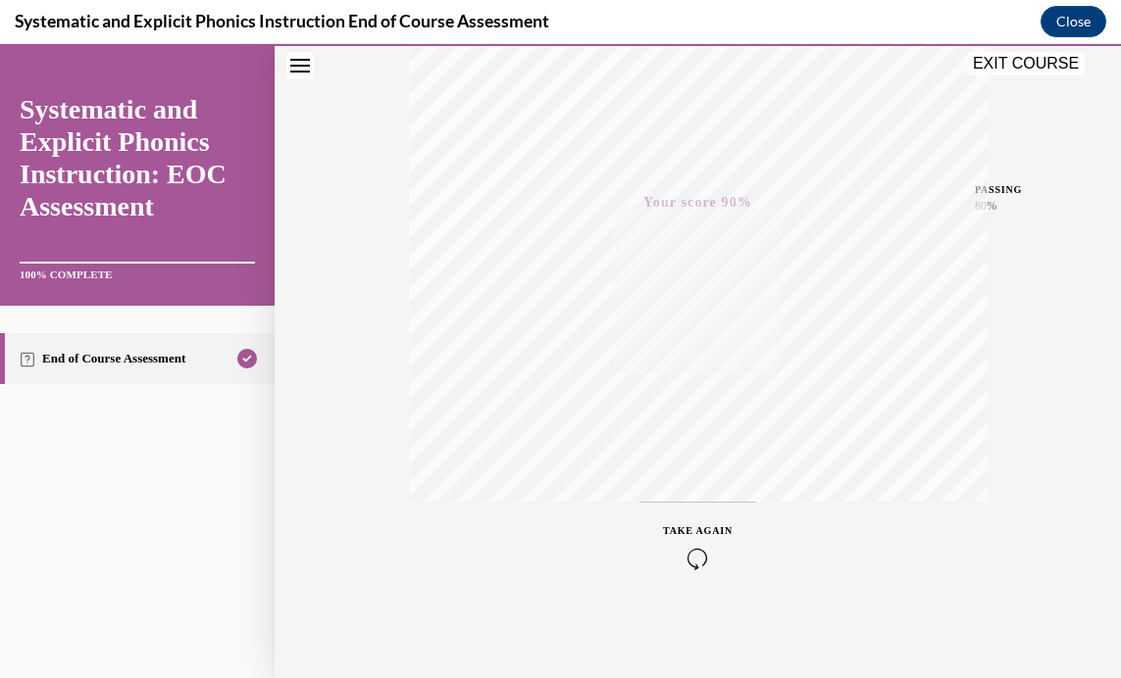
click at [1017, 62] on button "EXIT COURSE" at bounding box center [1026, 64] width 118 height 24
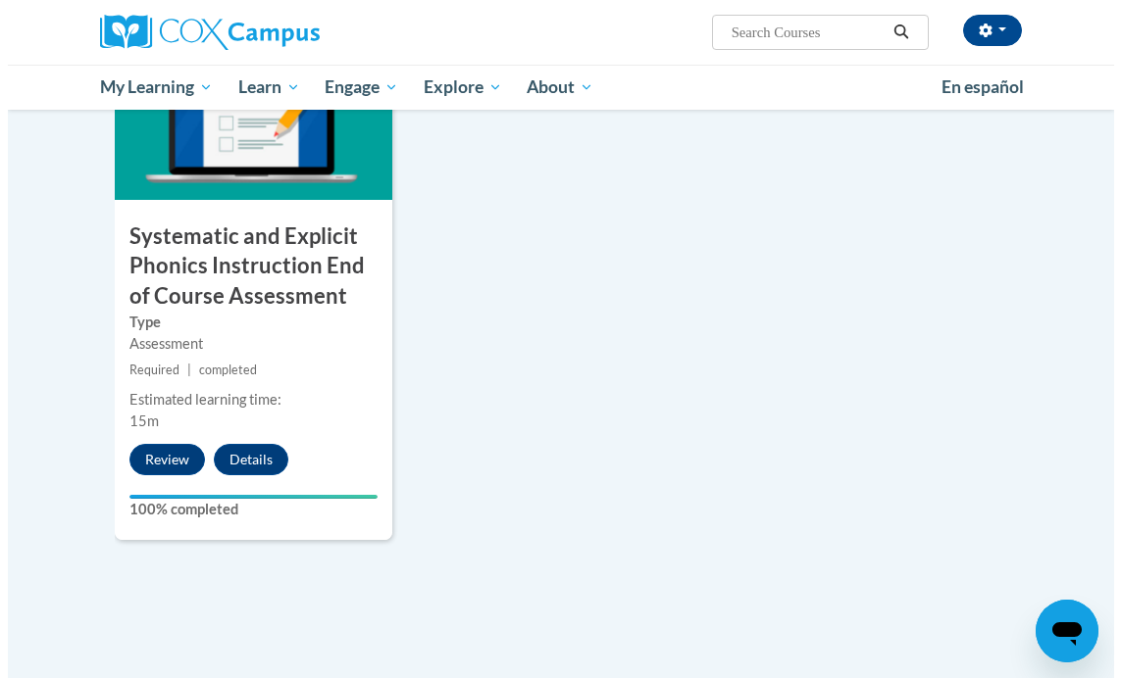
scroll to position [1594, 0]
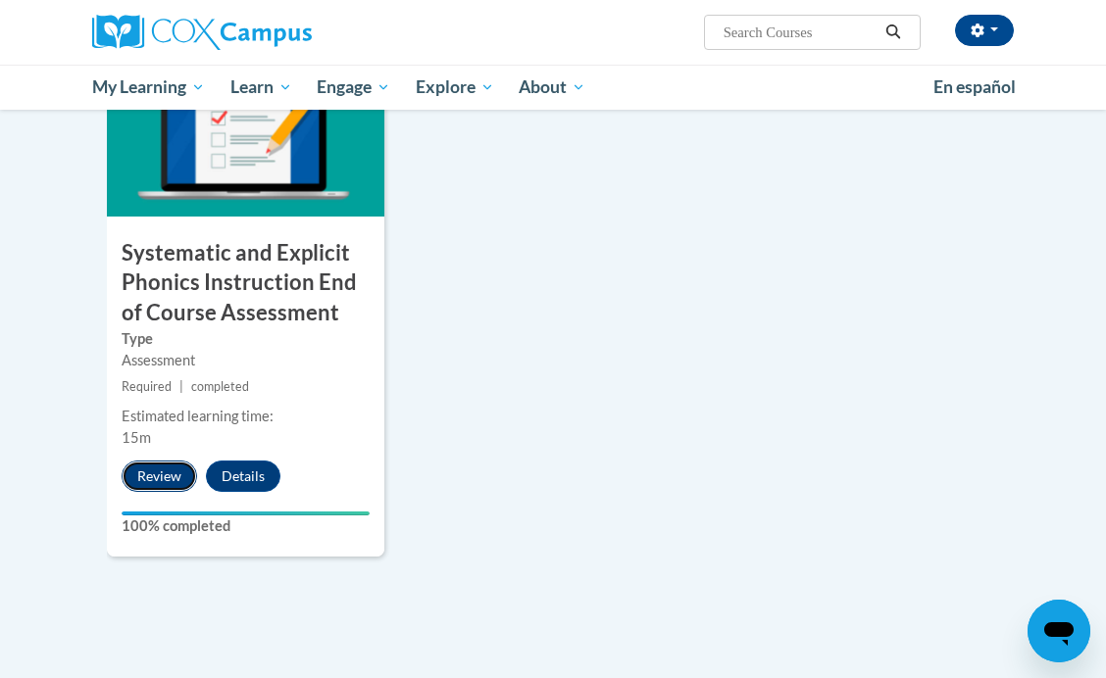
click at [139, 482] on button "Review" at bounding box center [159, 476] width 75 height 31
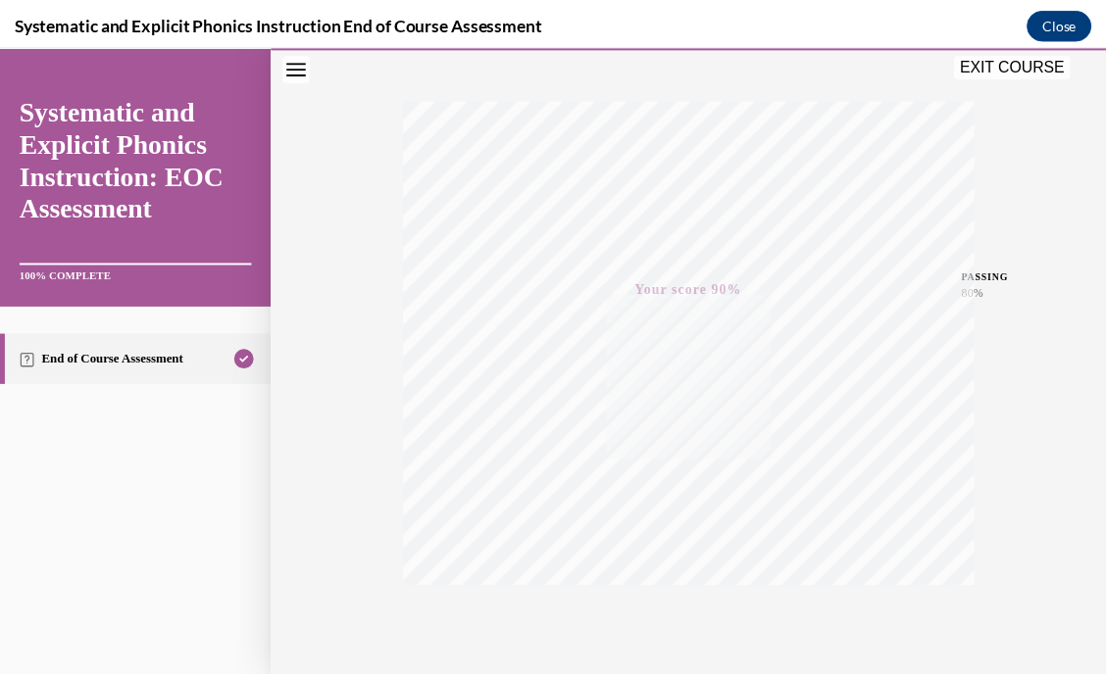
scroll to position [371, 0]
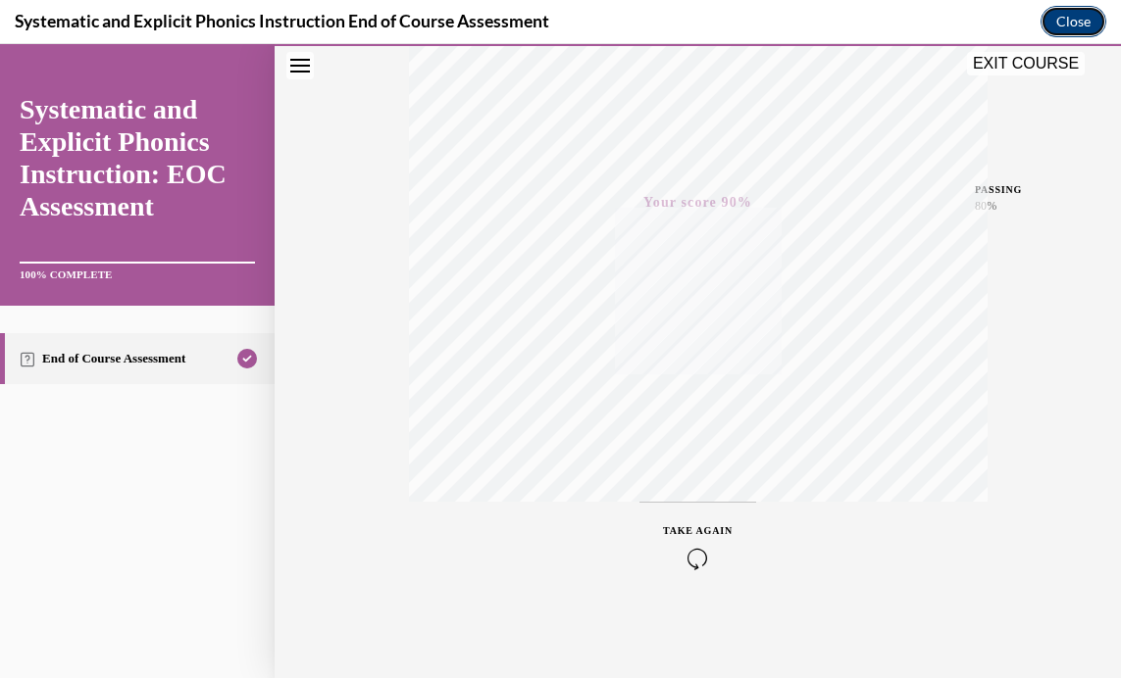
click at [1075, 18] on button "Close" at bounding box center [1073, 21] width 66 height 31
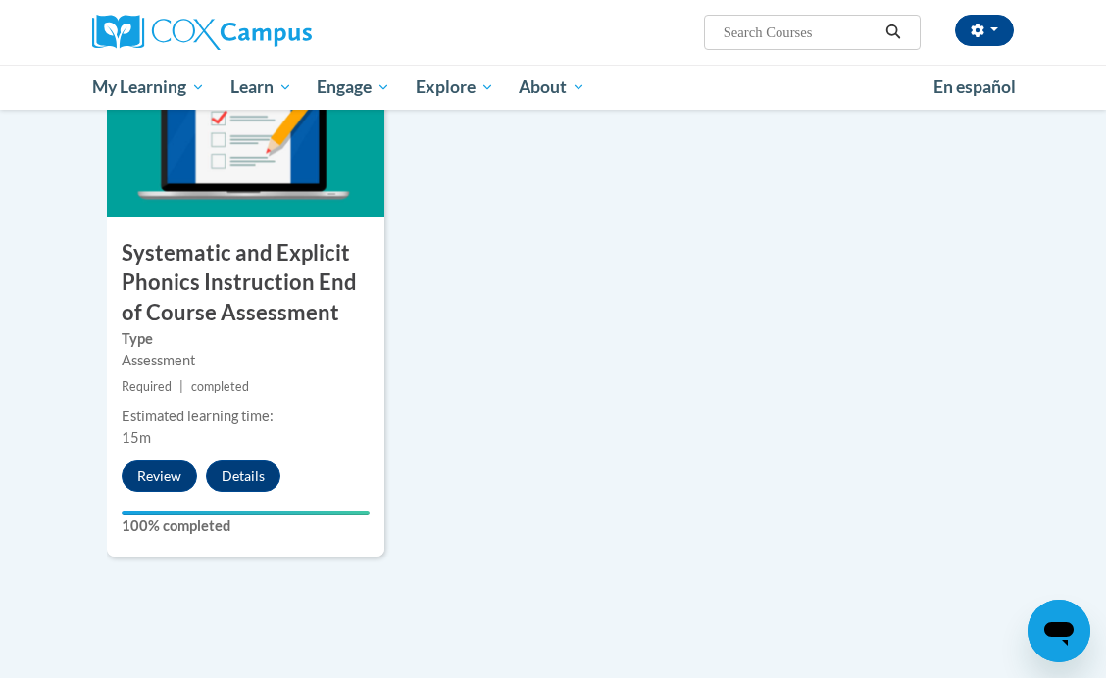
drag, startPoint x: 890, startPoint y: 267, endPoint x: 854, endPoint y: 268, distance: 36.3
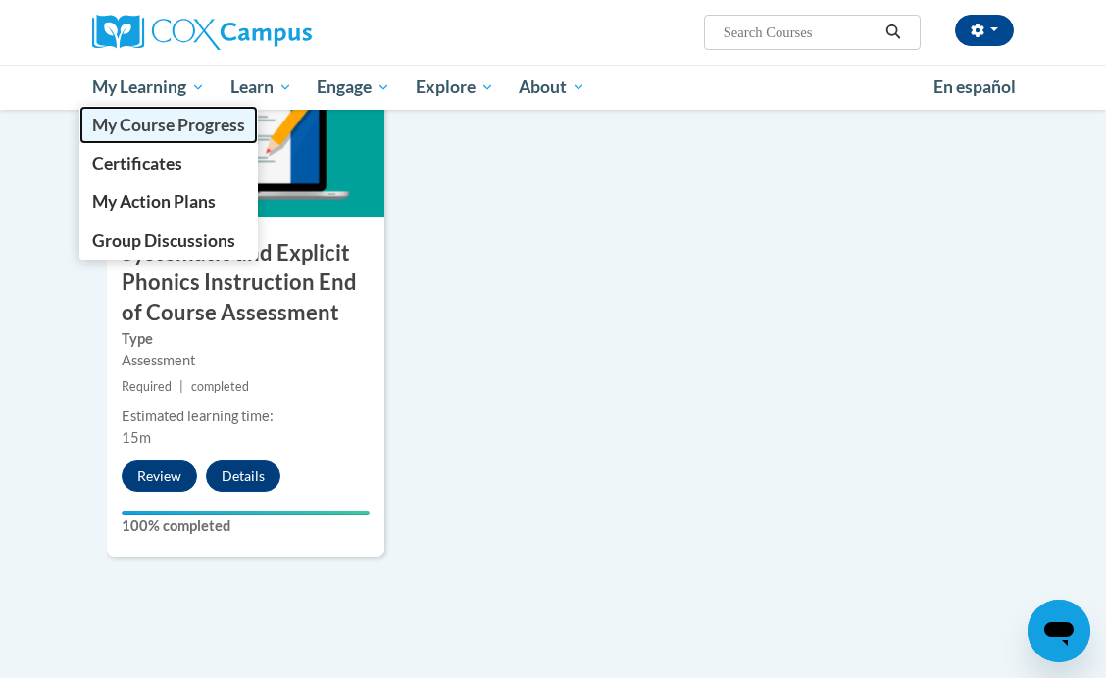
click at [122, 124] on span "My Course Progress" at bounding box center [168, 125] width 153 height 21
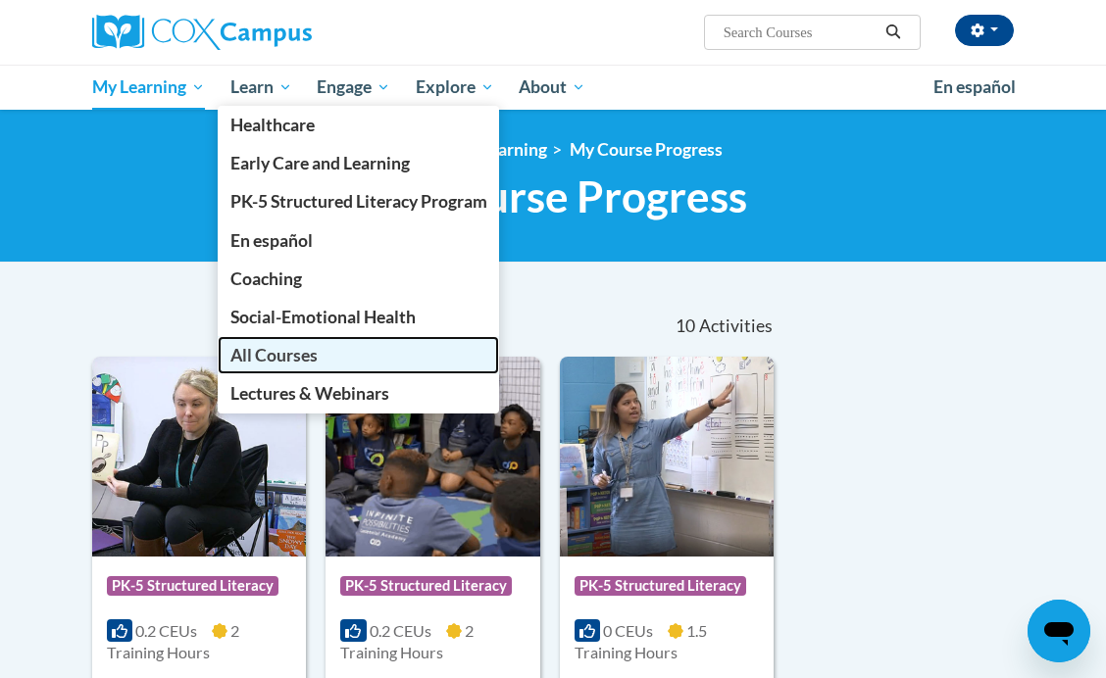
click at [264, 348] on span "All Courses" at bounding box center [273, 355] width 87 height 21
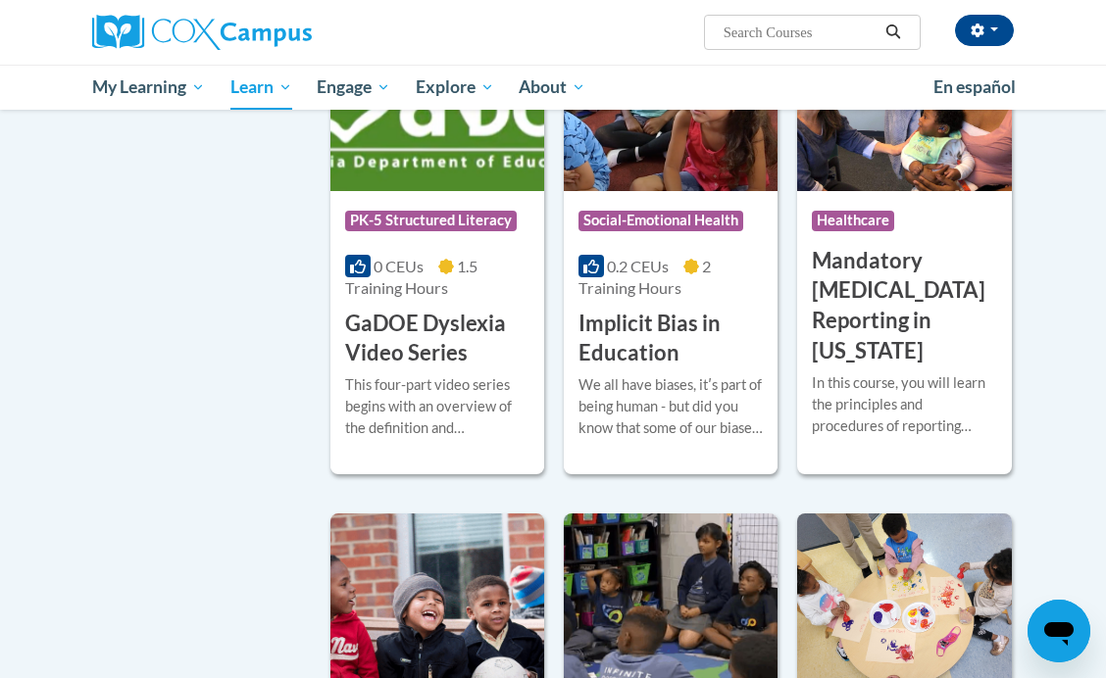
scroll to position [2871, 0]
